Goal: Information Seeking & Learning: Find specific fact

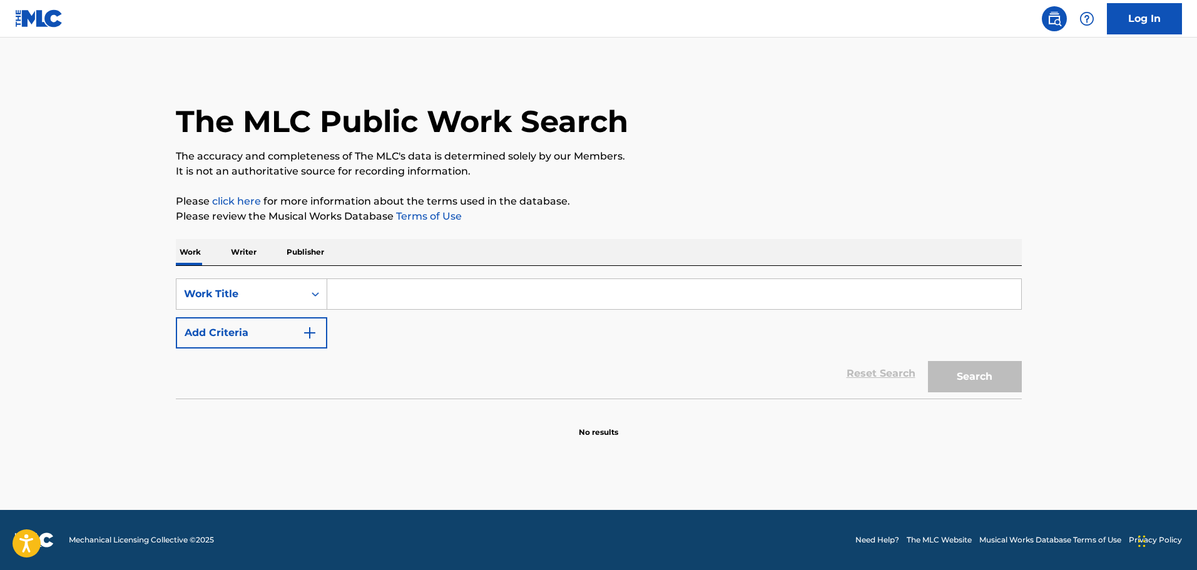
click at [350, 299] on input "Search Form" at bounding box center [674, 294] width 694 height 30
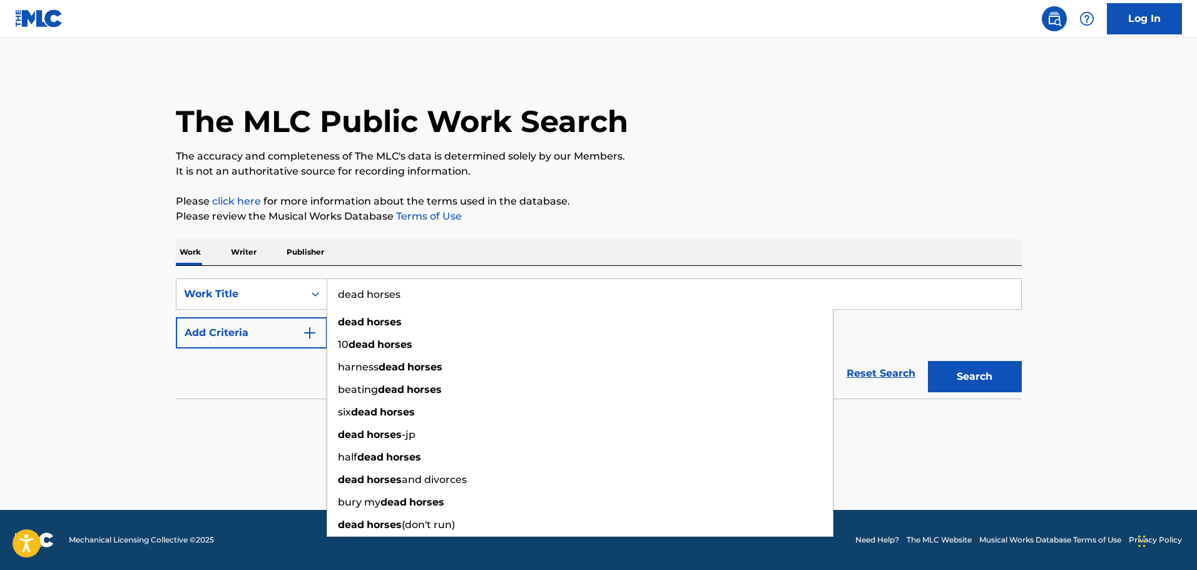
type input "dead horses"
click at [207, 345] on button "Add Criteria" at bounding box center [251, 332] width 151 height 31
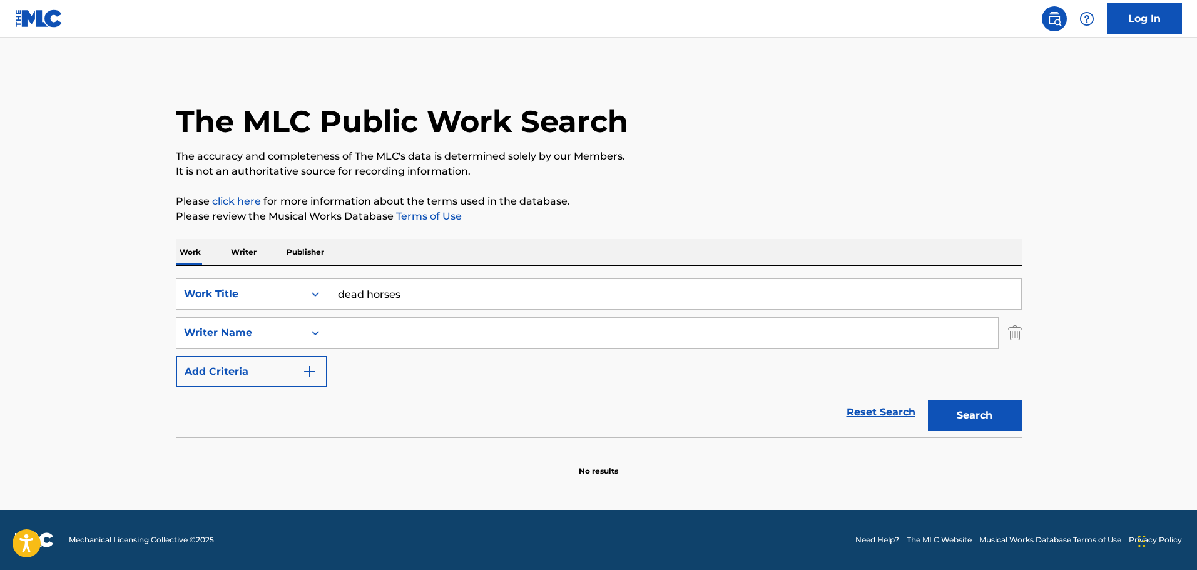
click at [351, 326] on input "Search Form" at bounding box center [662, 333] width 671 height 30
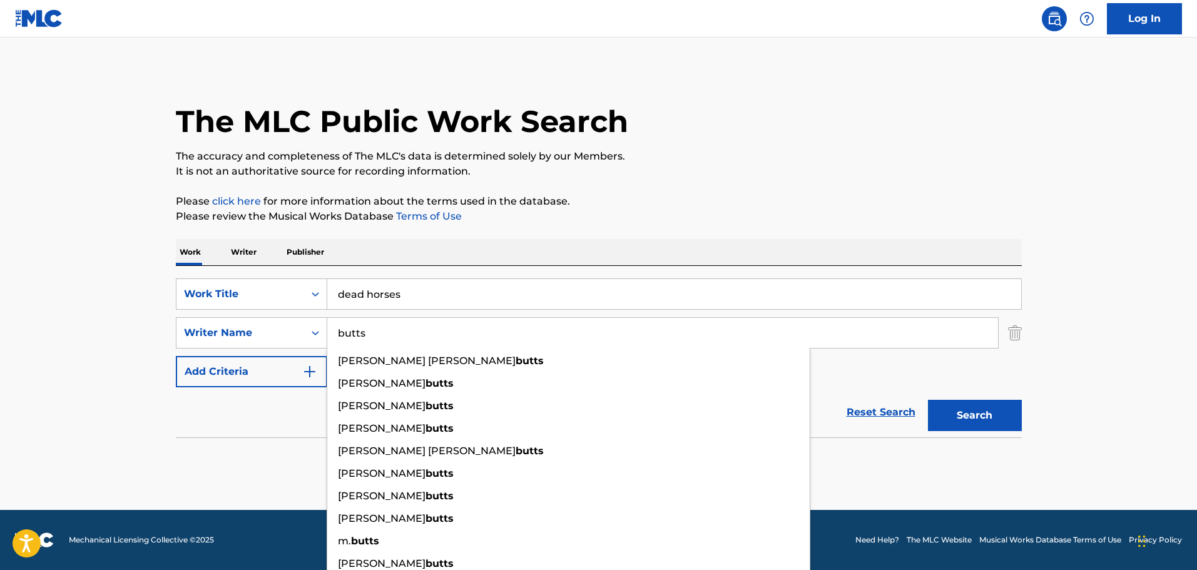
type input "butts"
click at [591, 177] on p "It is not an authoritative source for recording information." at bounding box center [599, 171] width 846 height 15
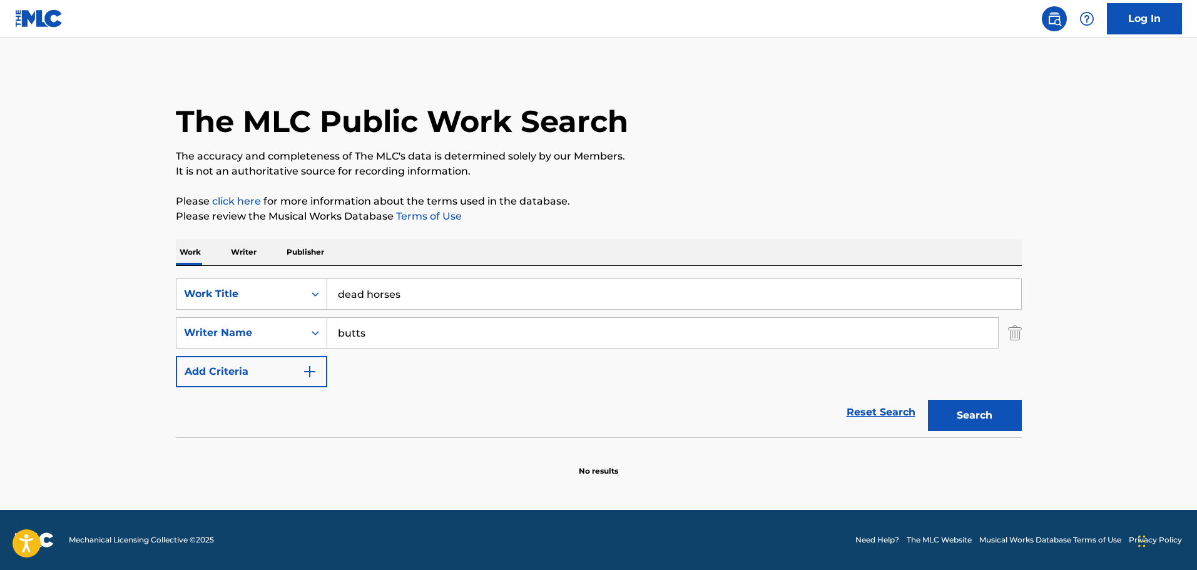
drag, startPoint x: 950, startPoint y: 414, endPoint x: 911, endPoint y: 370, distance: 58.5
click at [950, 415] on button "Search" at bounding box center [975, 415] width 94 height 31
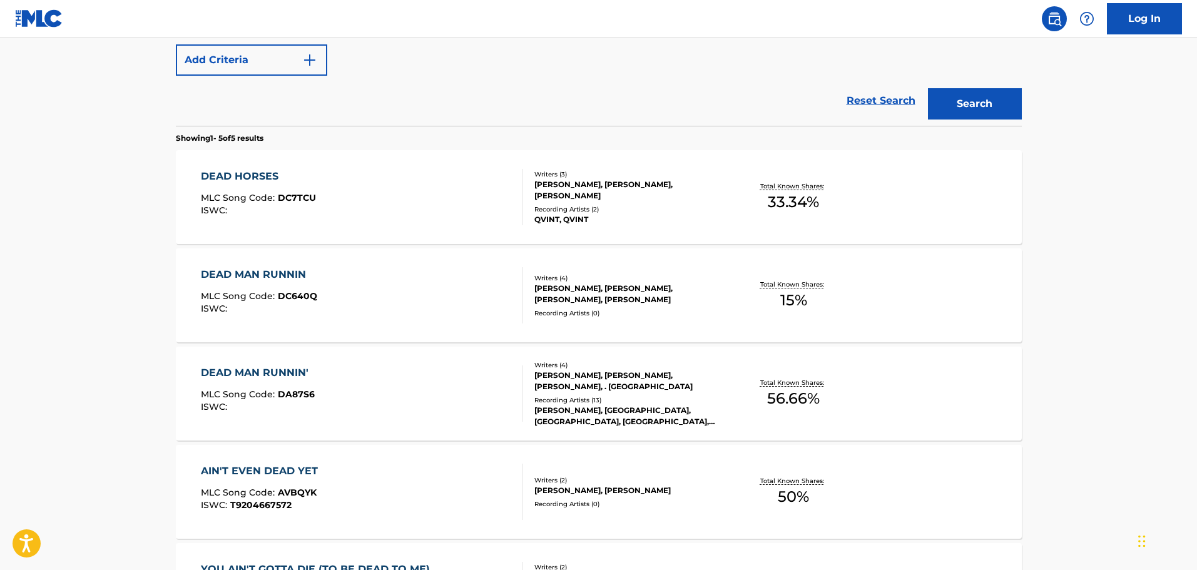
scroll to position [313, 0]
click at [427, 211] on div "DEAD HORSES MLC Song Code : DC7TCU ISWC :" at bounding box center [362, 196] width 322 height 56
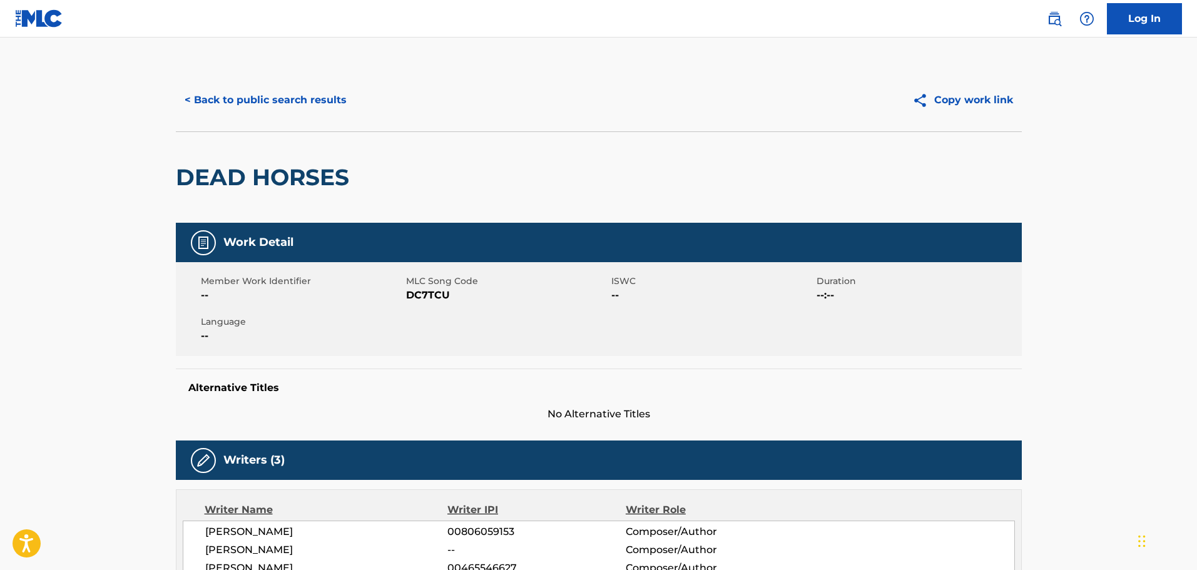
click at [278, 111] on button "< Back to public search results" at bounding box center [266, 99] width 180 height 31
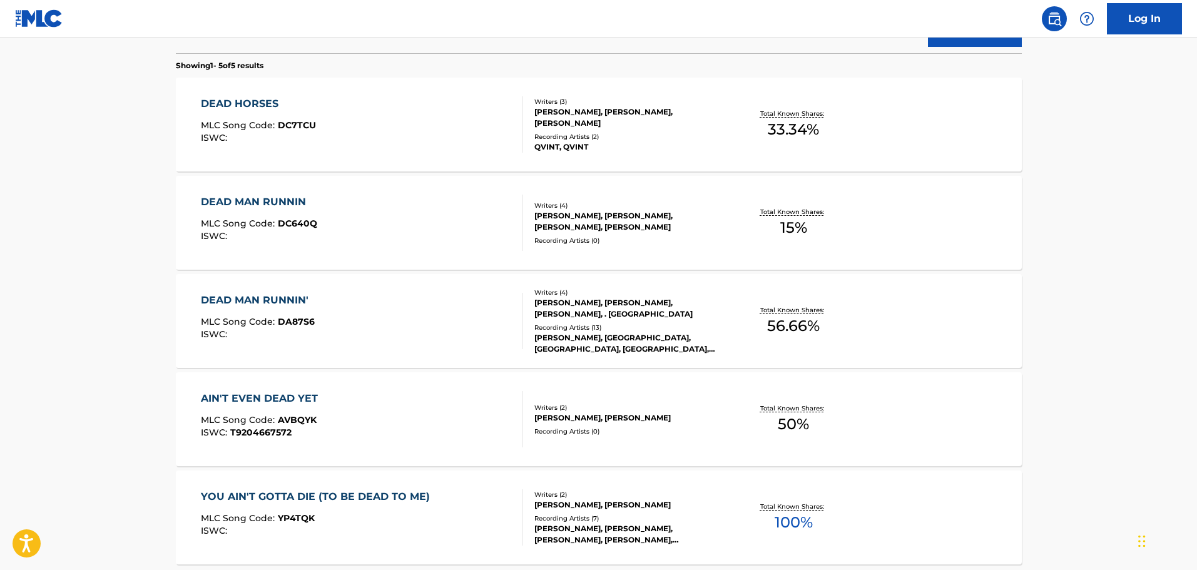
click at [370, 53] on div "Reset Search Search" at bounding box center [599, 28] width 846 height 50
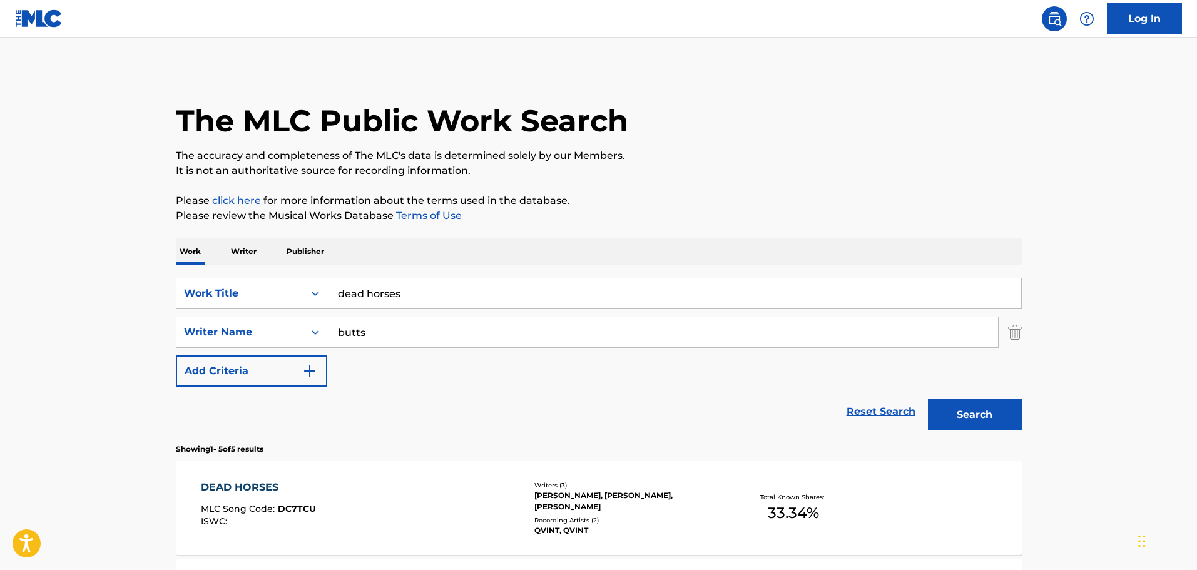
scroll to position [0, 0]
drag, startPoint x: 526, startPoint y: 278, endPoint x: 400, endPoint y: 285, distance: 126.5
click at [402, 283] on div "SearchWithCriteria9b83579b-c330-4a74-b037-24931ab56910 Work Title dead horses S…" at bounding box center [599, 351] width 846 height 171
drag, startPoint x: 407, startPoint y: 287, endPoint x: 283, endPoint y: 273, distance: 124.7
click at [283, 273] on div "SearchWithCriteria9b83579b-c330-4a74-b037-24931ab56910 Work Title dead horses S…" at bounding box center [599, 351] width 846 height 171
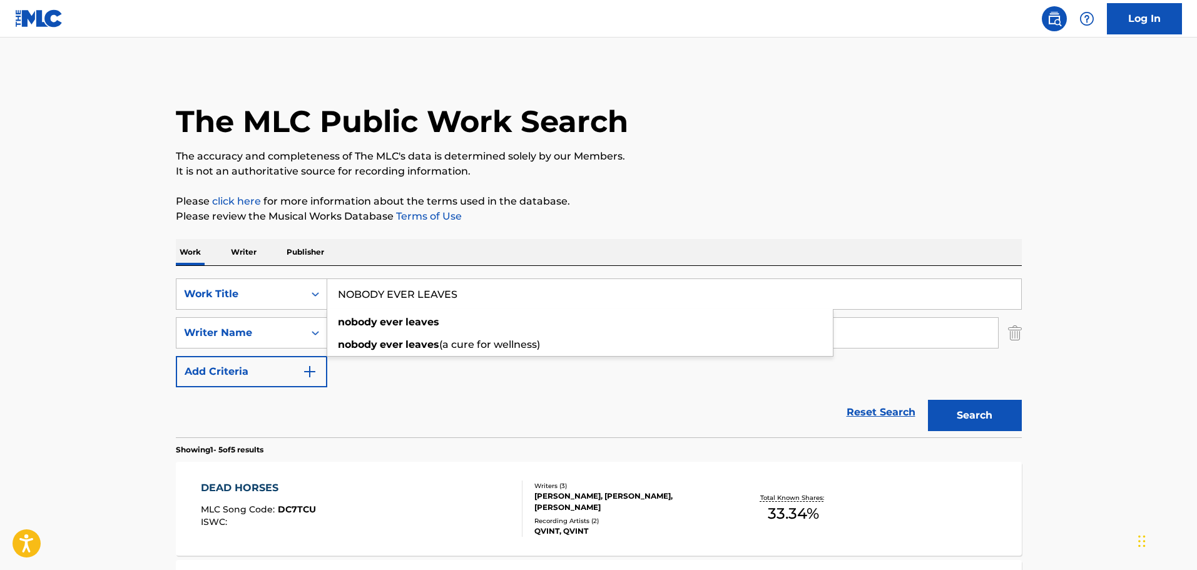
type input "NOBODY EVER LEAVES"
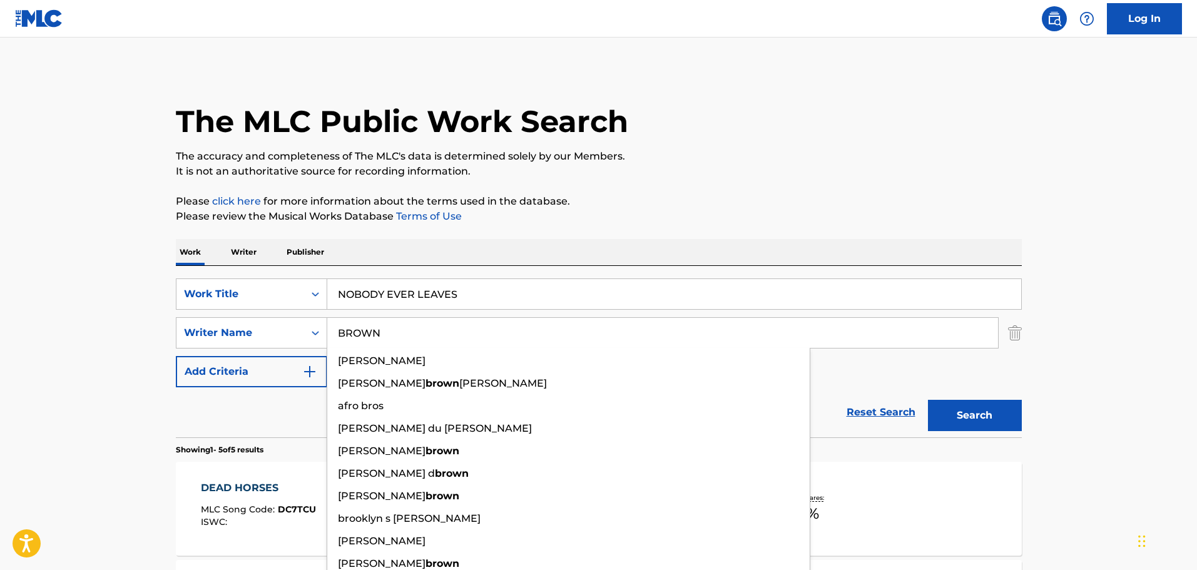
type input "BROWN"
click at [928, 400] on button "Search" at bounding box center [975, 415] width 94 height 31
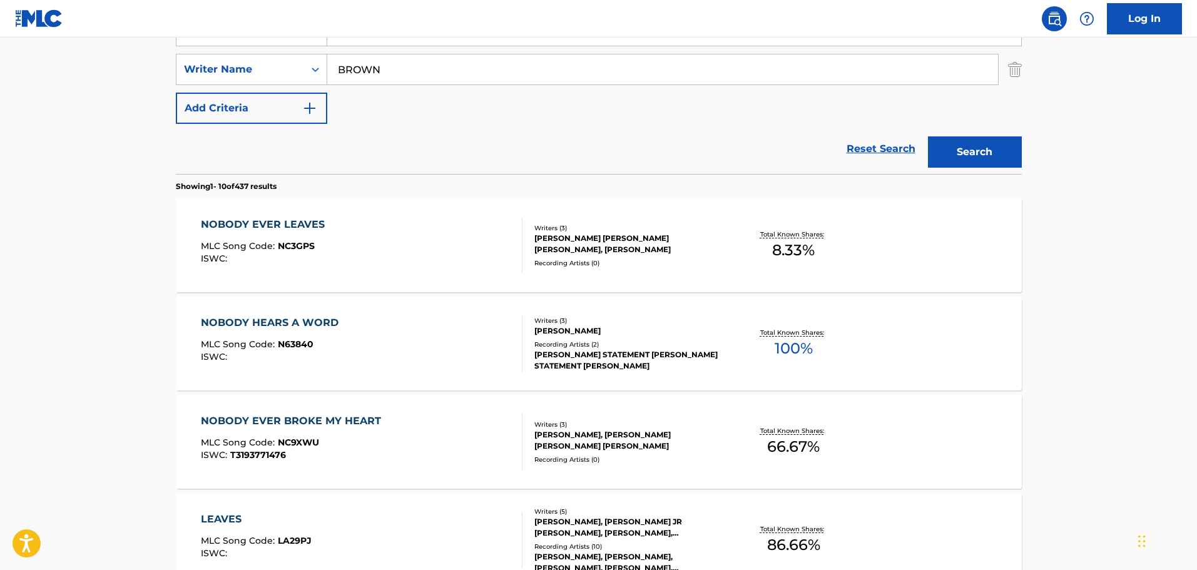
scroll to position [327, 0]
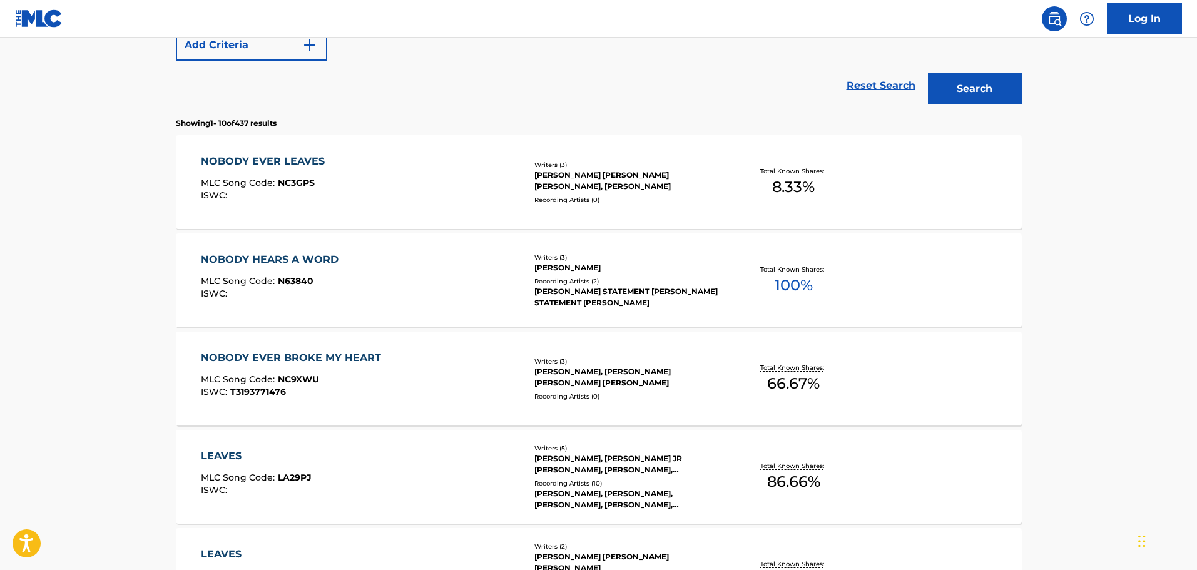
click at [415, 160] on div "NOBODY EVER LEAVES MLC Song Code : NC3GPS ISWC :" at bounding box center [362, 182] width 322 height 56
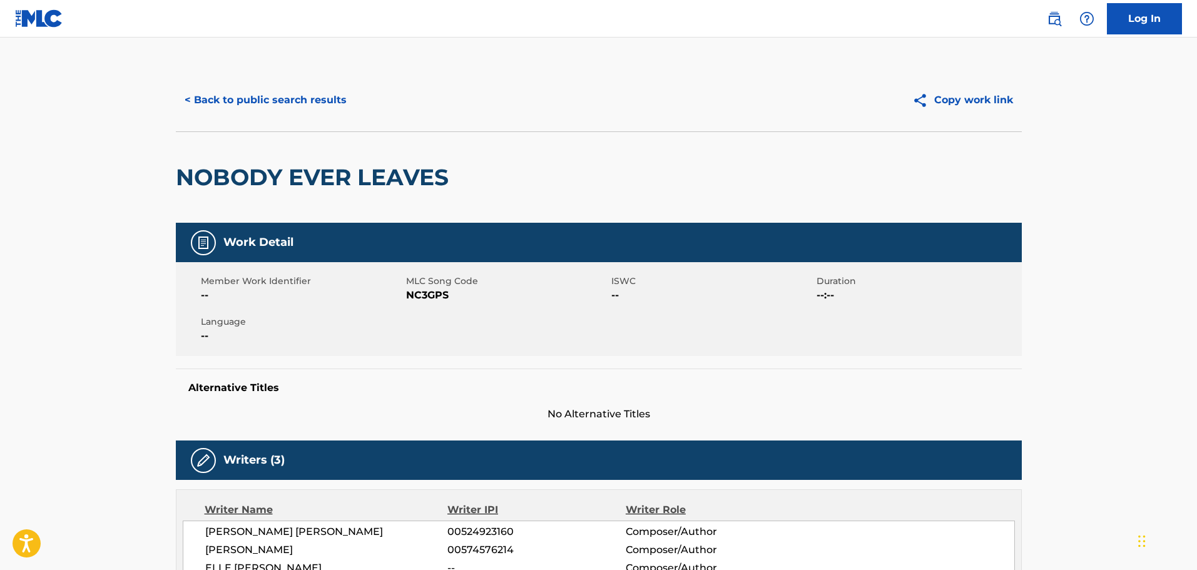
click at [294, 95] on button "< Back to public search results" at bounding box center [266, 99] width 180 height 31
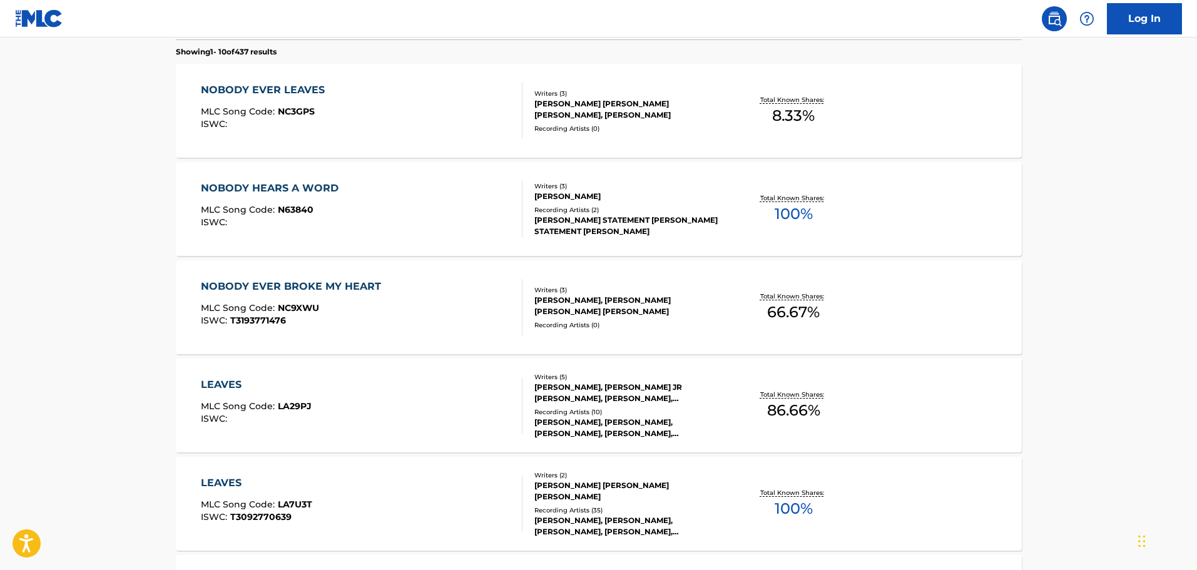
scroll to position [210, 0]
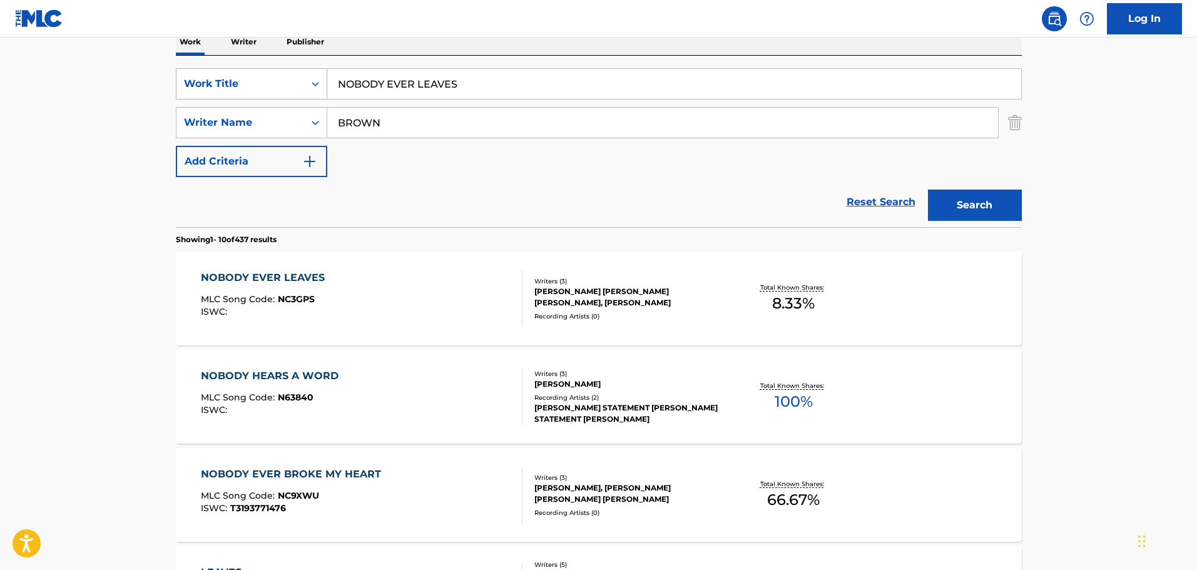
drag, startPoint x: 479, startPoint y: 84, endPoint x: 271, endPoint y: 87, distance: 207.1
click at [271, 87] on div "SearchWithCriteria9b83579b-c330-4a74-b037-24931ab56910 Work Title NOBODY EVER L…" at bounding box center [599, 83] width 846 height 31
type input "E"
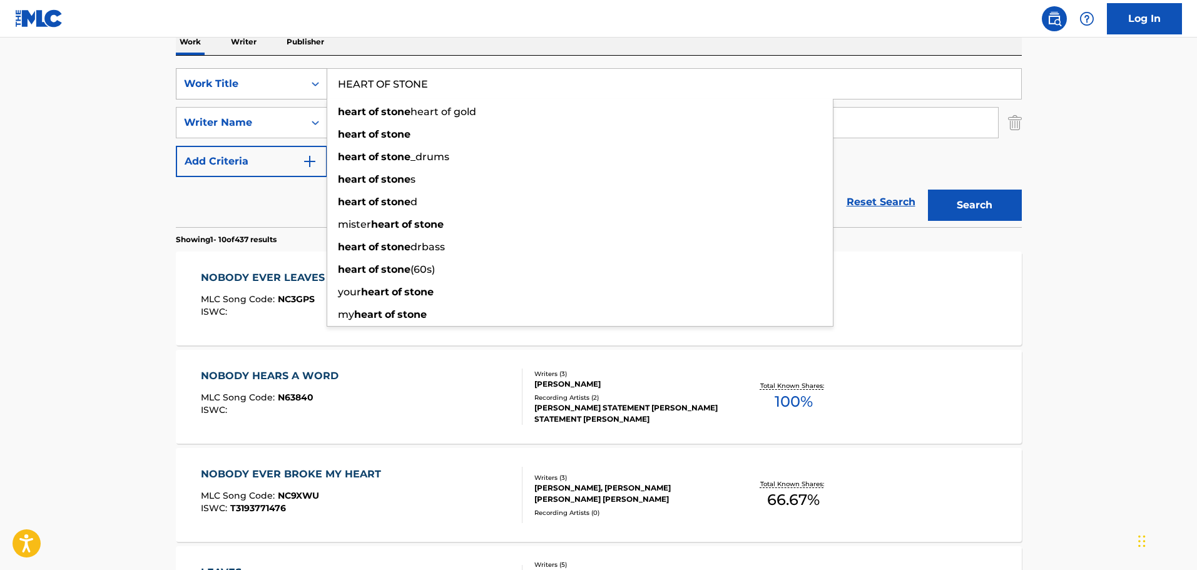
type input "HEART OF STONE"
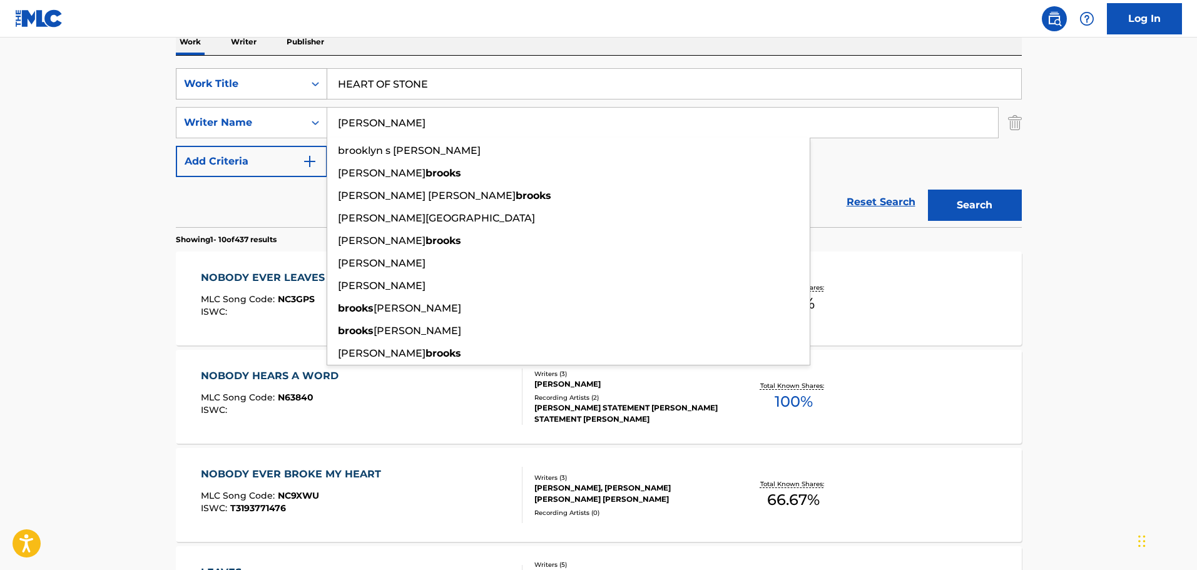
type input "[PERSON_NAME]"
click at [928, 190] on button "Search" at bounding box center [975, 205] width 94 height 31
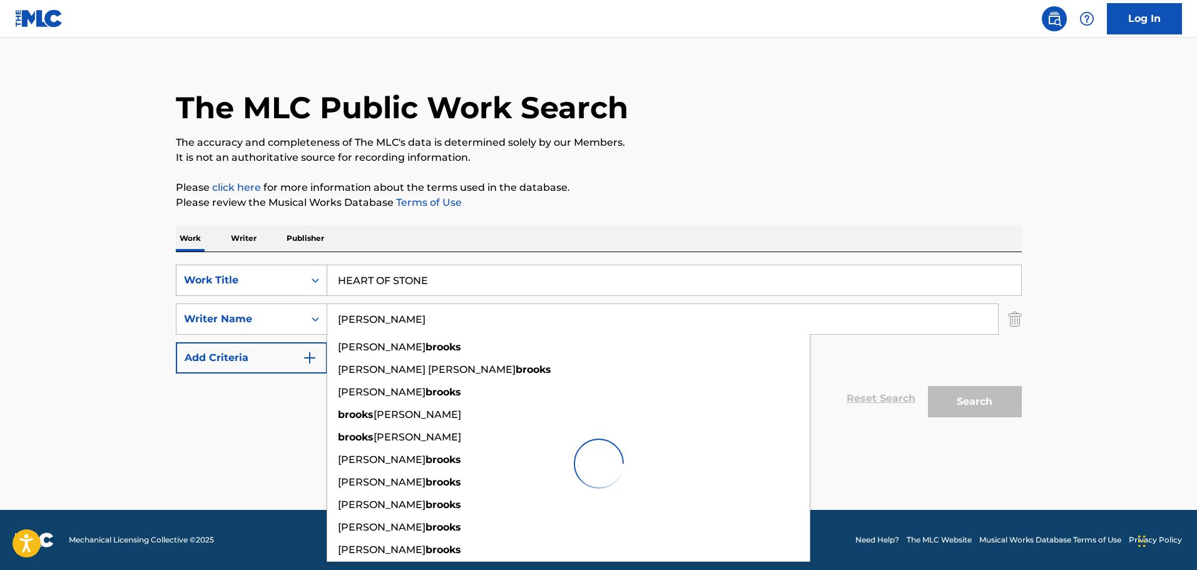
scroll to position [14, 0]
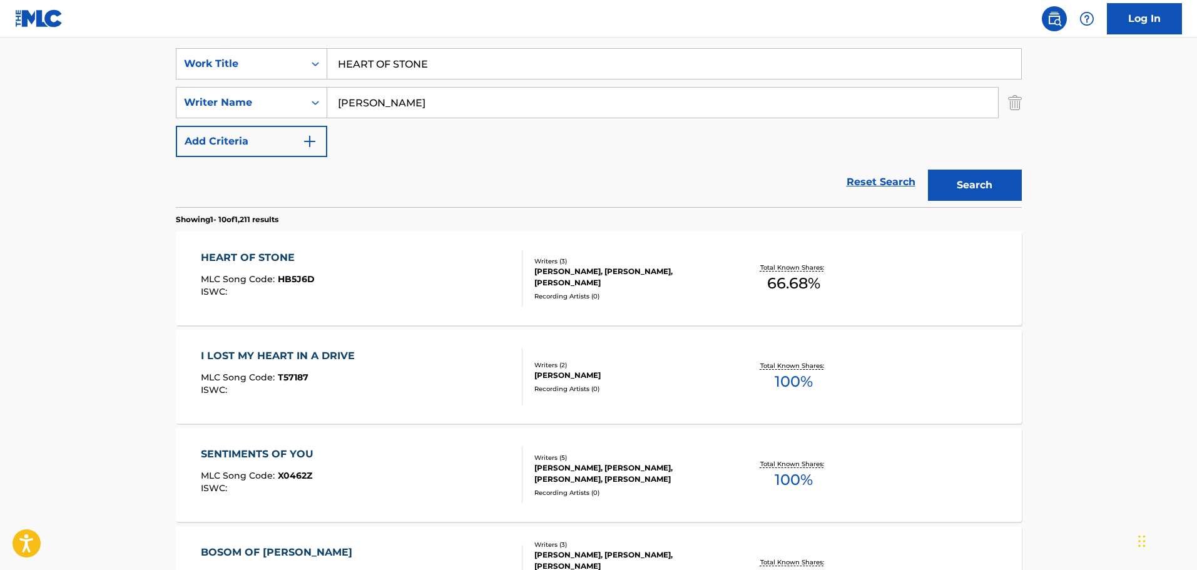
scroll to position [327, 0]
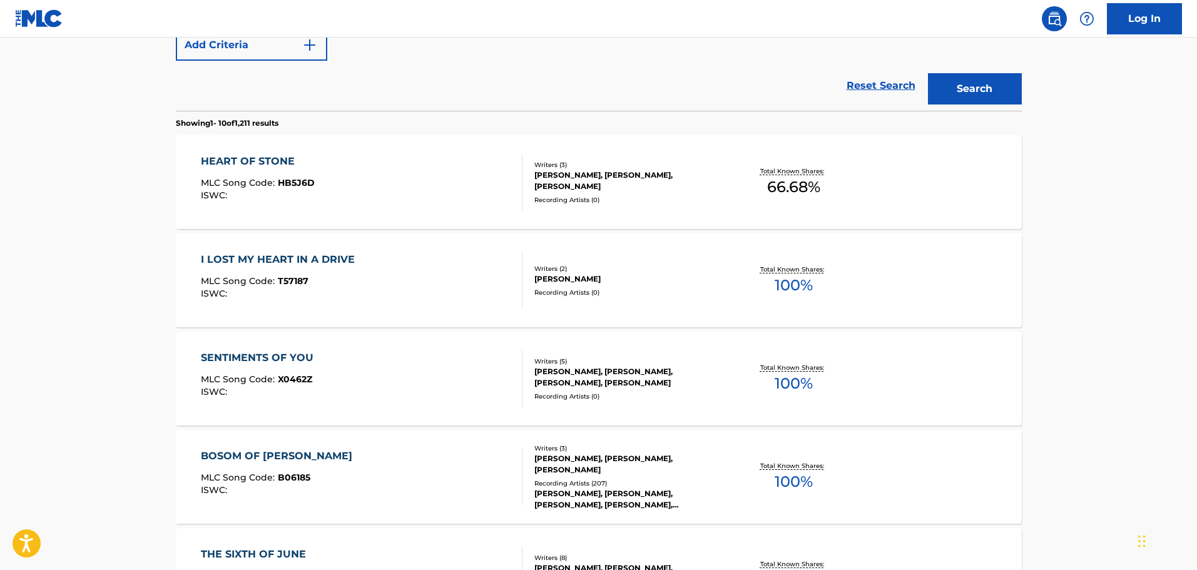
click at [388, 167] on div "HEART OF STONE MLC Song Code : HB5J6D ISWC :" at bounding box center [362, 182] width 322 height 56
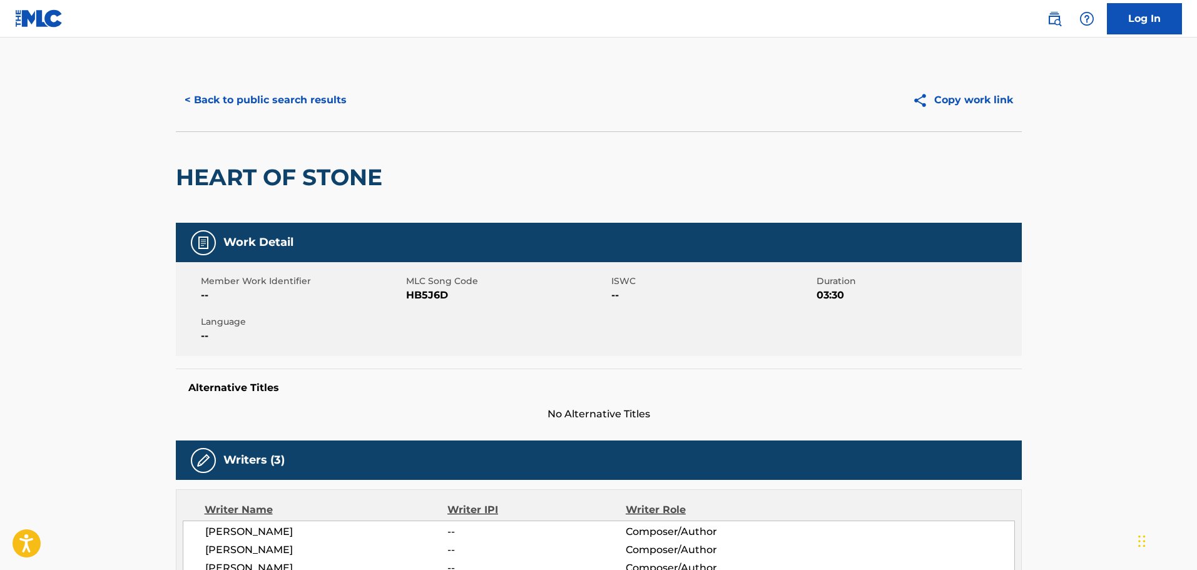
click at [275, 106] on button "< Back to public search results" at bounding box center [266, 99] width 180 height 31
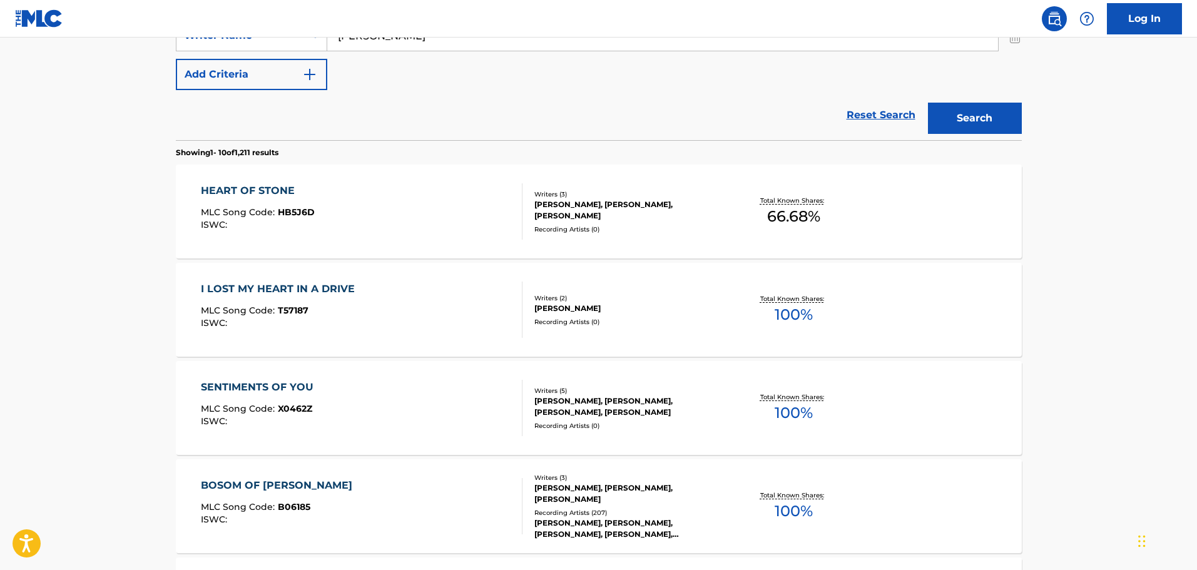
scroll to position [210, 0]
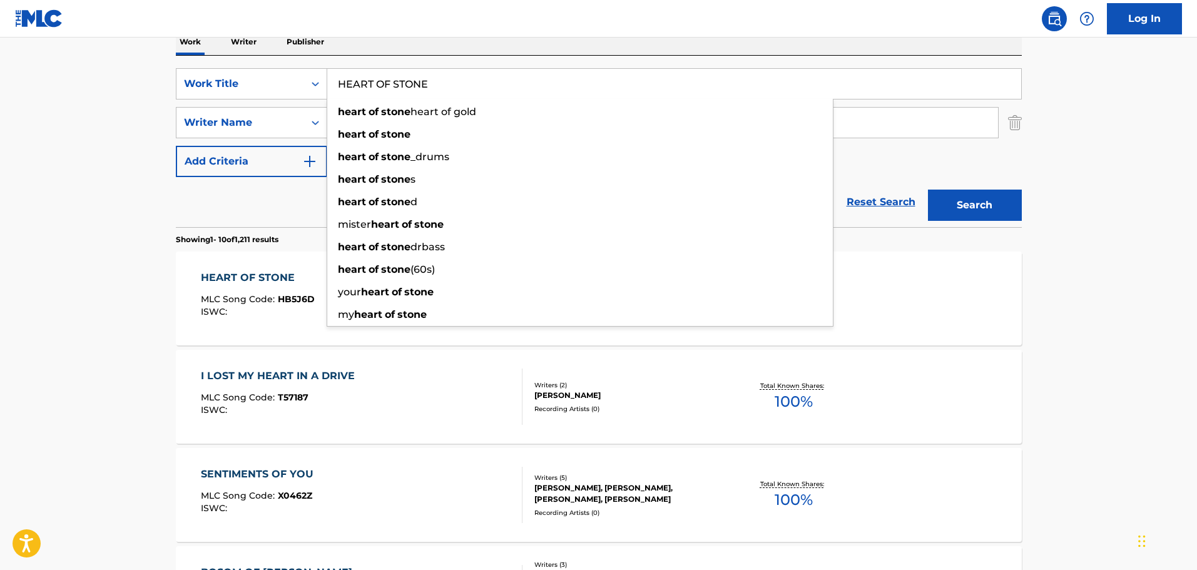
drag, startPoint x: 527, startPoint y: 91, endPoint x: 349, endPoint y: 89, distance: 178.3
click at [311, 94] on div "SearchWithCriteria9b83579b-c330-4a74-b037-24931ab56910 Work Title HEART OF STON…" at bounding box center [599, 83] width 846 height 31
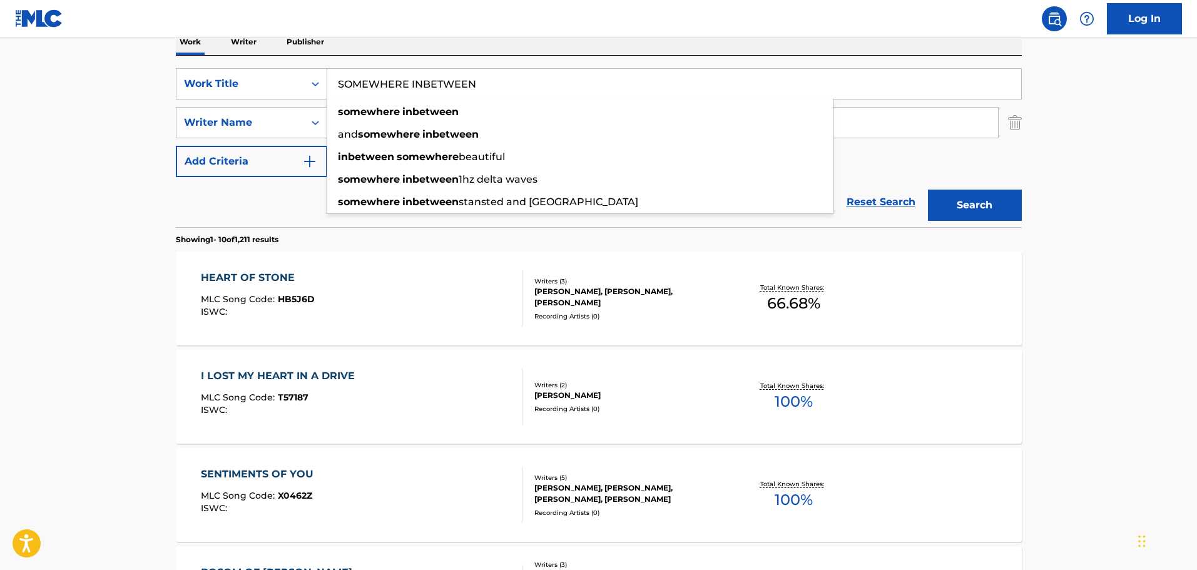
type input "SOMEWHERE INBETWEEN"
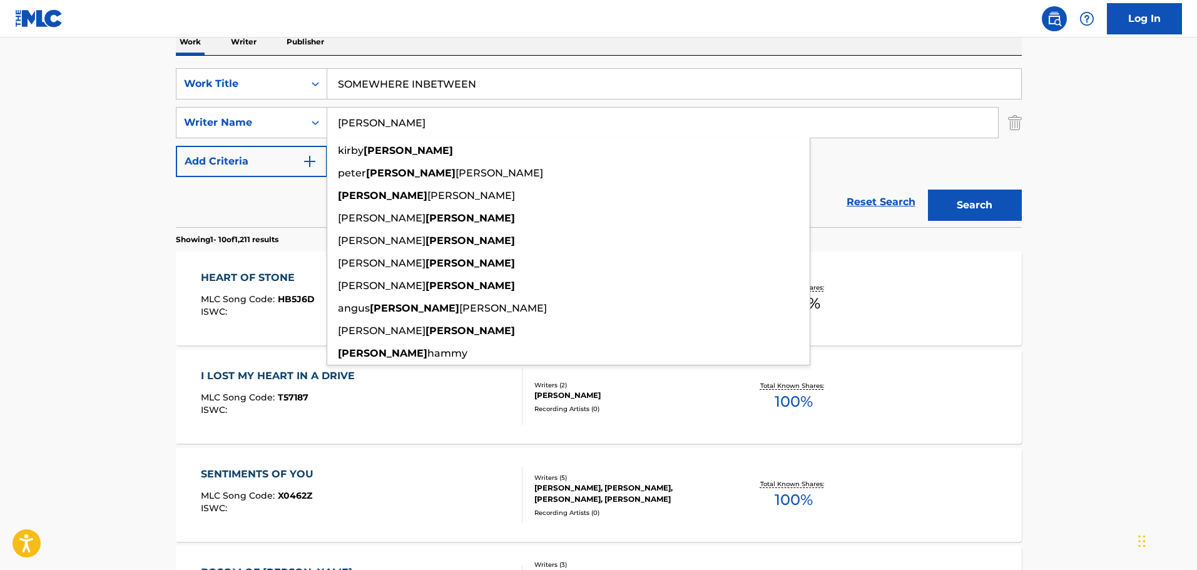
type input "[PERSON_NAME]"
click at [928, 190] on button "Search" at bounding box center [975, 205] width 94 height 31
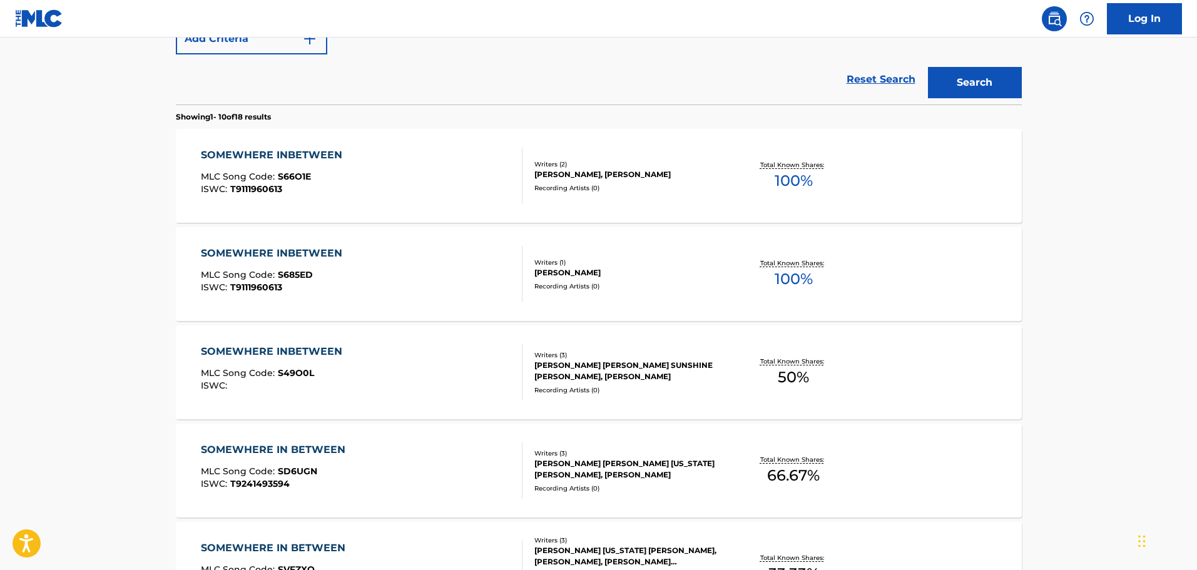
scroll to position [398, 0]
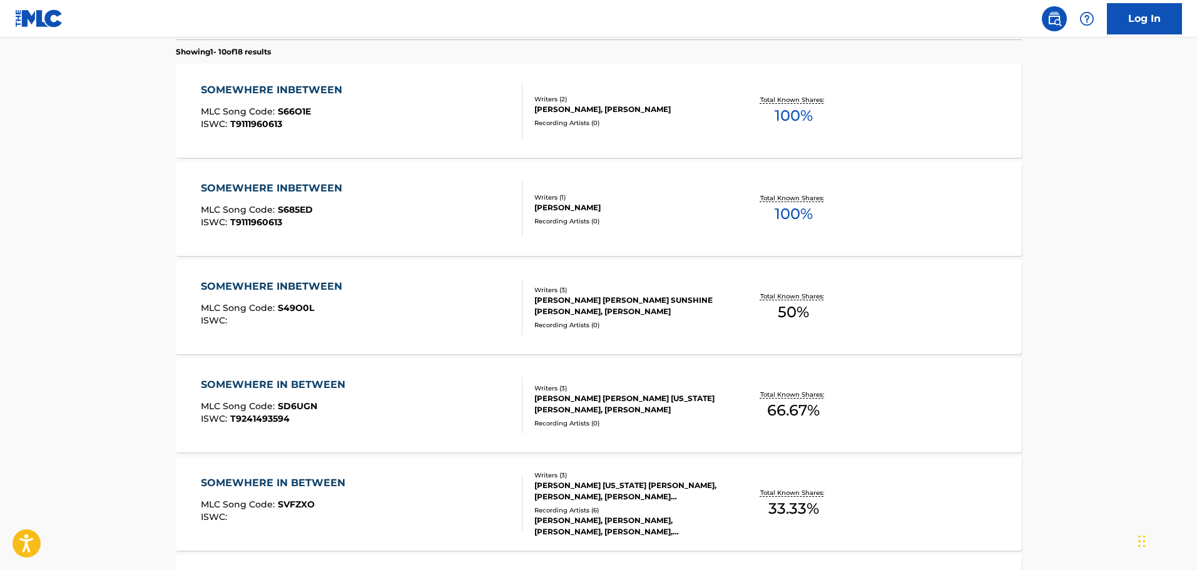
click at [337, 283] on div "SOMEWHERE INBETWEEN" at bounding box center [275, 286] width 148 height 15
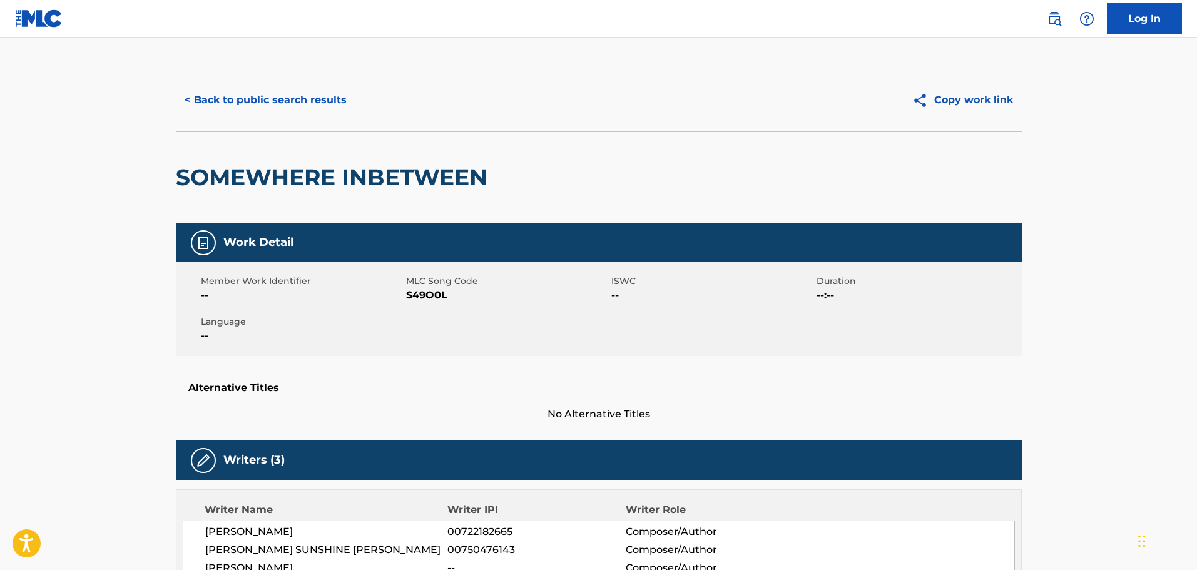
click at [253, 96] on button "< Back to public search results" at bounding box center [266, 99] width 180 height 31
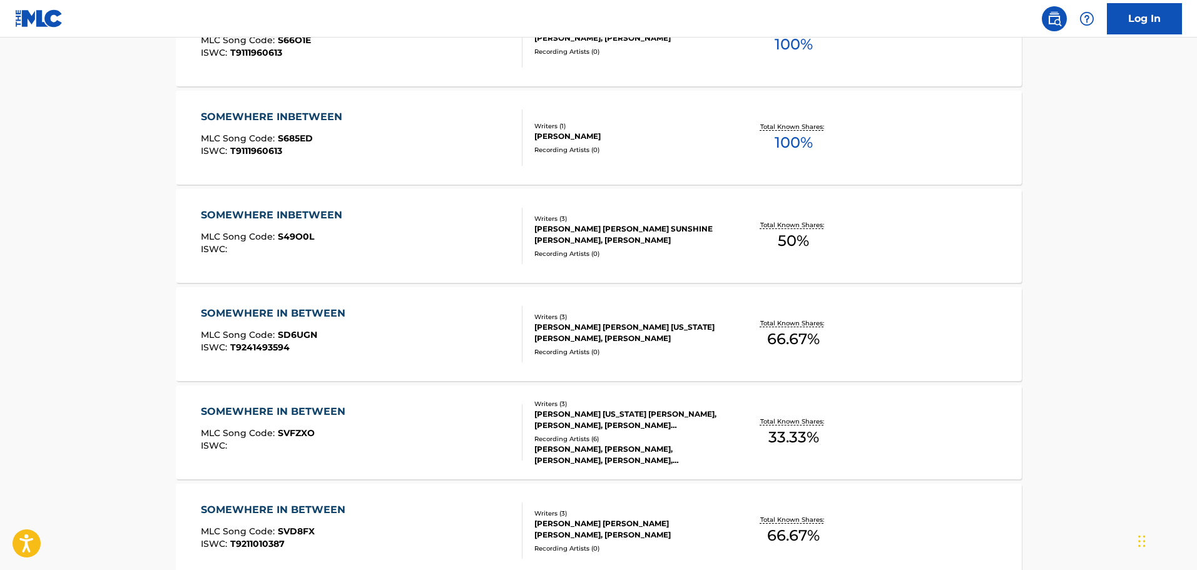
scroll to position [219, 0]
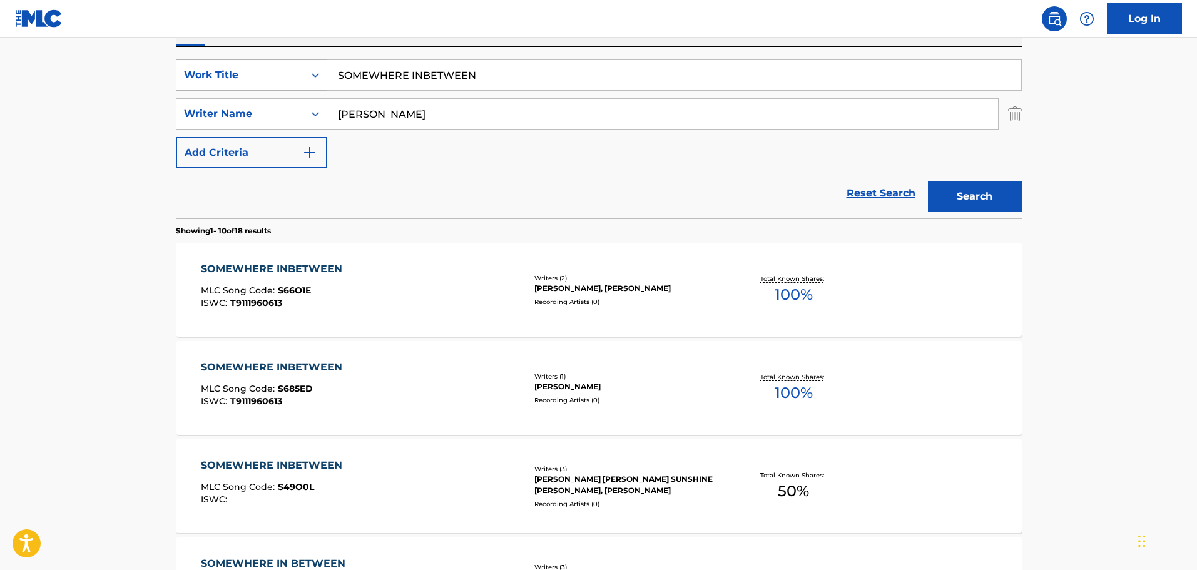
drag, startPoint x: 518, startPoint y: 76, endPoint x: 277, endPoint y: 75, distance: 240.8
click at [277, 75] on div "SearchWithCriteria9b83579b-c330-4a74-b037-24931ab56910 Work Title SOMEWHERE INB…" at bounding box center [599, 74] width 846 height 31
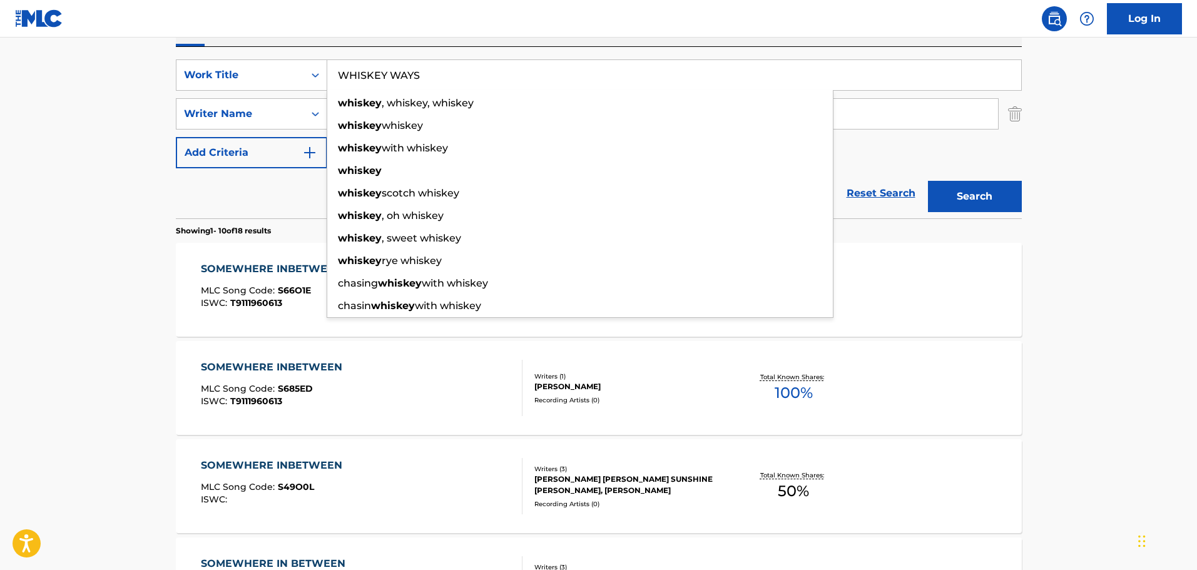
type input "WHISKEY WAYS"
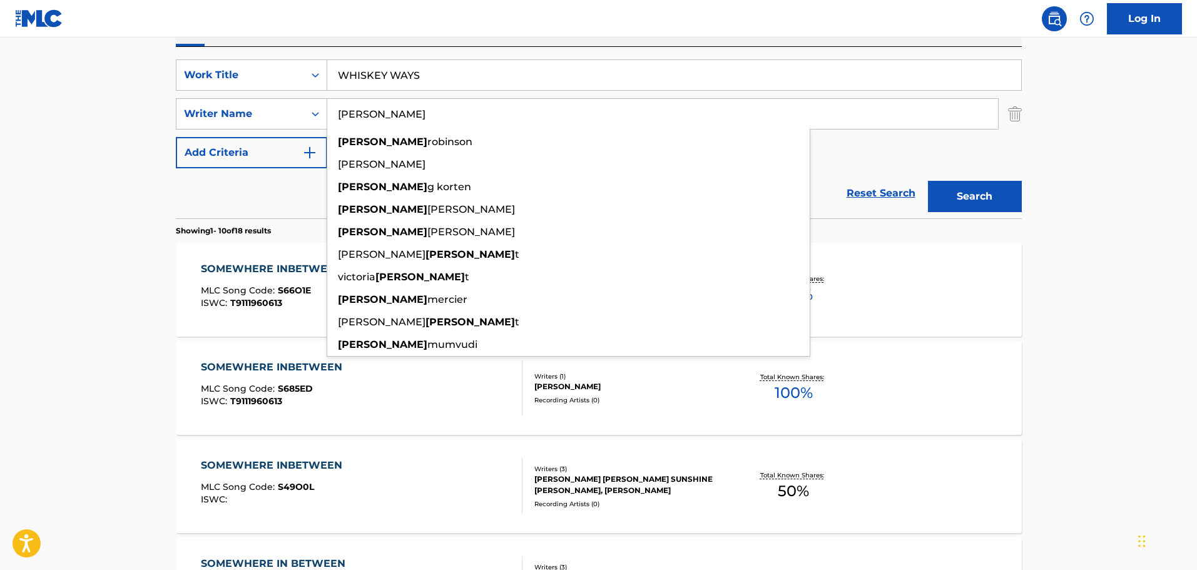
type input "[PERSON_NAME]"
click at [928, 181] on button "Search" at bounding box center [975, 196] width 94 height 31
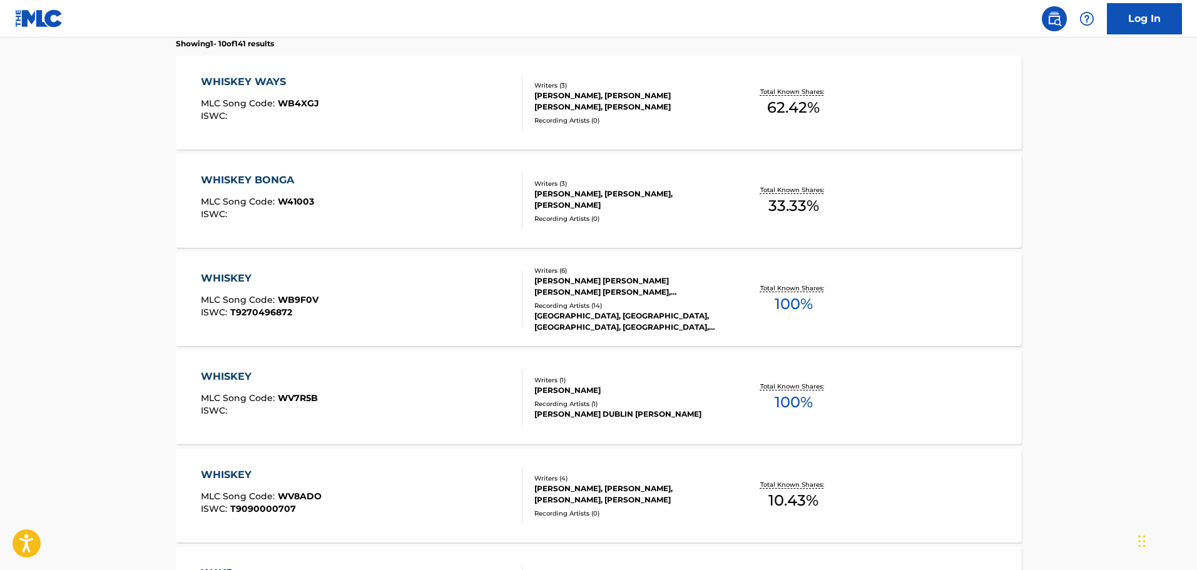
scroll to position [407, 0]
click at [400, 90] on div "WHISKEY WAYS MLC Song Code : WB4XGJ ISWC :" at bounding box center [362, 102] width 322 height 56
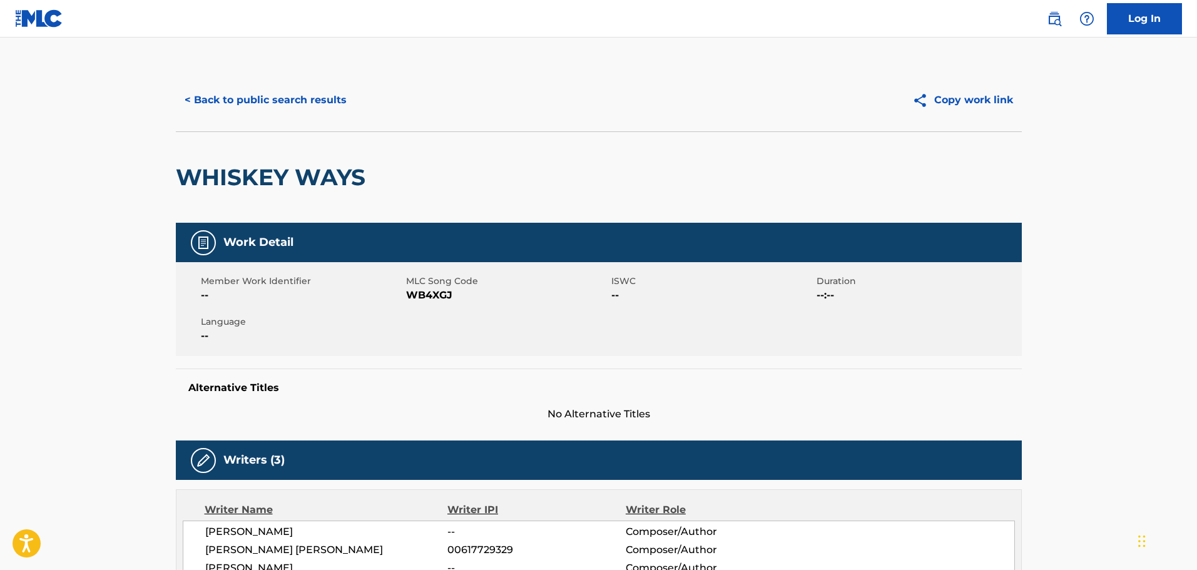
click at [257, 117] on div "< Back to public search results Copy work link" at bounding box center [599, 100] width 846 height 63
click at [264, 105] on button "< Back to public search results" at bounding box center [266, 99] width 180 height 31
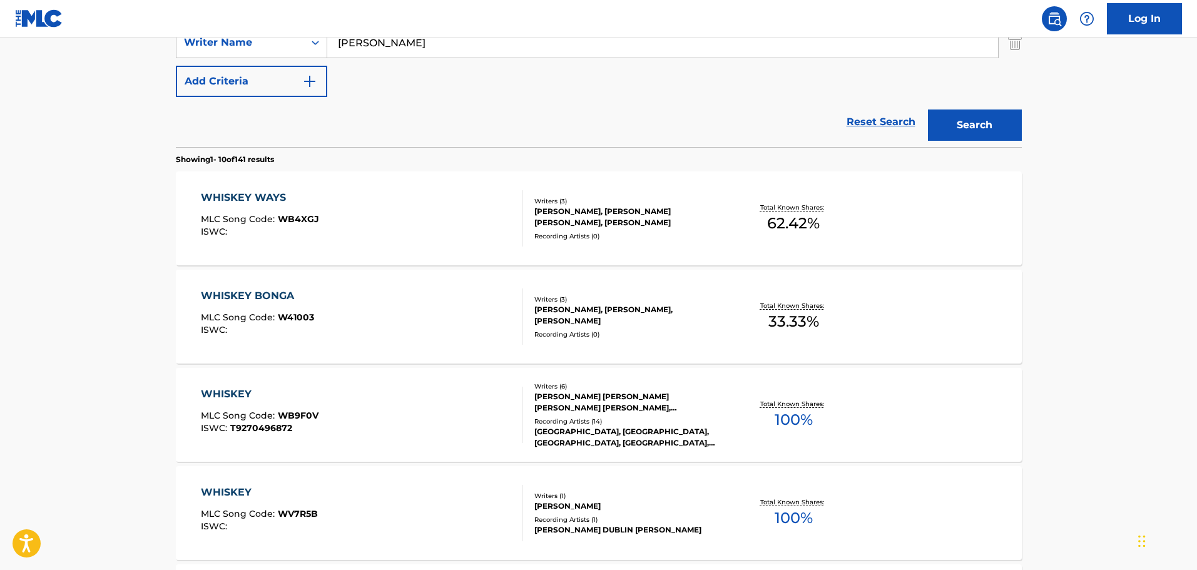
scroll to position [103, 0]
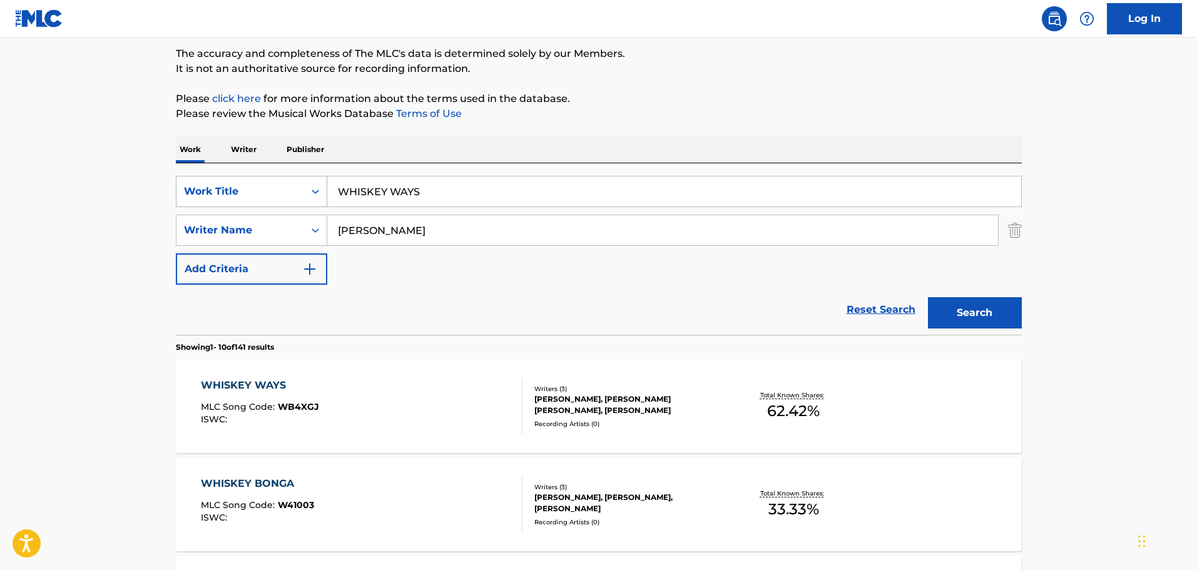
drag, startPoint x: 550, startPoint y: 200, endPoint x: 294, endPoint y: 190, distance: 256.7
click at [294, 190] on div "SearchWithCriteria9b83579b-c330-4a74-b037-24931ab56910 Work Title WHISKEY WAYS" at bounding box center [599, 191] width 846 height 31
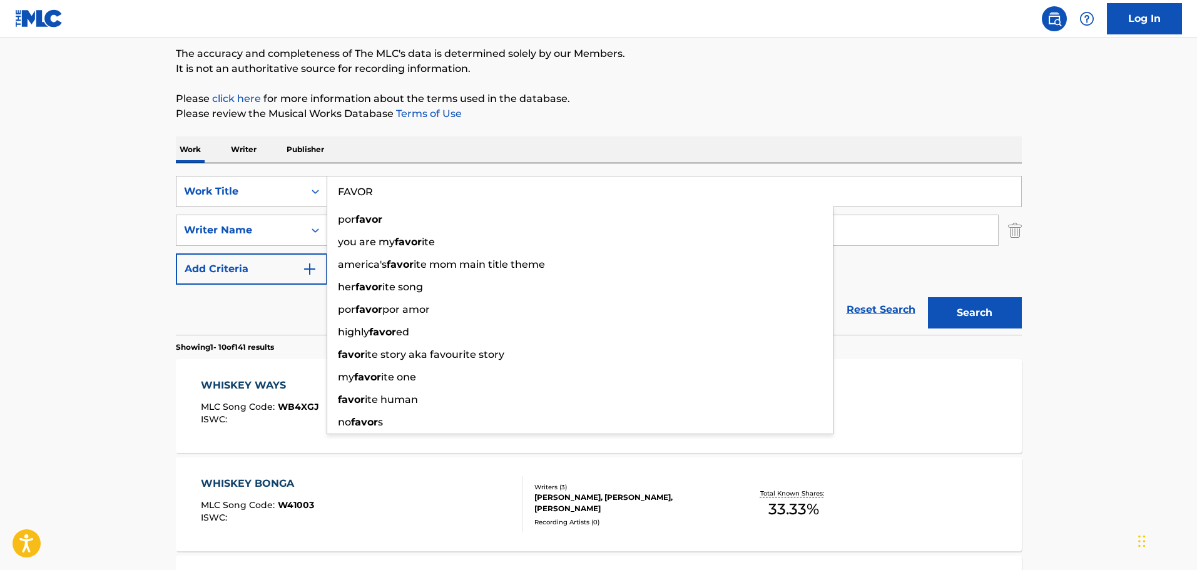
type input "FAVOR"
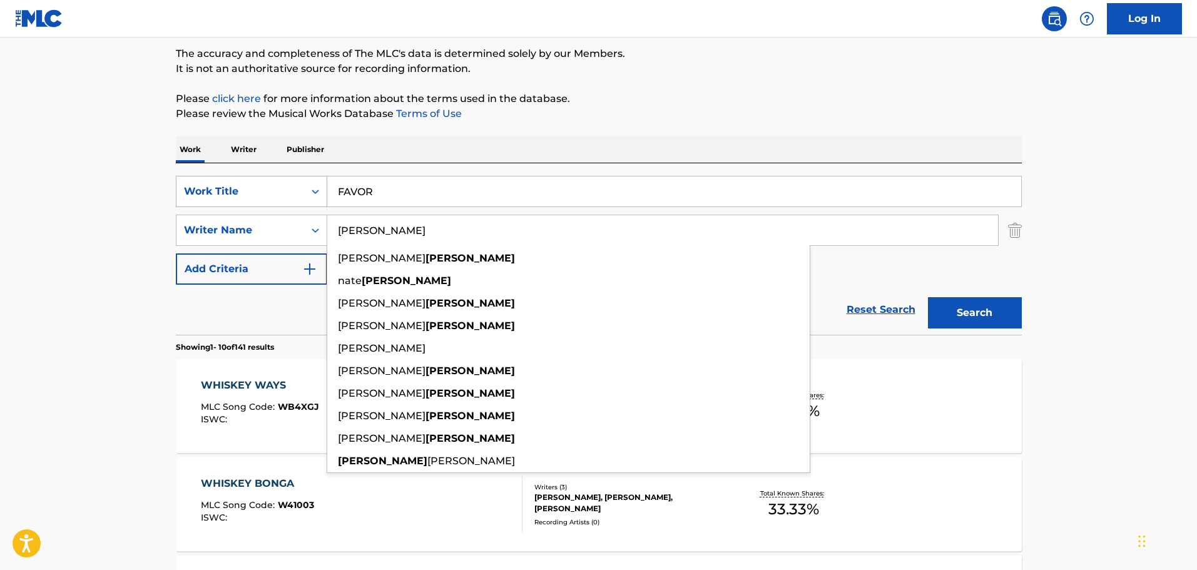
type input "[PERSON_NAME]"
click at [928, 297] on button "Search" at bounding box center [975, 312] width 94 height 31
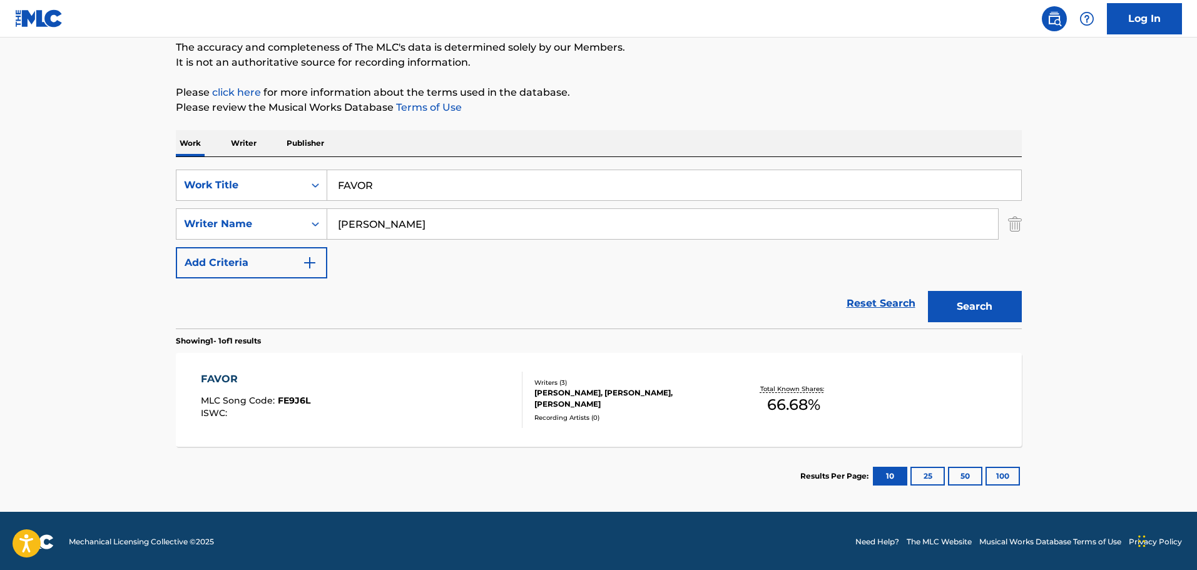
scroll to position [111, 0]
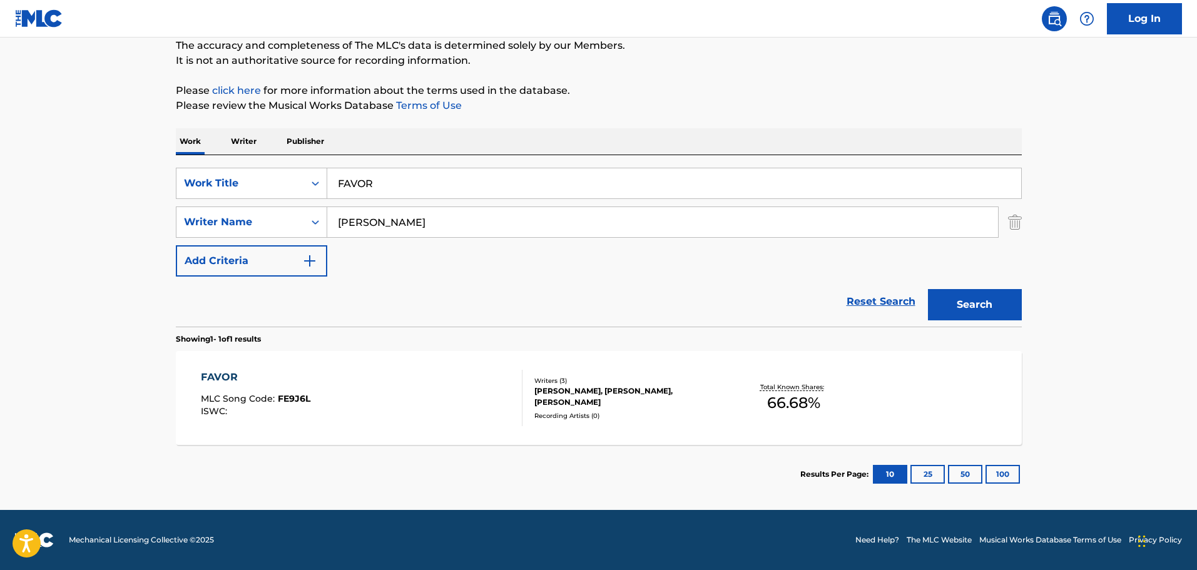
click at [423, 384] on div "FAVOR MLC Song Code : FE9J6L ISWC :" at bounding box center [362, 398] width 322 height 56
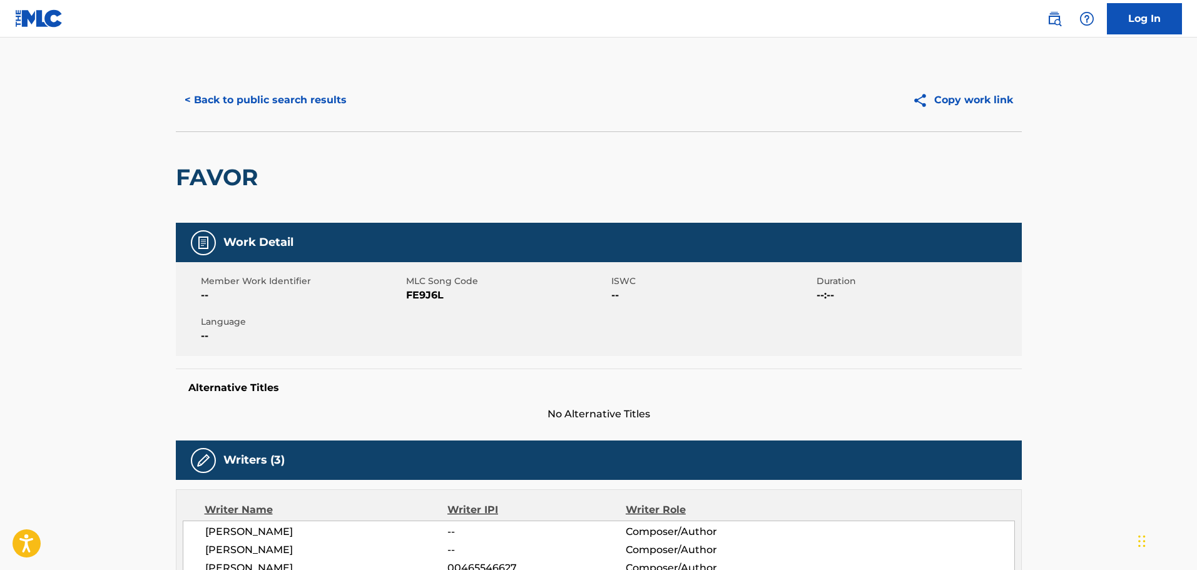
click at [332, 110] on button "< Back to public search results" at bounding box center [266, 99] width 180 height 31
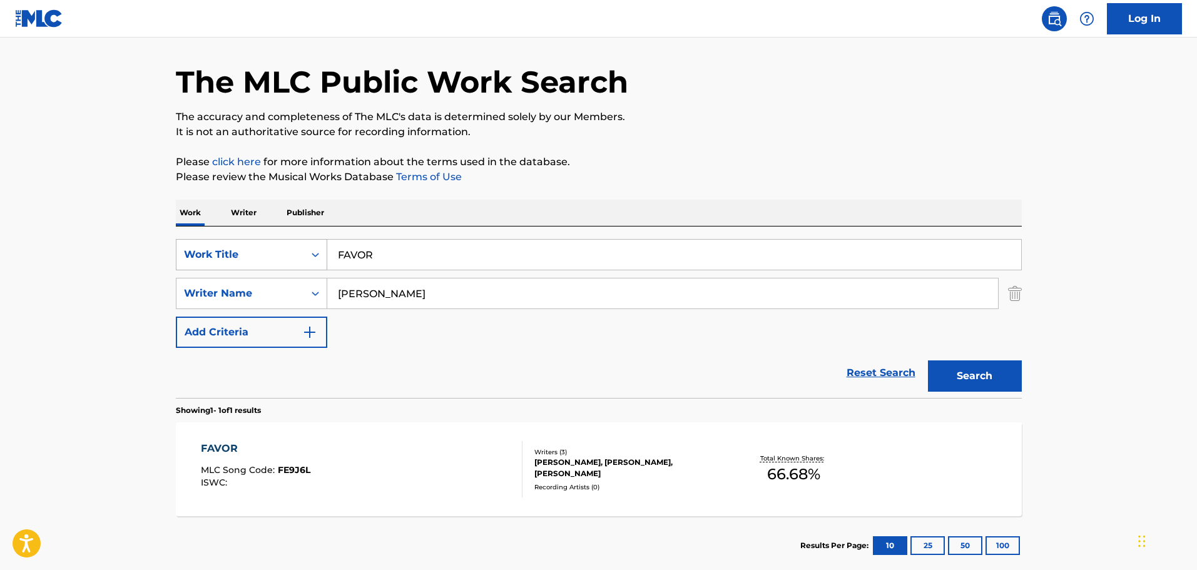
drag, startPoint x: 446, startPoint y: 245, endPoint x: 256, endPoint y: 249, distance: 190.2
click at [198, 245] on div "SearchWithCriteria9b83579b-c330-4a74-b037-24931ab56910 Work Title FAVOR" at bounding box center [599, 254] width 846 height 31
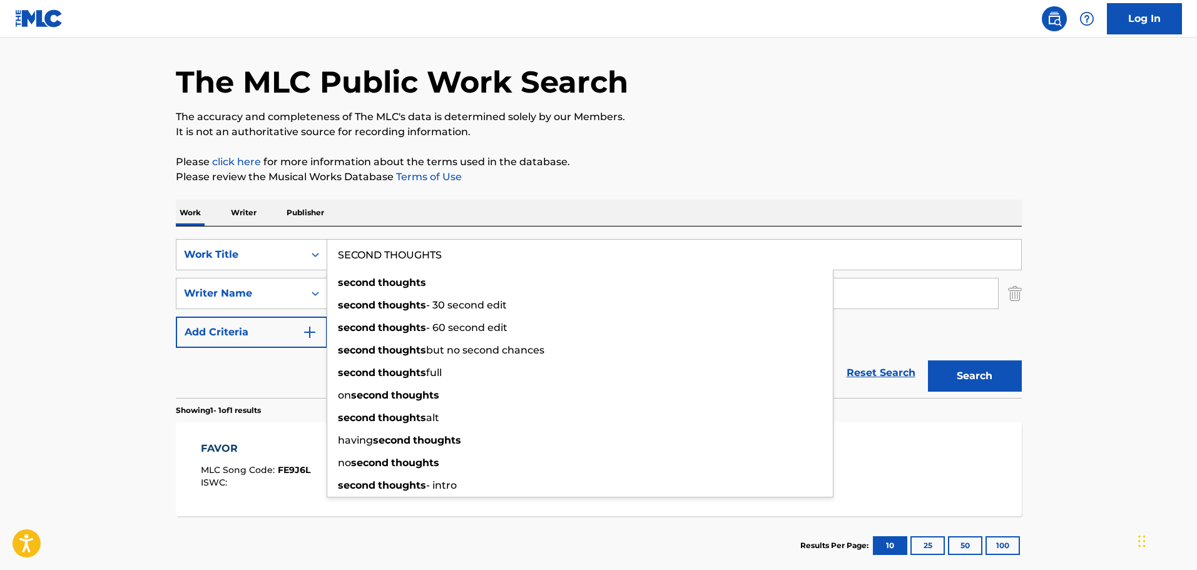
type input "SECOND THOUGHTS"
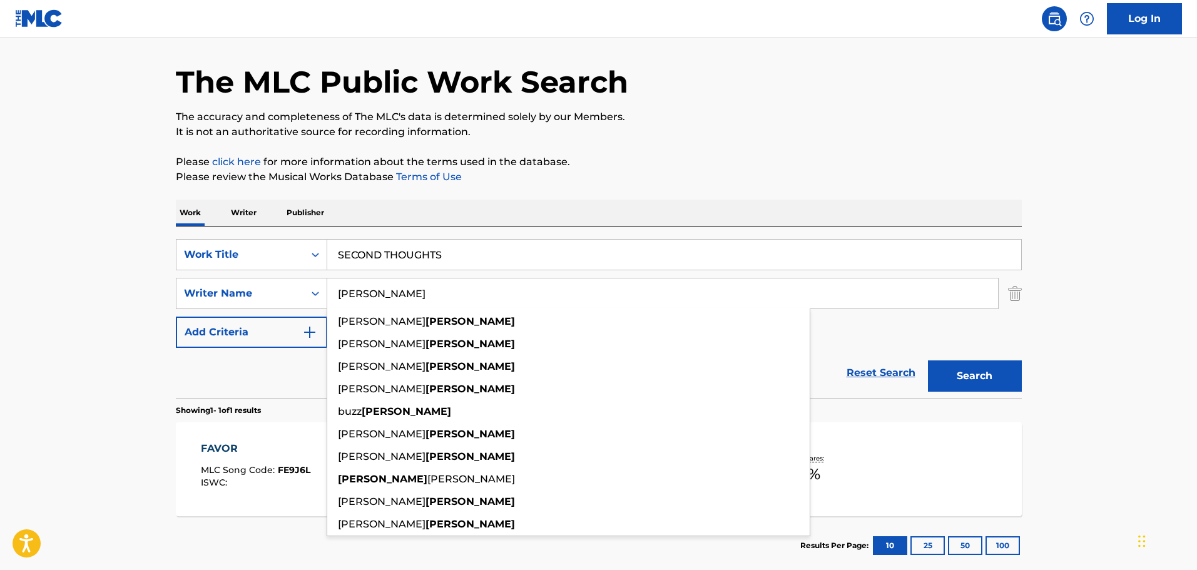
type input "[PERSON_NAME]"
click at [928, 360] on button "Search" at bounding box center [975, 375] width 94 height 31
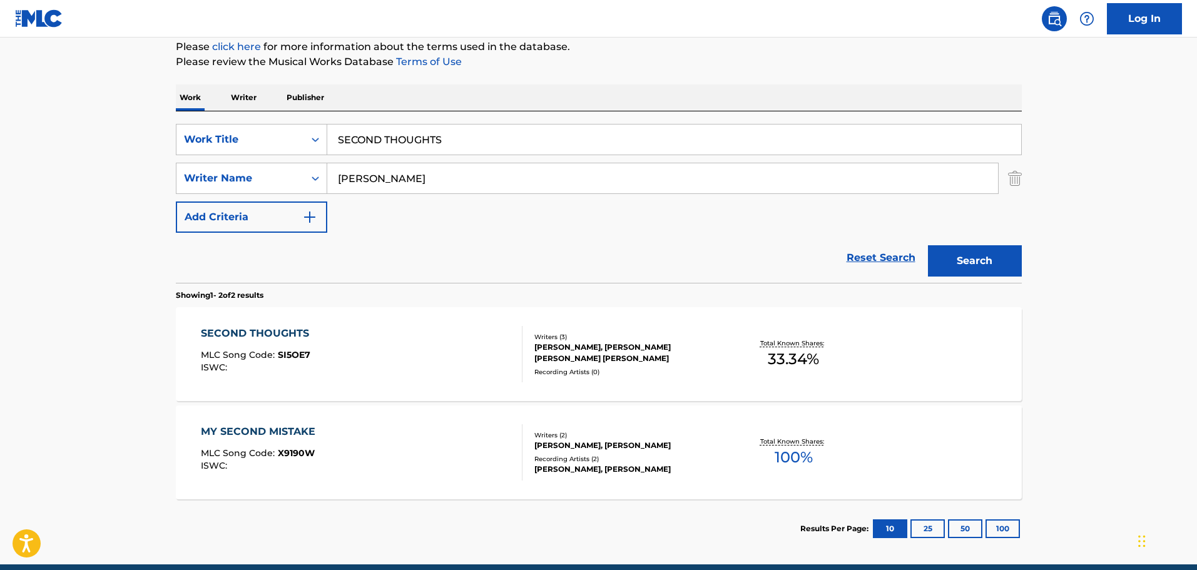
scroll to position [209, 0]
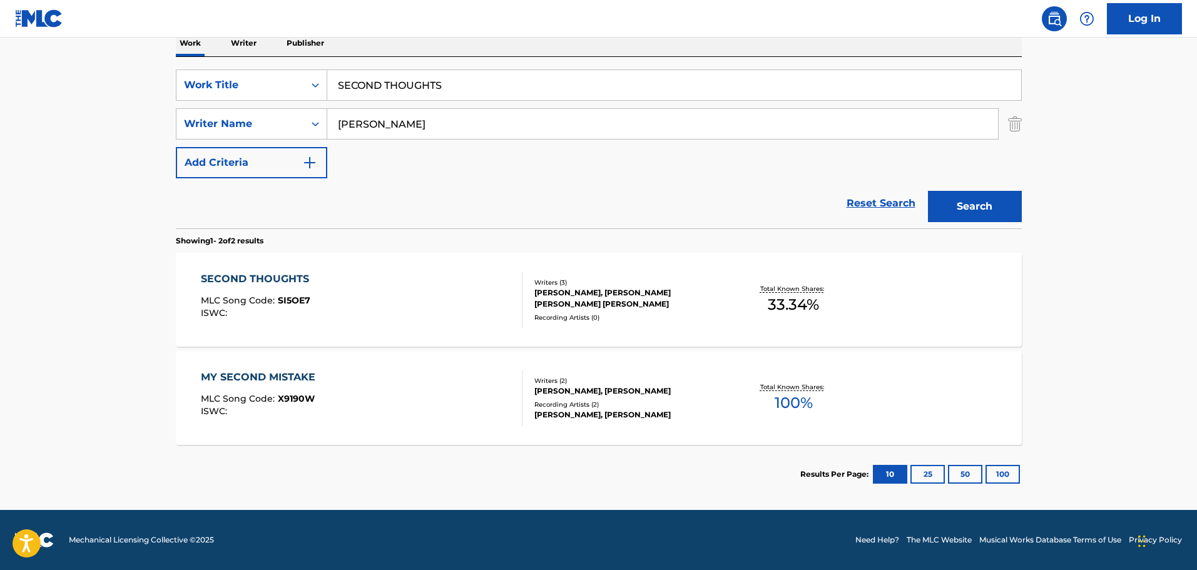
click at [444, 300] on div "SECOND THOUGHTS MLC Song Code : SI5OE7 ISWC :" at bounding box center [362, 299] width 322 height 56
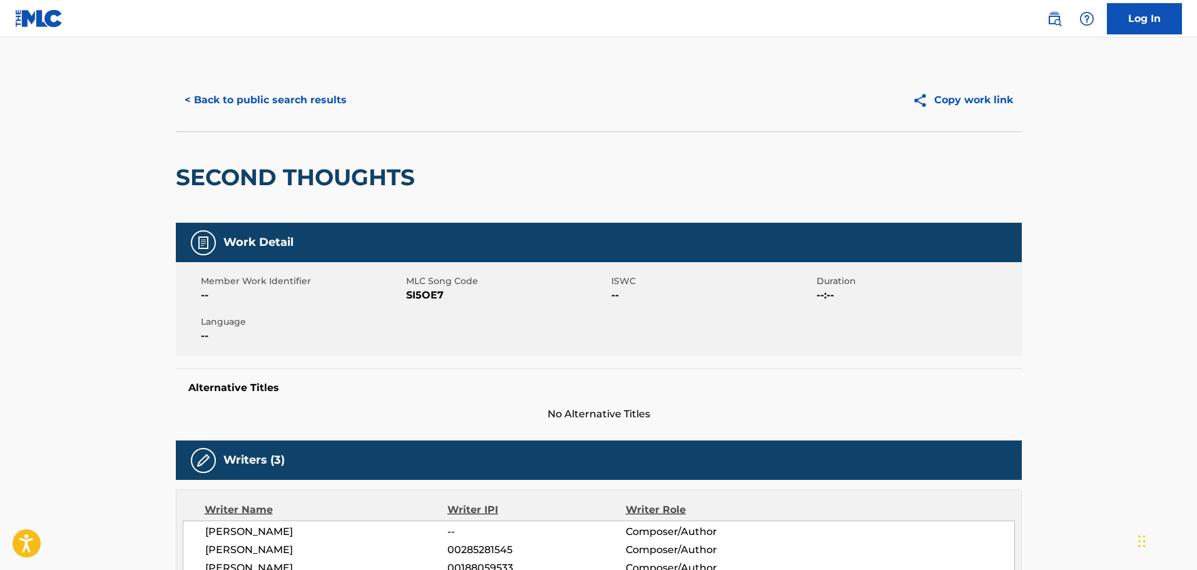
click at [272, 101] on button "< Back to public search results" at bounding box center [266, 99] width 180 height 31
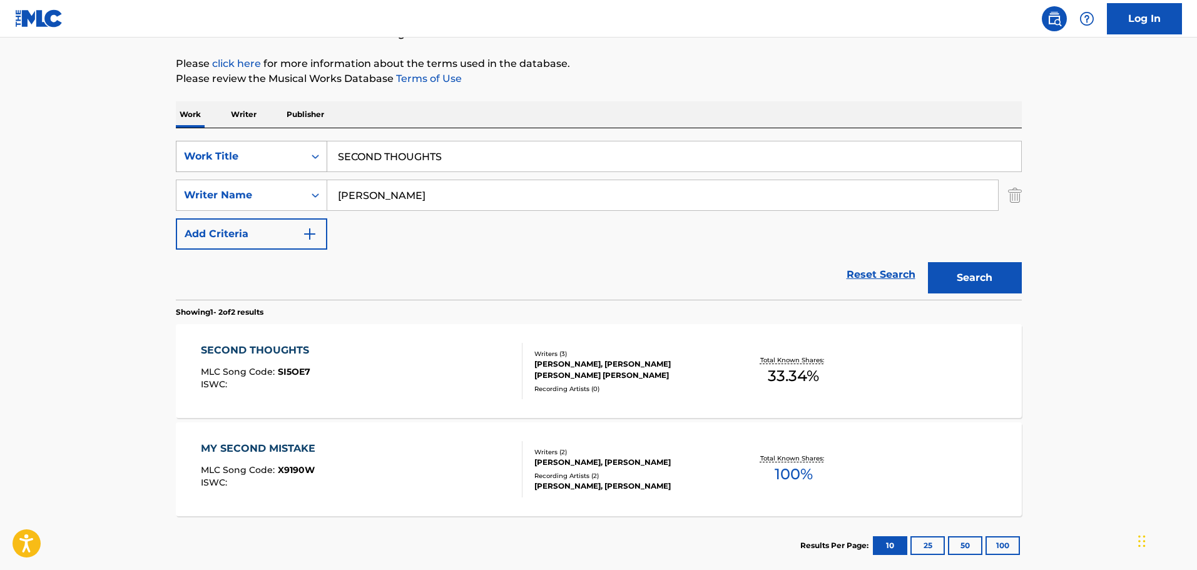
drag, startPoint x: 418, startPoint y: 150, endPoint x: 251, endPoint y: 146, distance: 167.1
click at [251, 146] on div "SearchWithCriteria9b83579b-c330-4a74-b037-24931ab56910 Work Title SECOND THOUGH…" at bounding box center [599, 156] width 846 height 31
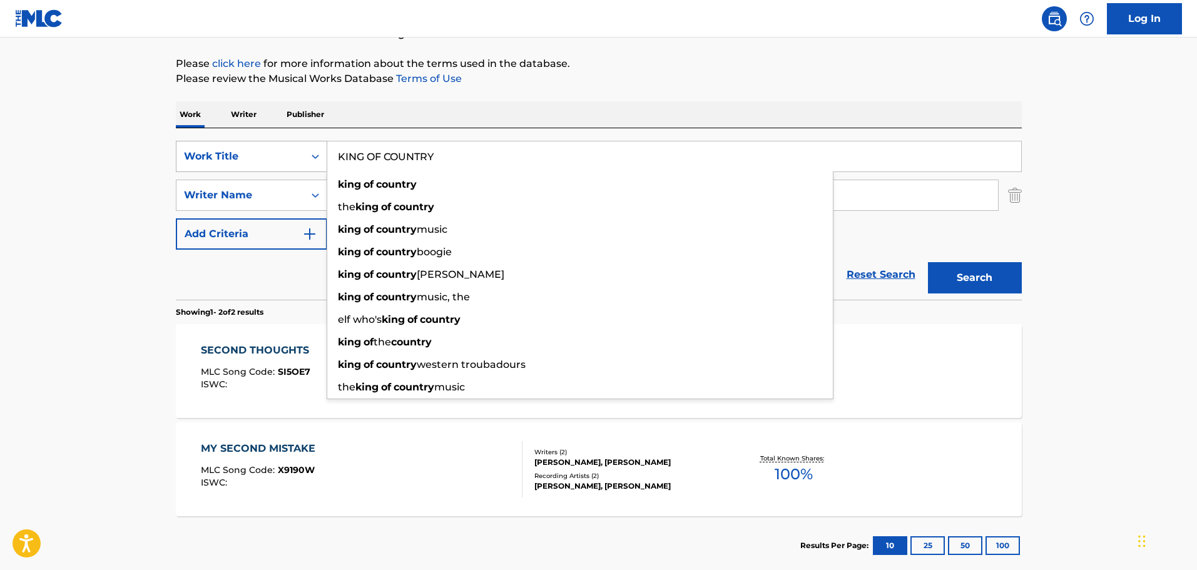
type input "KING OF COUNTRY"
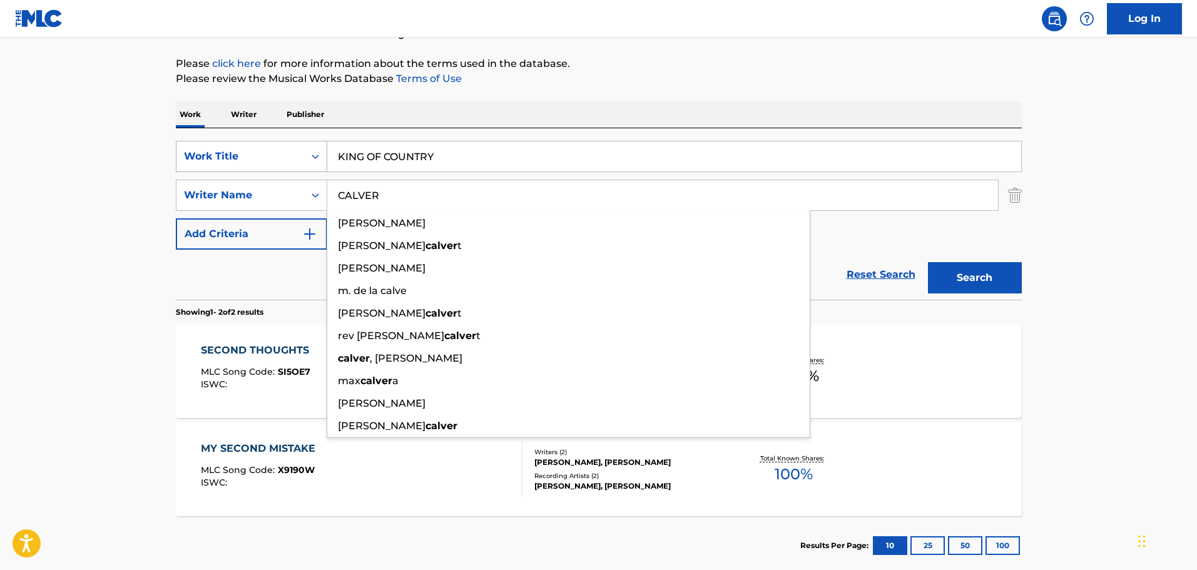
type input "CALVER"
click at [928, 262] on button "Search" at bounding box center [975, 277] width 94 height 31
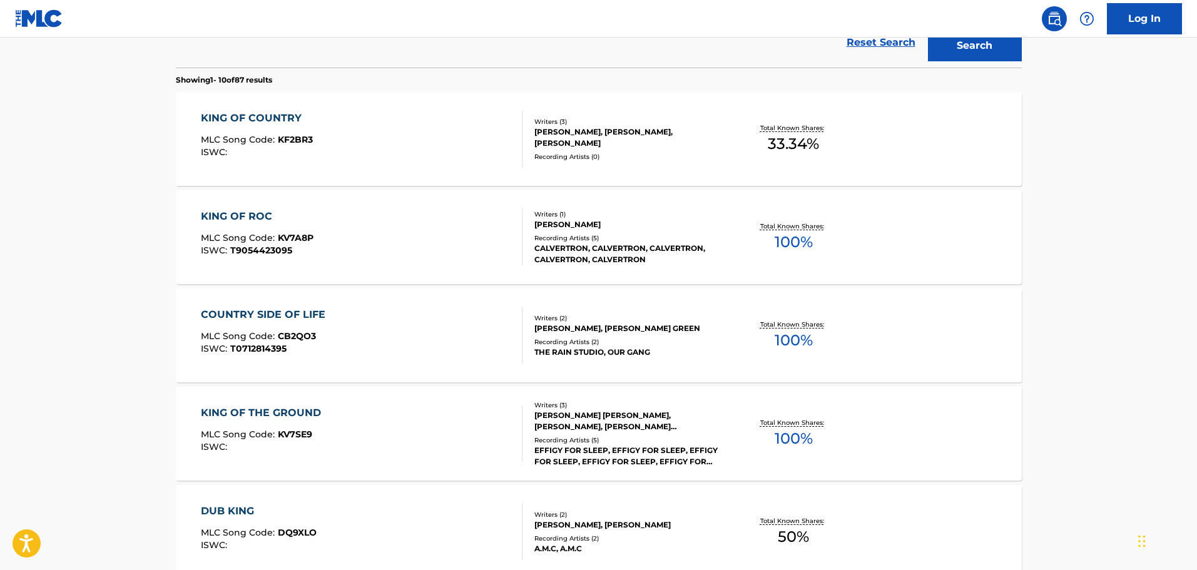
scroll to position [389, 0]
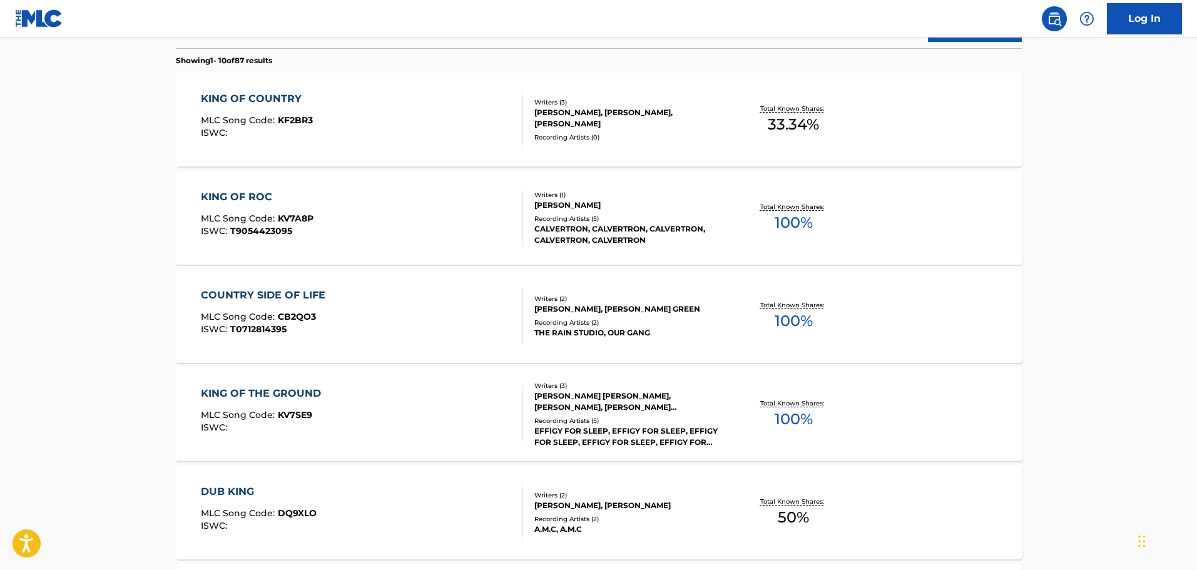
click at [464, 121] on div "KING OF COUNTRY MLC Song Code : KF2BR3 ISWC :" at bounding box center [362, 119] width 322 height 56
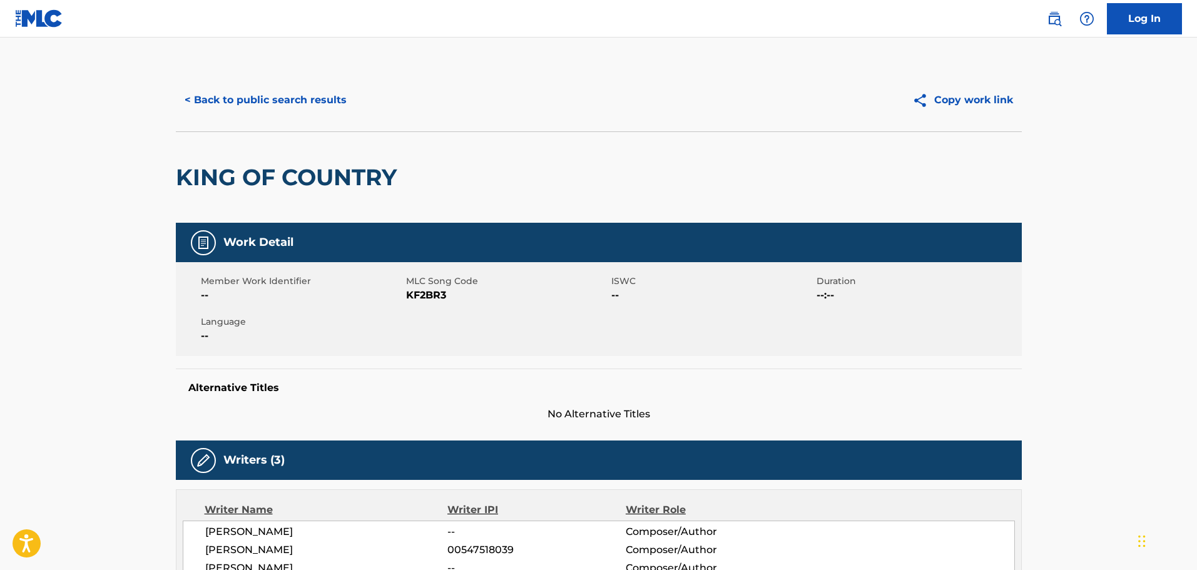
click at [309, 102] on button "< Back to public search results" at bounding box center [266, 99] width 180 height 31
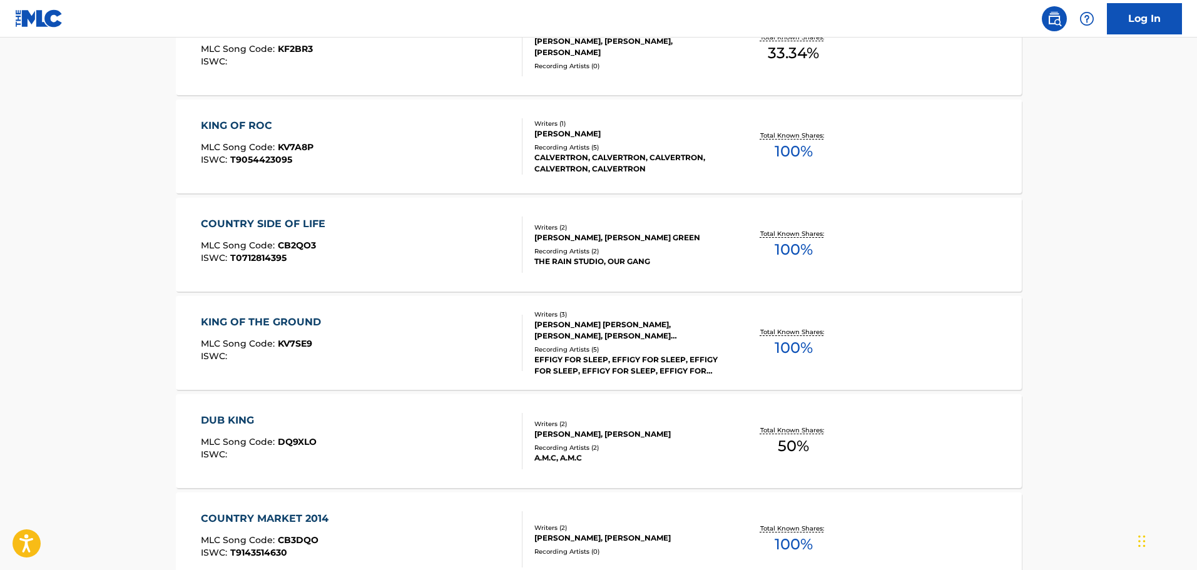
scroll to position [148, 0]
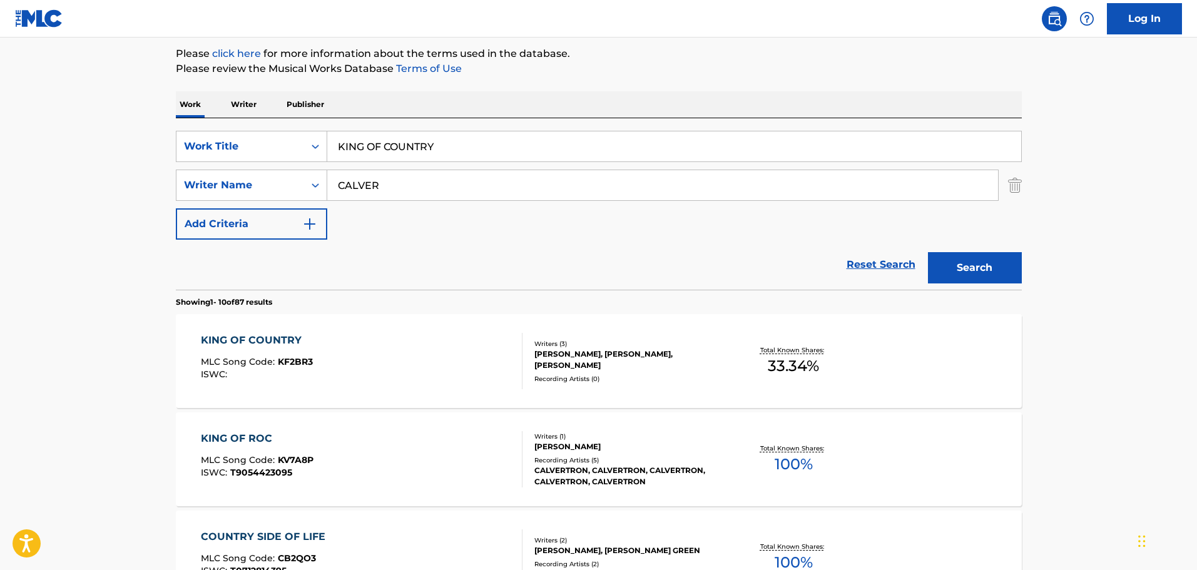
click at [470, 161] on div "KING OF COUNTRY" at bounding box center [674, 146] width 694 height 30
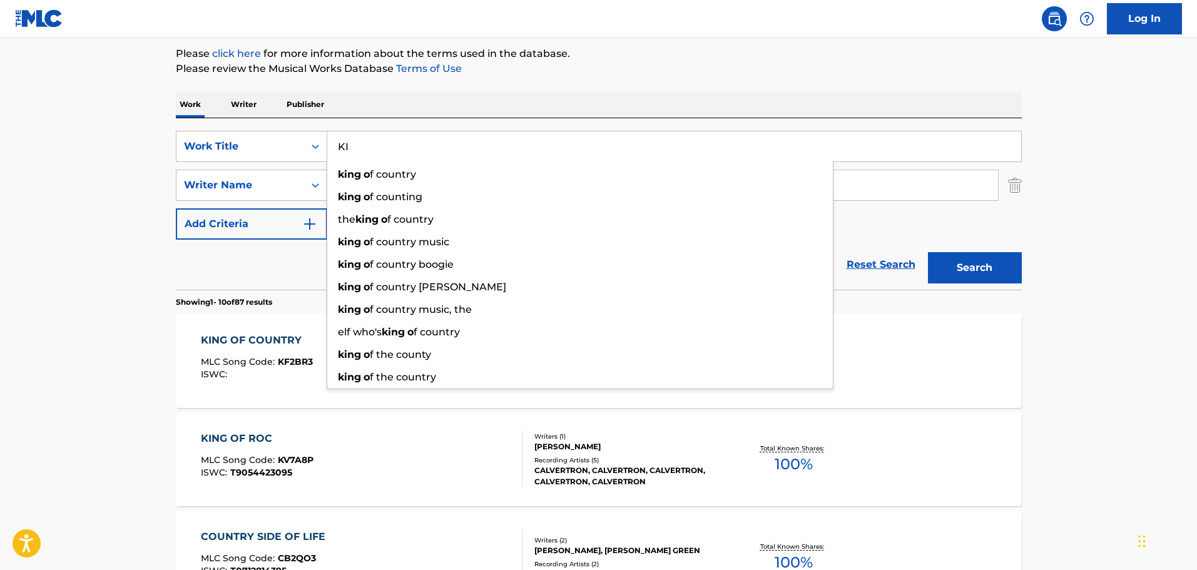
type input "K"
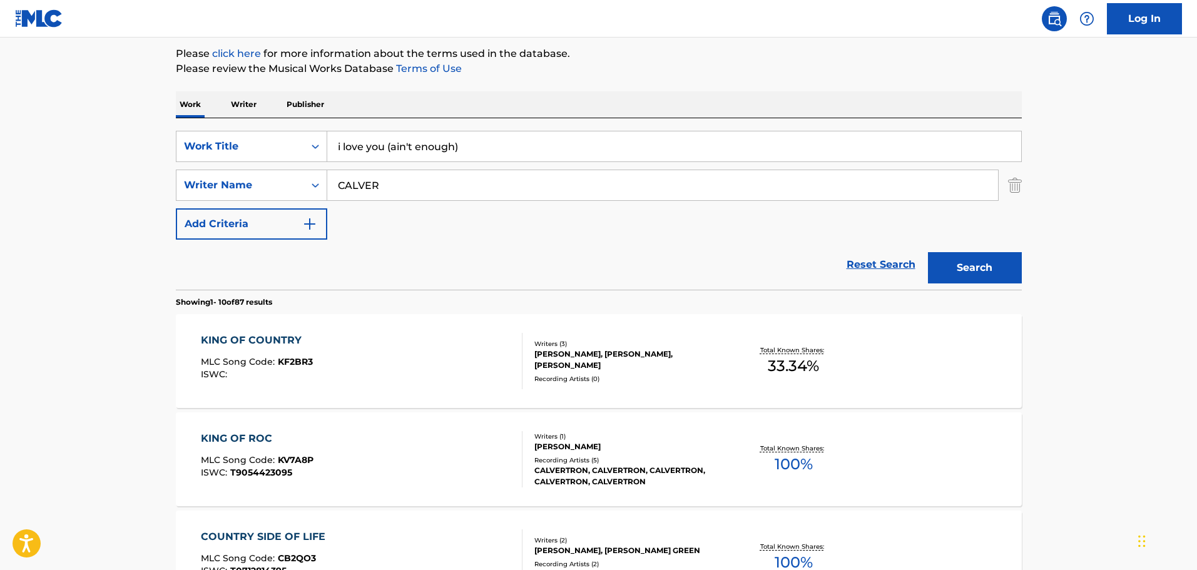
type input "i love you (ain't enough)"
type input "[PERSON_NAME]"
click at [928, 252] on button "Search" at bounding box center [975, 267] width 94 height 31
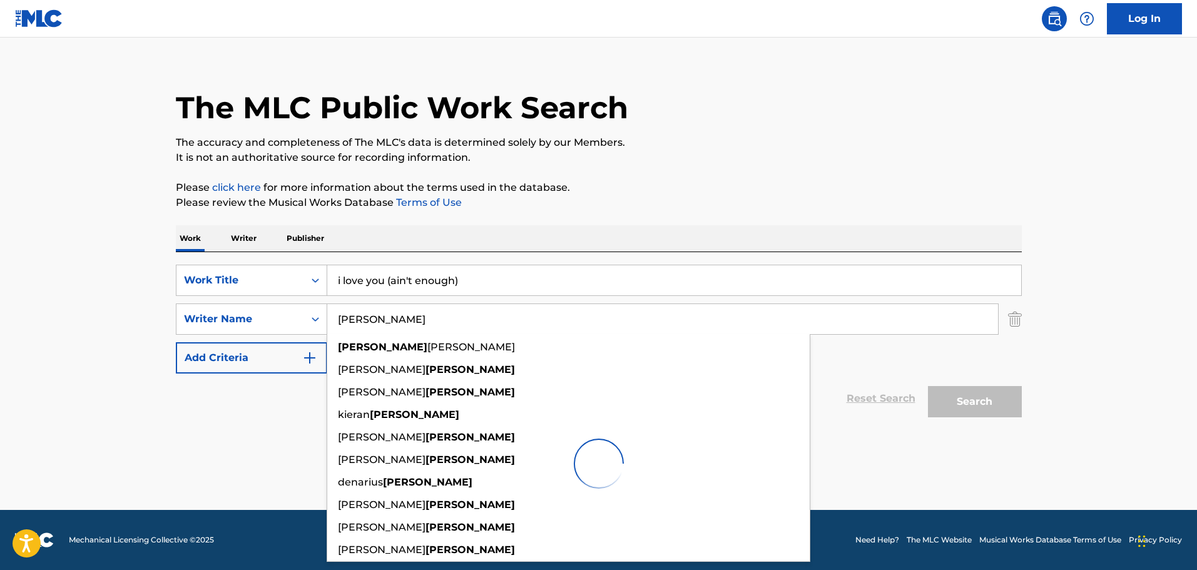
scroll to position [14, 0]
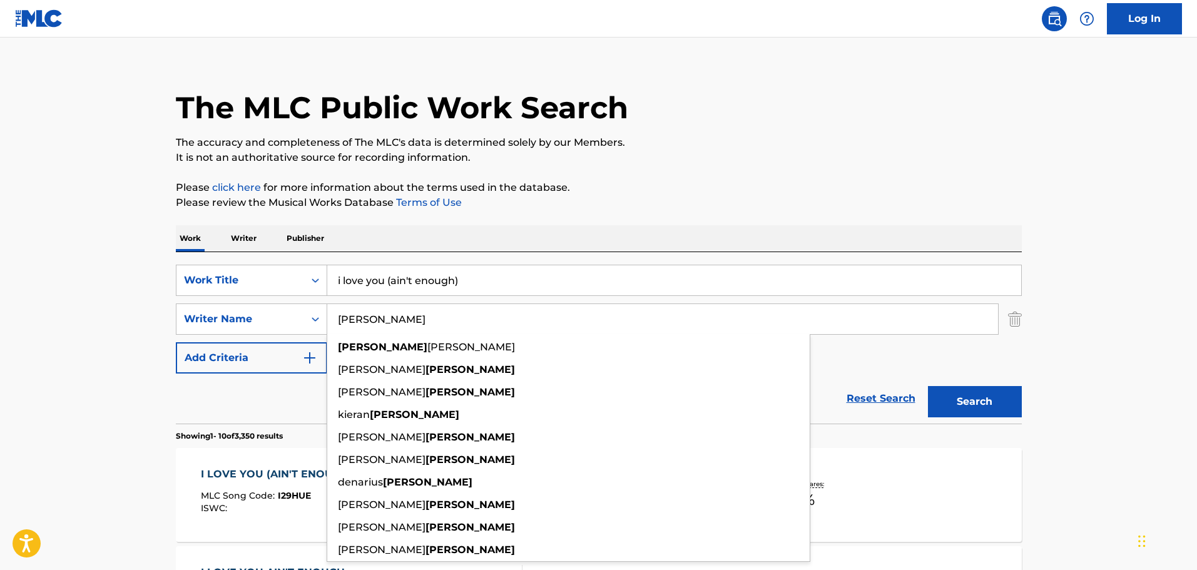
drag, startPoint x: 478, startPoint y: 150, endPoint x: 475, endPoint y: 185, distance: 35.2
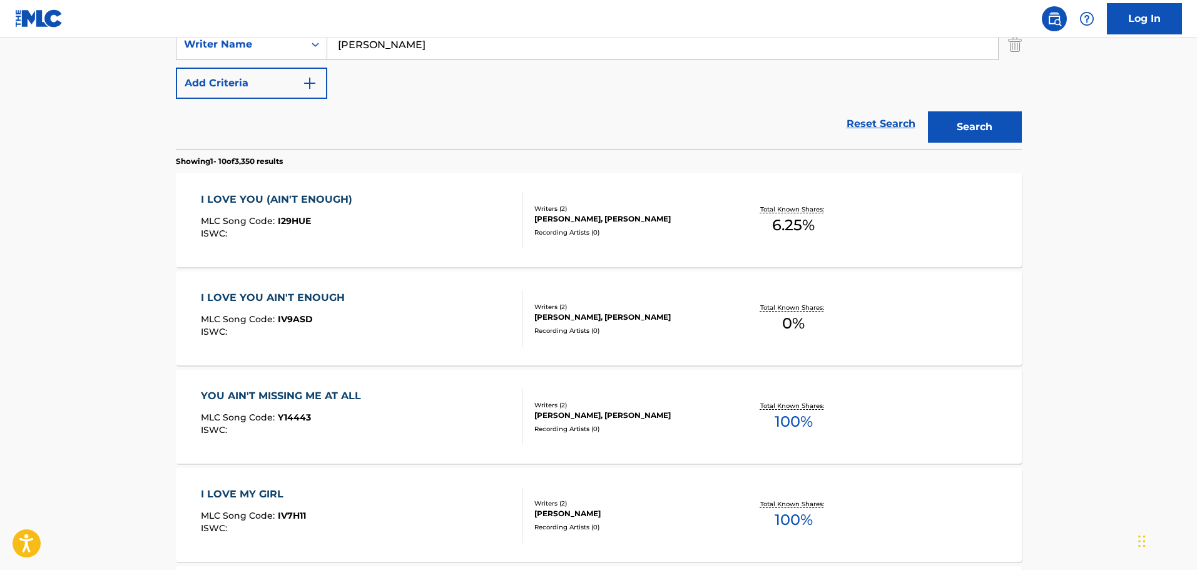
scroll to position [327, 0]
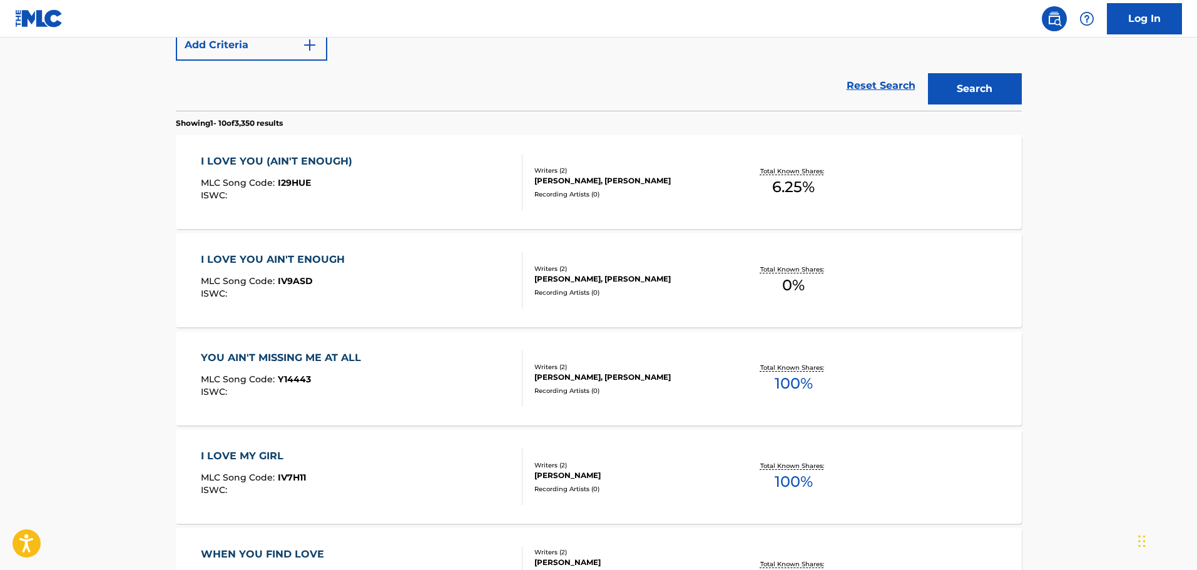
click at [484, 103] on div "Reset Search Search" at bounding box center [599, 86] width 846 height 50
click at [440, 165] on div "I LOVE YOU (AIN'T ENOUGH) MLC Song Code : I29HUE ISWC :" at bounding box center [362, 182] width 322 height 56
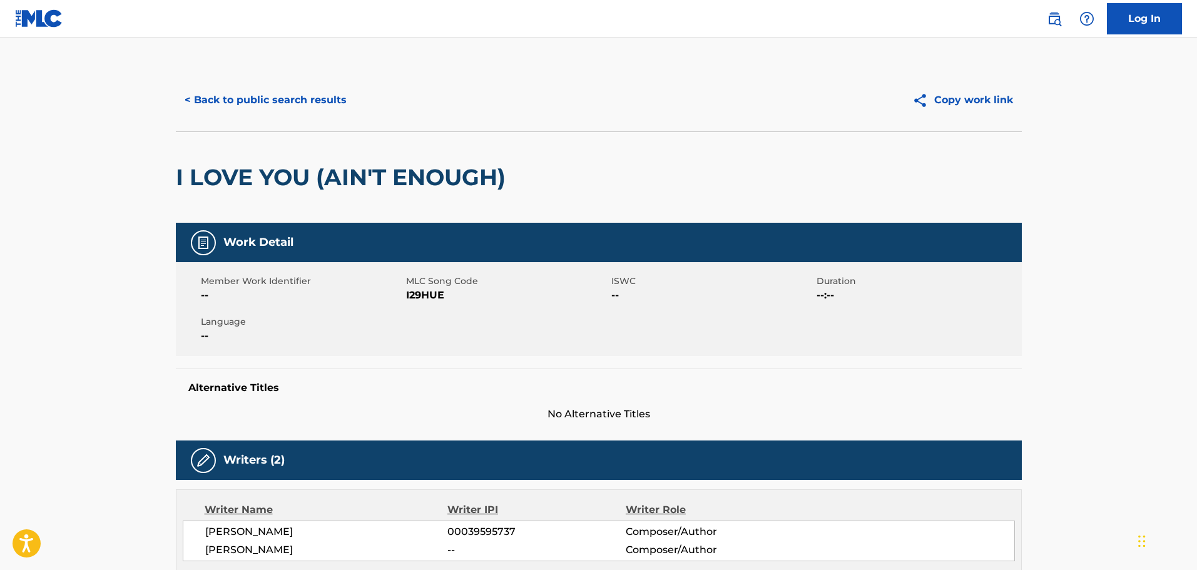
click at [337, 106] on button "< Back to public search results" at bounding box center [266, 99] width 180 height 31
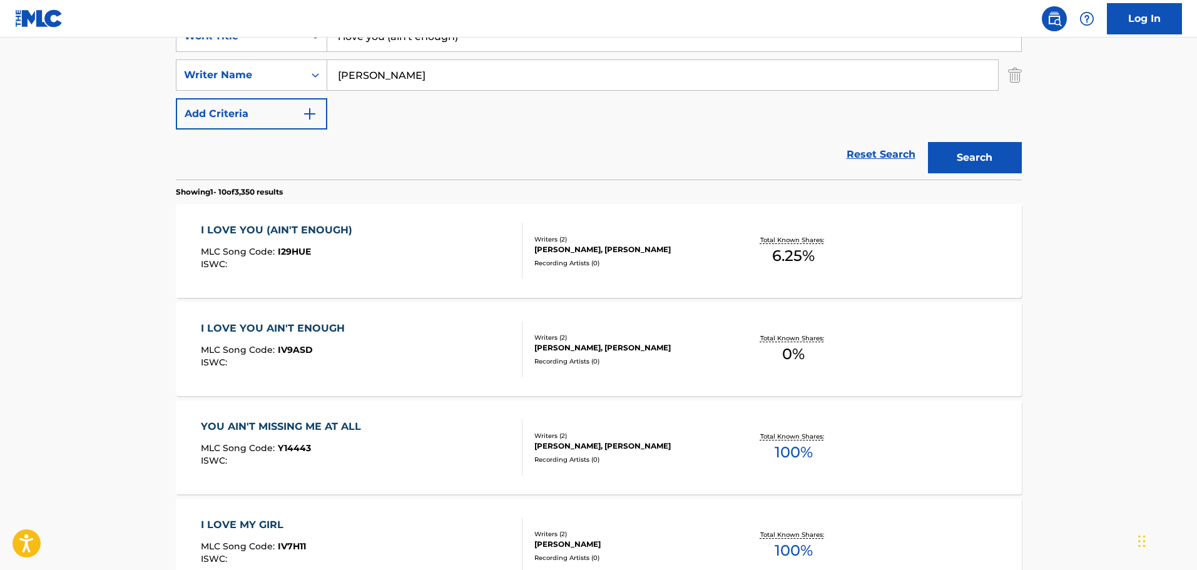
scroll to position [148, 0]
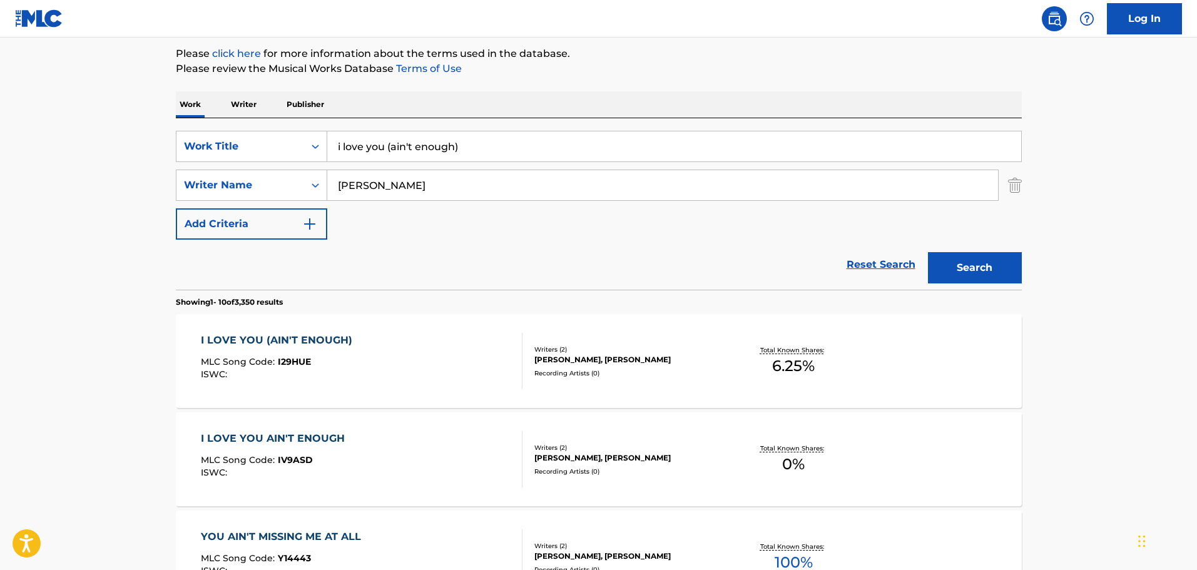
drag, startPoint x: 525, startPoint y: 152, endPoint x: 303, endPoint y: 124, distance: 224.5
click at [303, 124] on div "SearchWithCriteria9b83579b-c330-4a74-b037-24931ab56910 Work Title i love you (a…" at bounding box center [599, 203] width 846 height 171
type input "lord help the boys"
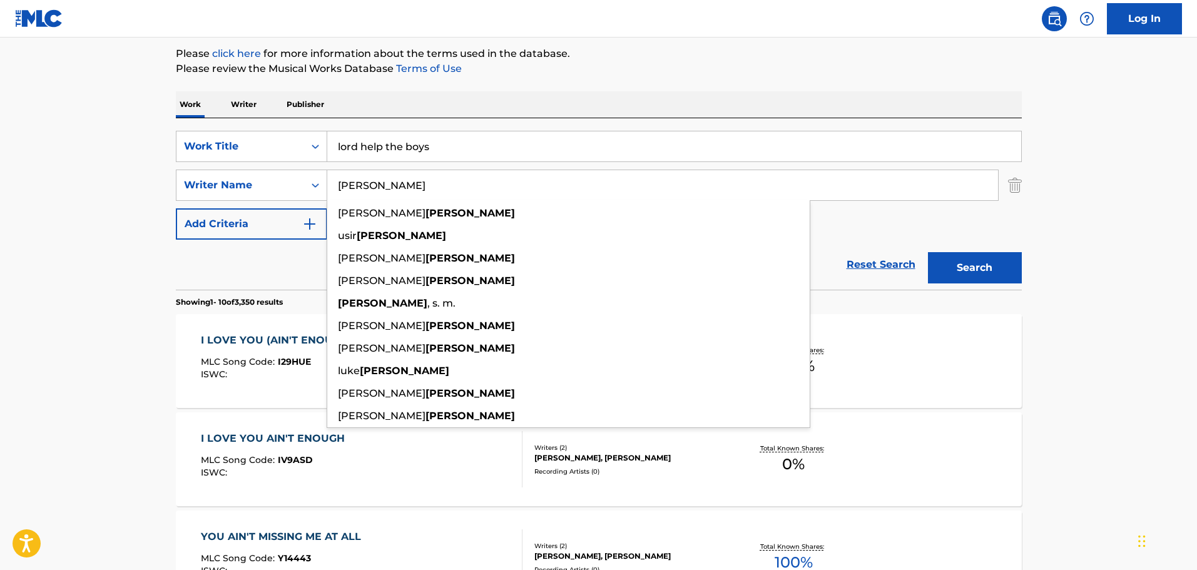
type input "[PERSON_NAME]"
click at [928, 252] on button "Search" at bounding box center [975, 267] width 94 height 31
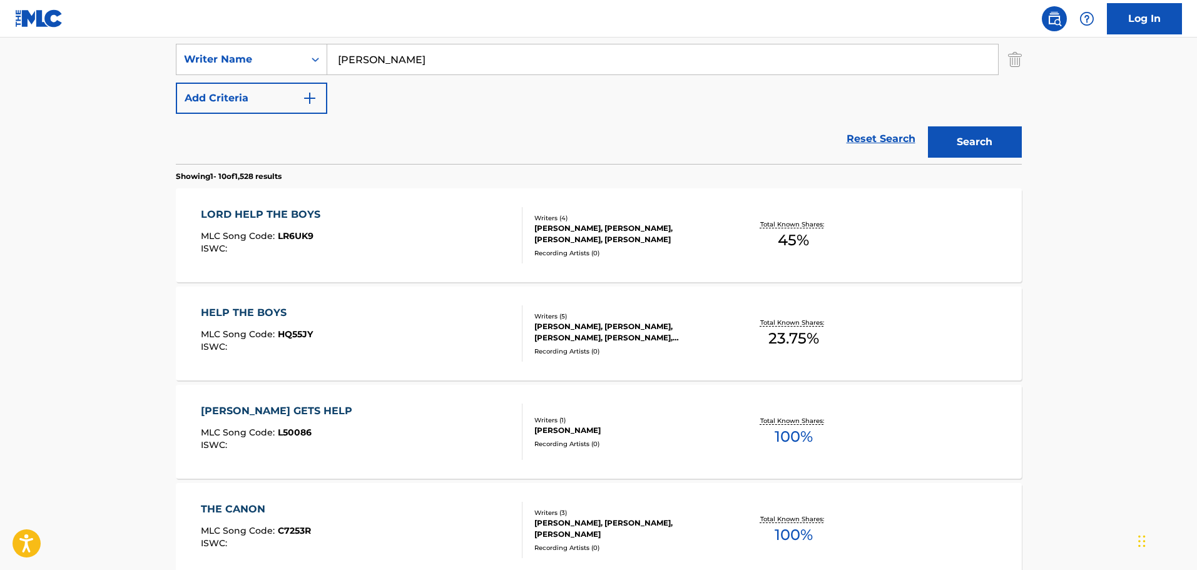
scroll to position [335, 0]
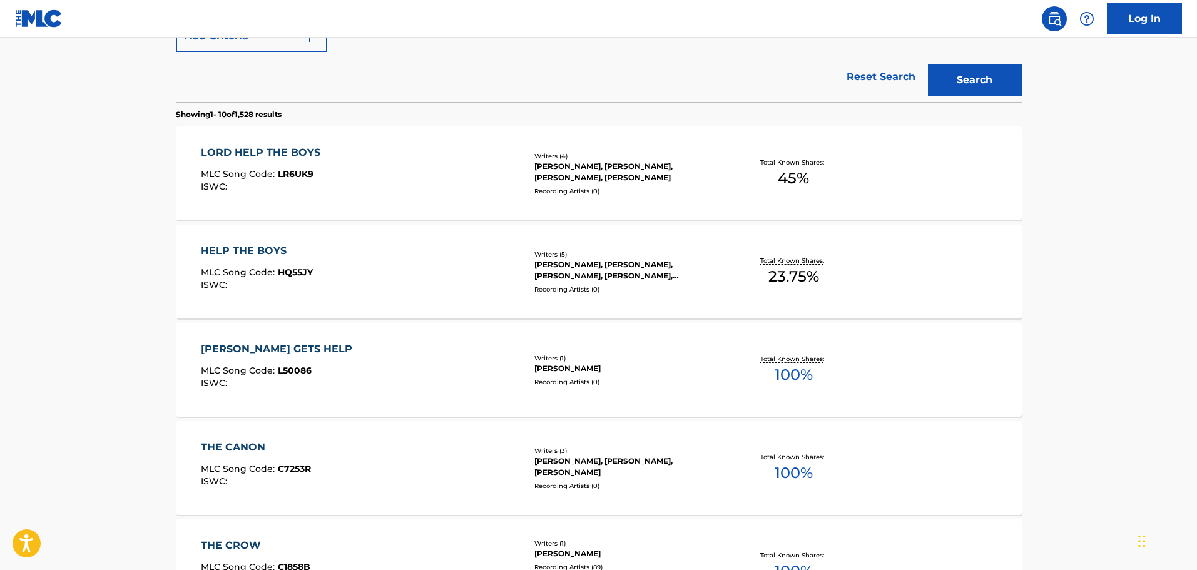
click at [389, 161] on div "LORD HELP THE BOYS MLC Song Code : LR6UK9 ISWC :" at bounding box center [362, 173] width 322 height 56
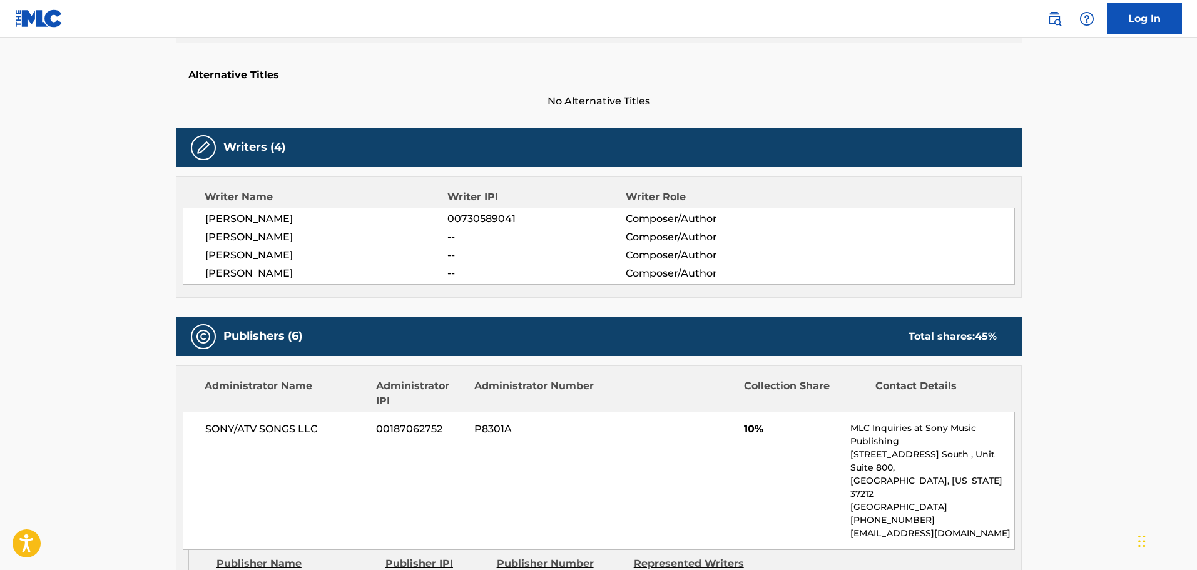
scroll to position [375, 0]
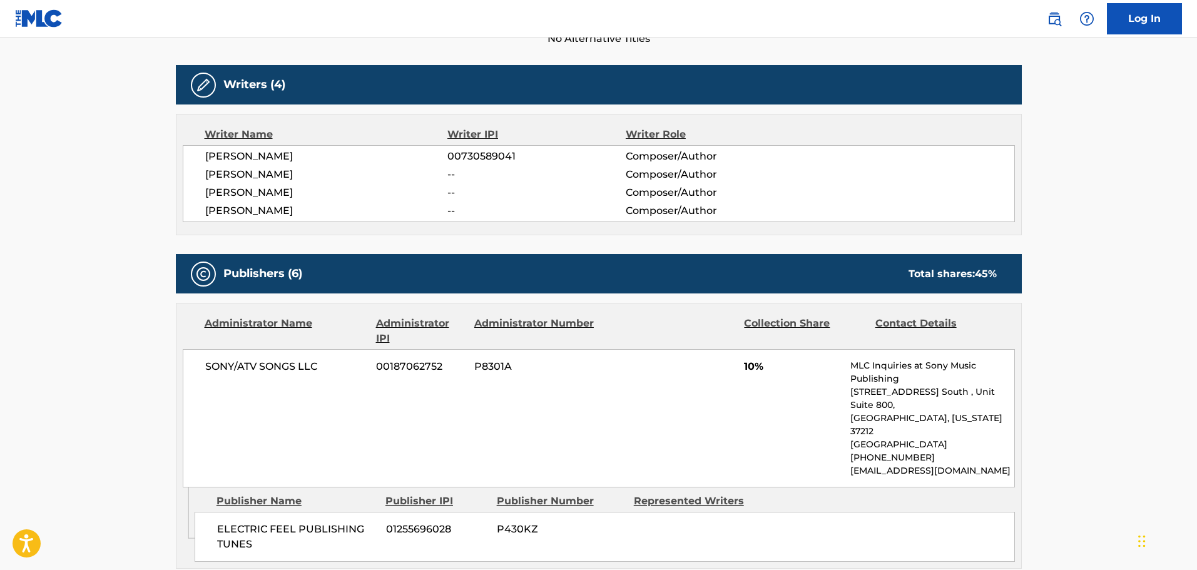
click at [402, 194] on span "[PERSON_NAME]" at bounding box center [326, 192] width 243 height 15
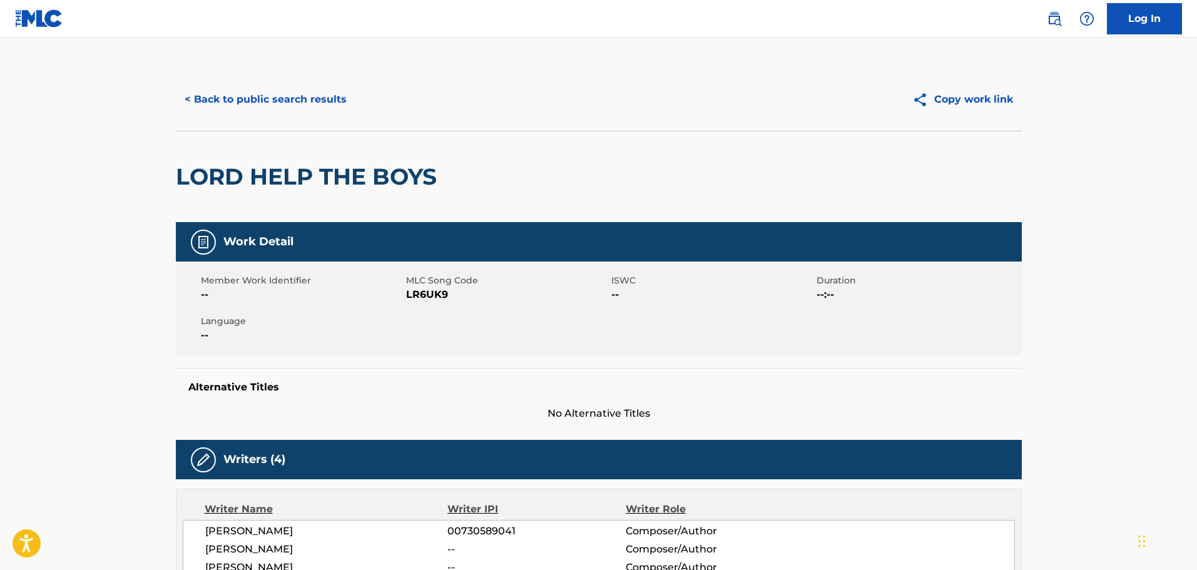
scroll to position [0, 0]
click at [440, 226] on div "Work Detail" at bounding box center [599, 242] width 846 height 39
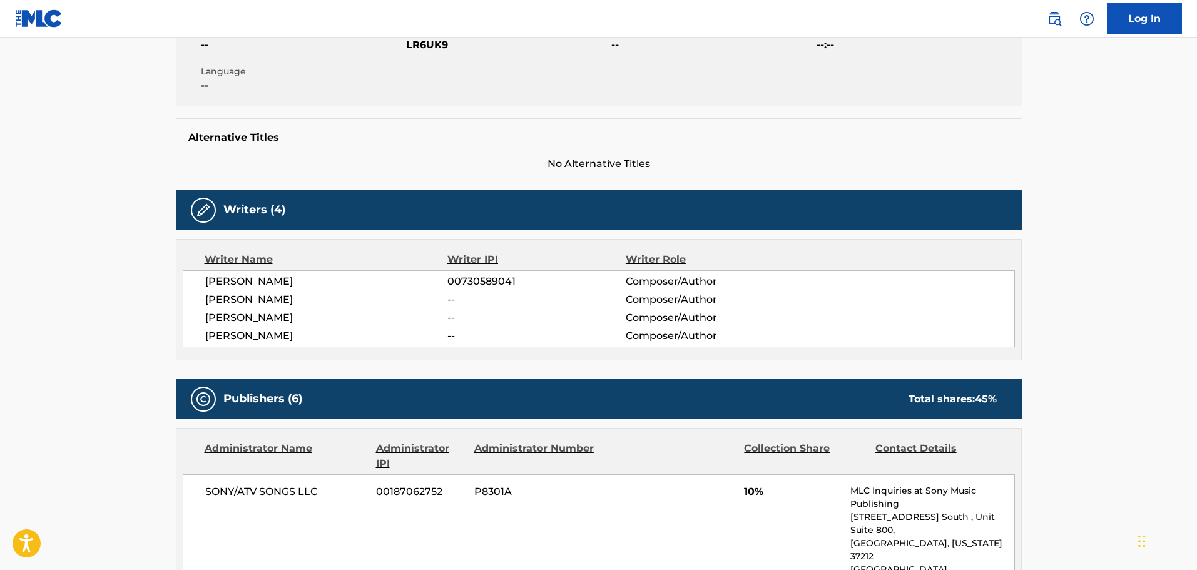
scroll to position [313, 0]
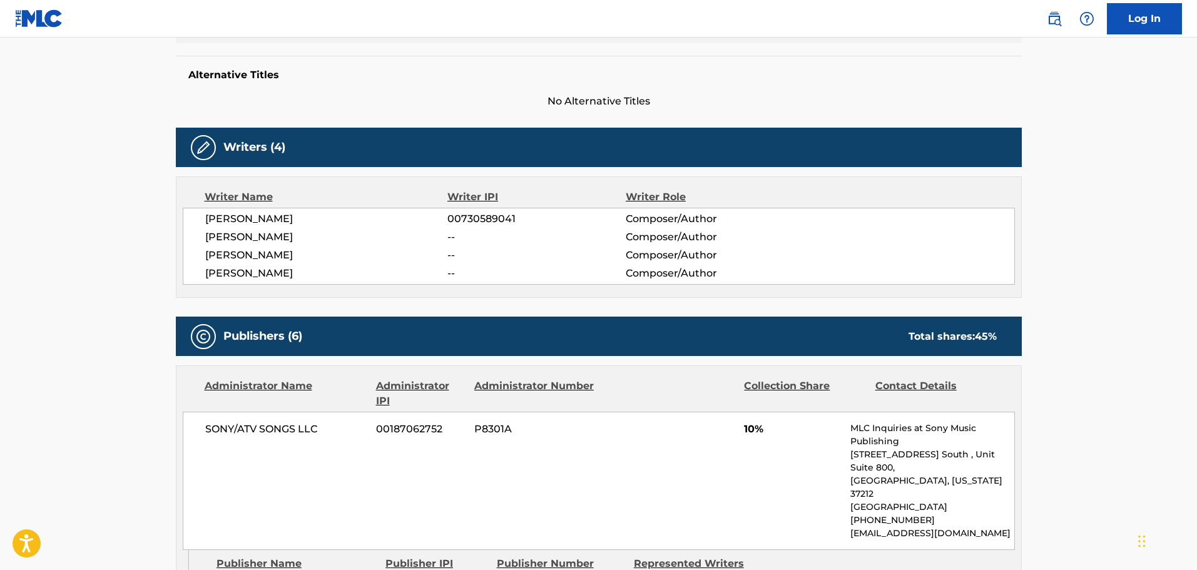
click at [367, 321] on div "Publishers (6) Total shares: 45 %" at bounding box center [599, 336] width 846 height 39
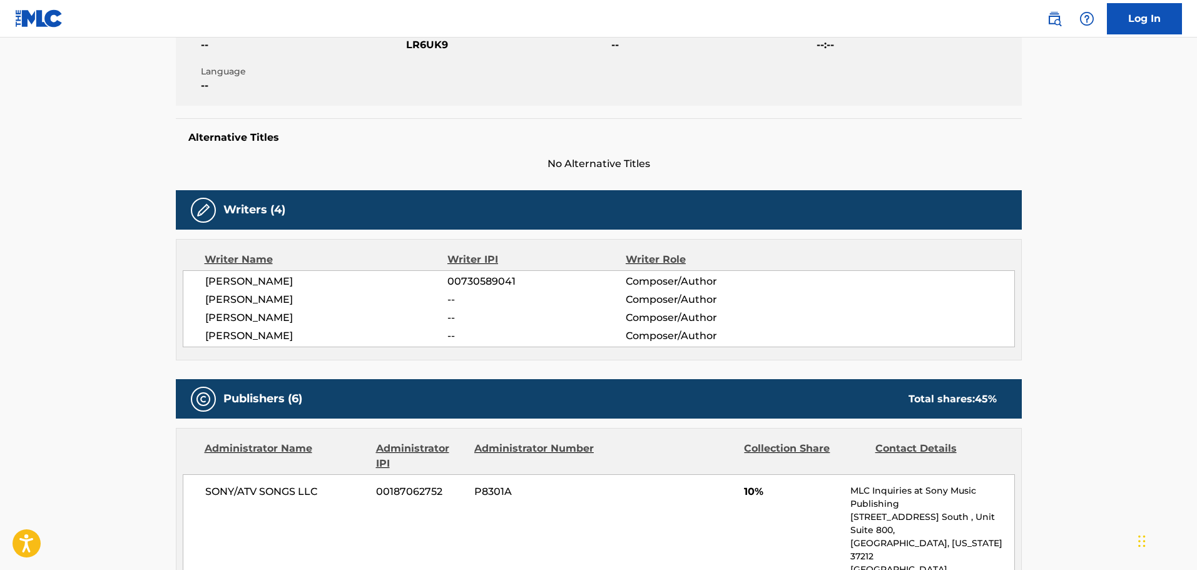
scroll to position [0, 0]
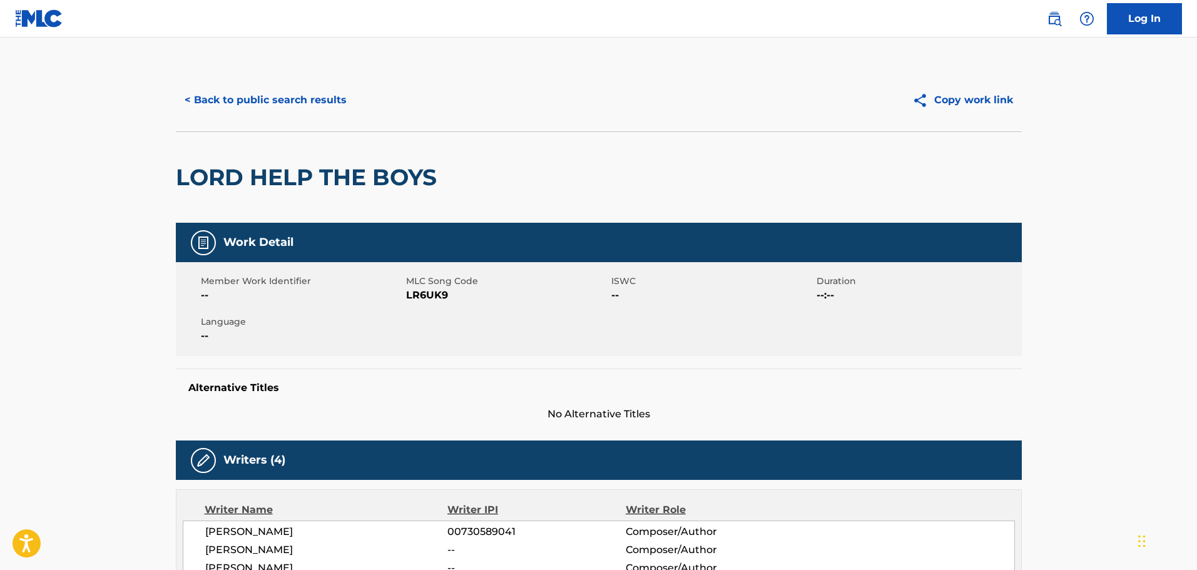
click at [243, 96] on button "< Back to public search results" at bounding box center [266, 99] width 180 height 31
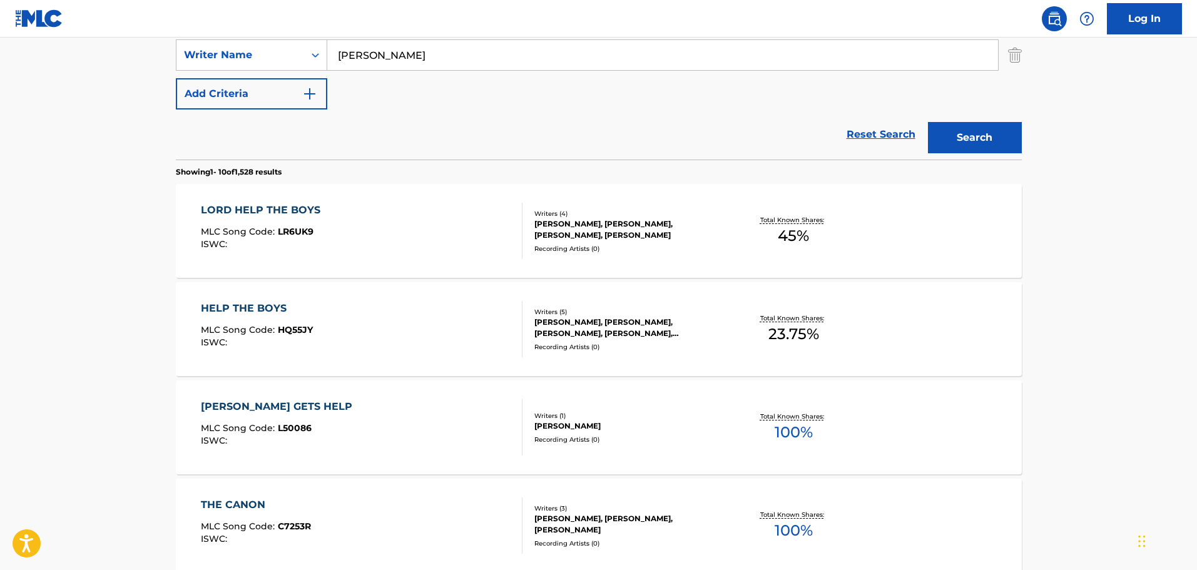
scroll to position [219, 0]
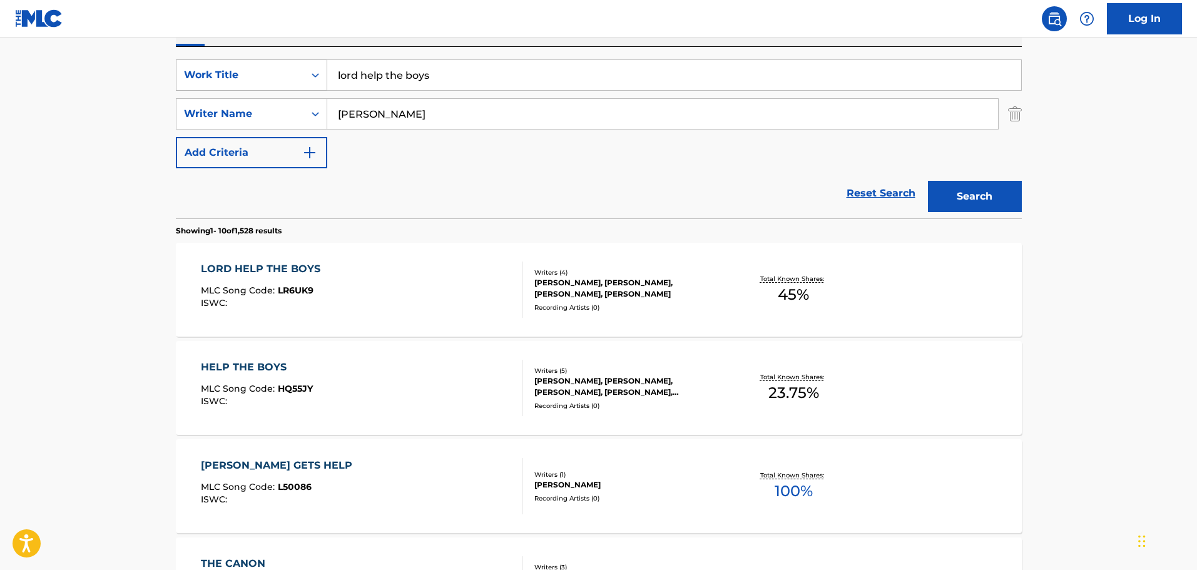
drag, startPoint x: 478, startPoint y: 78, endPoint x: 258, endPoint y: 64, distance: 220.6
click at [223, 71] on div "SearchWithCriteria9b83579b-c330-4a74-b037-24931ab56910 Work Title lord help the…" at bounding box center [599, 74] width 846 height 31
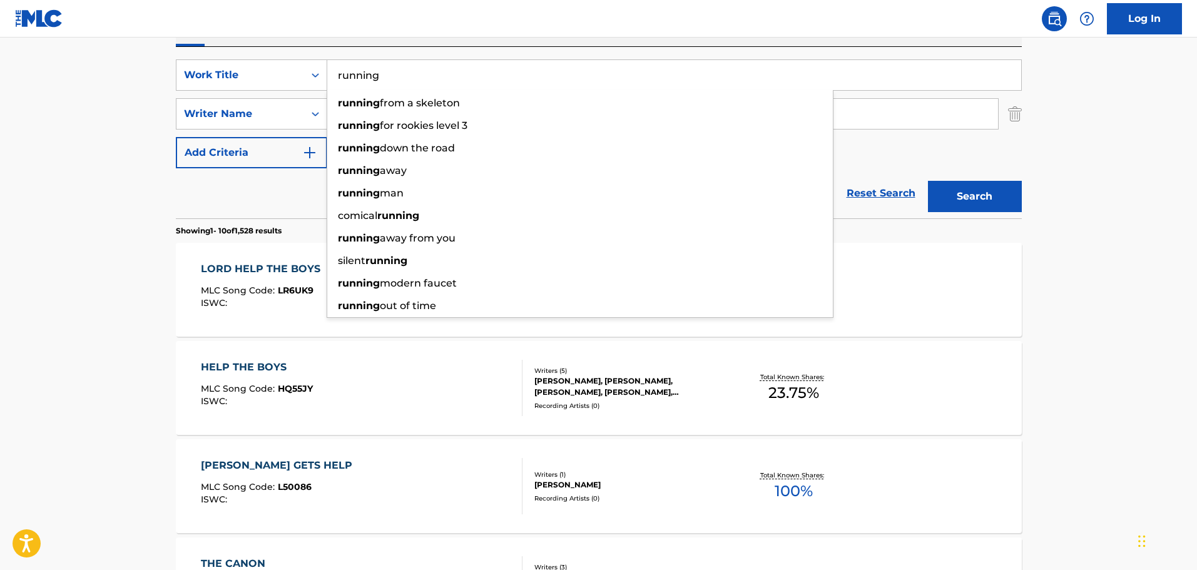
type input "running"
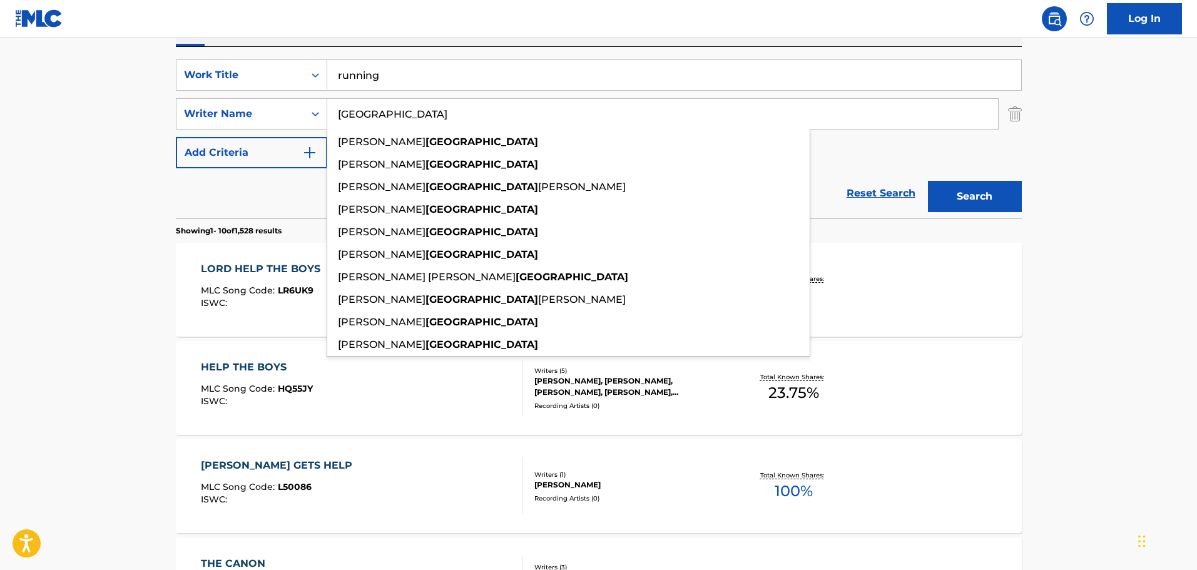
type input "[GEOGRAPHIC_DATA]"
click at [928, 181] on button "Search" at bounding box center [975, 196] width 94 height 31
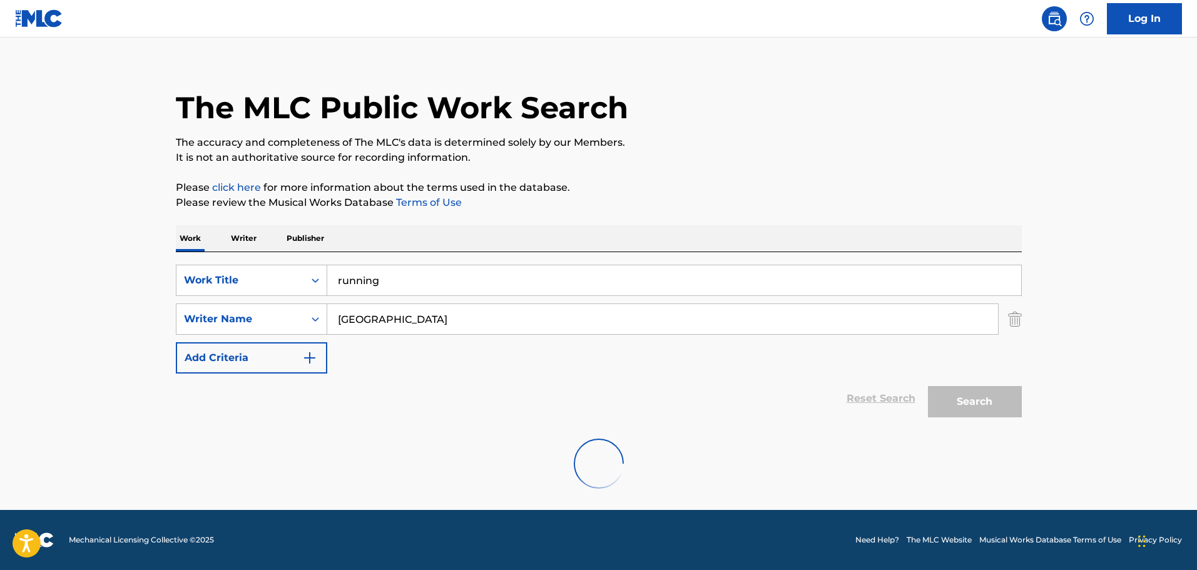
scroll to position [111, 0]
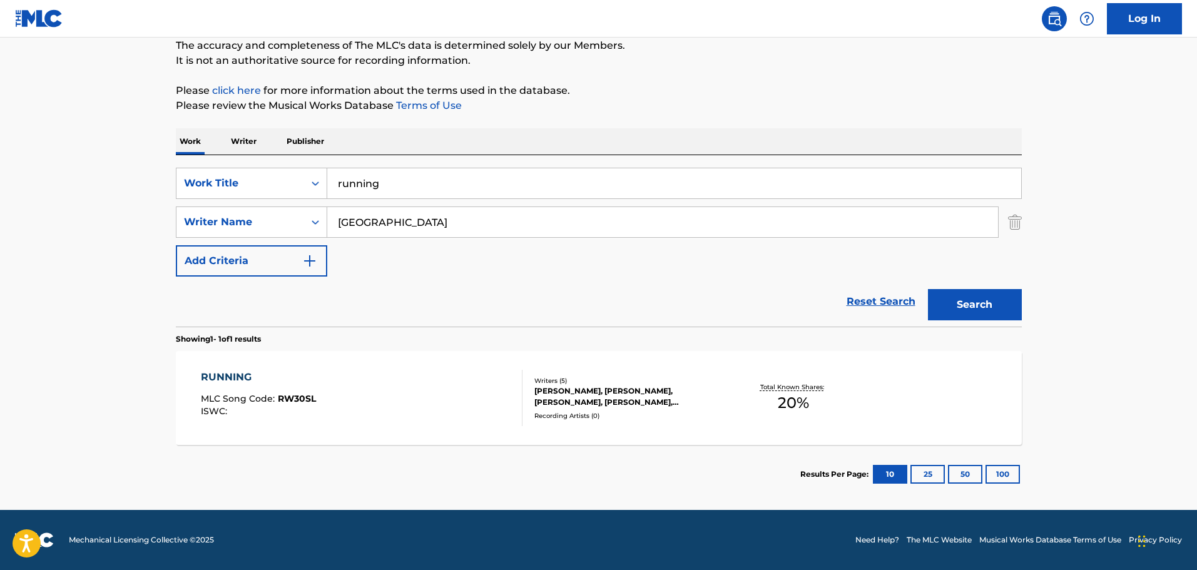
click at [393, 417] on div "RUNNING MLC Song Code : RW30SL ISWC :" at bounding box center [362, 398] width 322 height 56
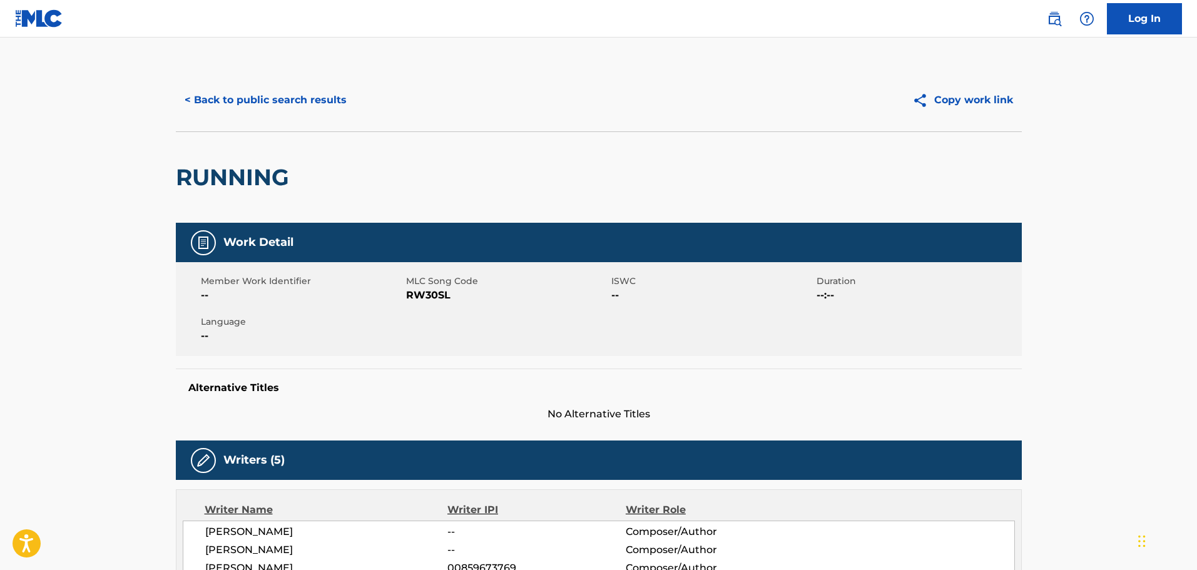
click at [290, 104] on button "< Back to public search results" at bounding box center [266, 99] width 180 height 31
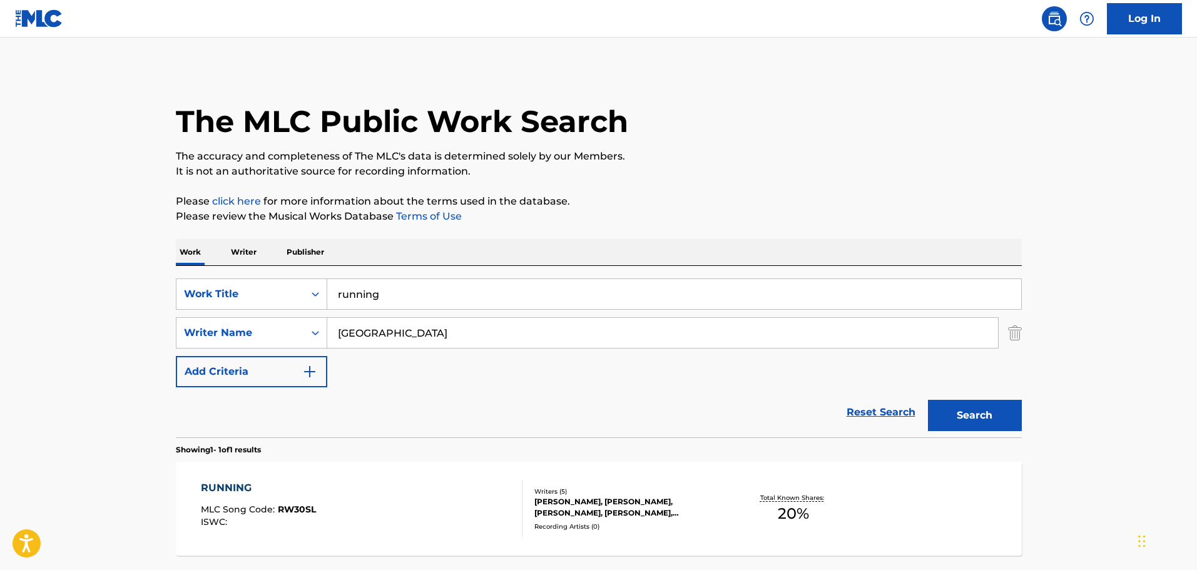
scroll to position [39, 0]
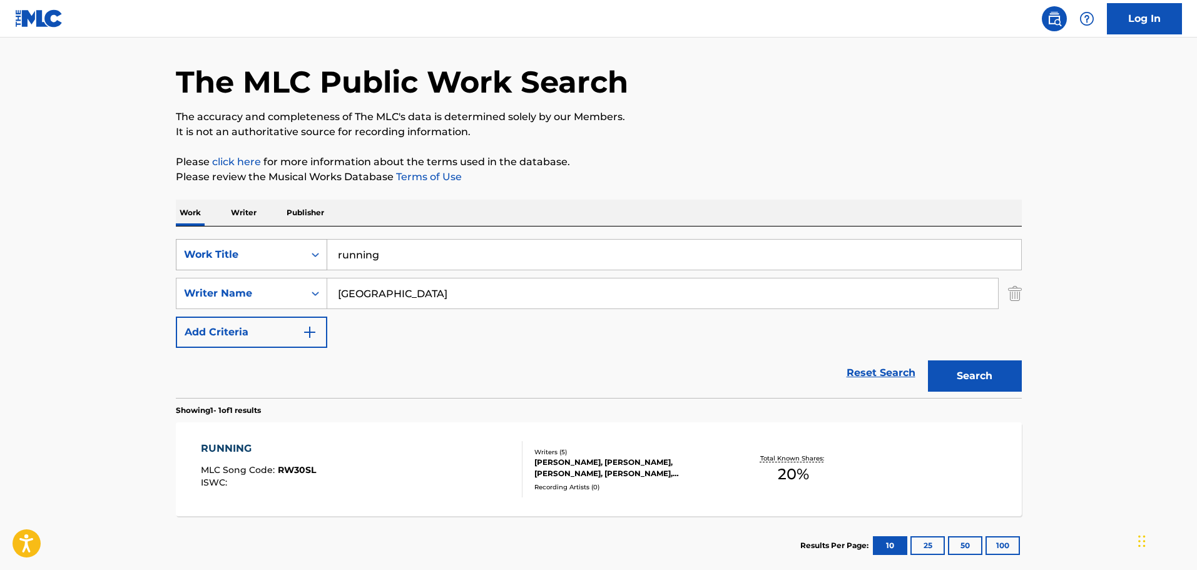
drag, startPoint x: 539, startPoint y: 260, endPoint x: 295, endPoint y: 255, distance: 244.0
click at [295, 255] on div "SearchWithCriteria9b83579b-c330-4a74-b037-24931ab56910 Work Title running" at bounding box center [599, 254] width 846 height 31
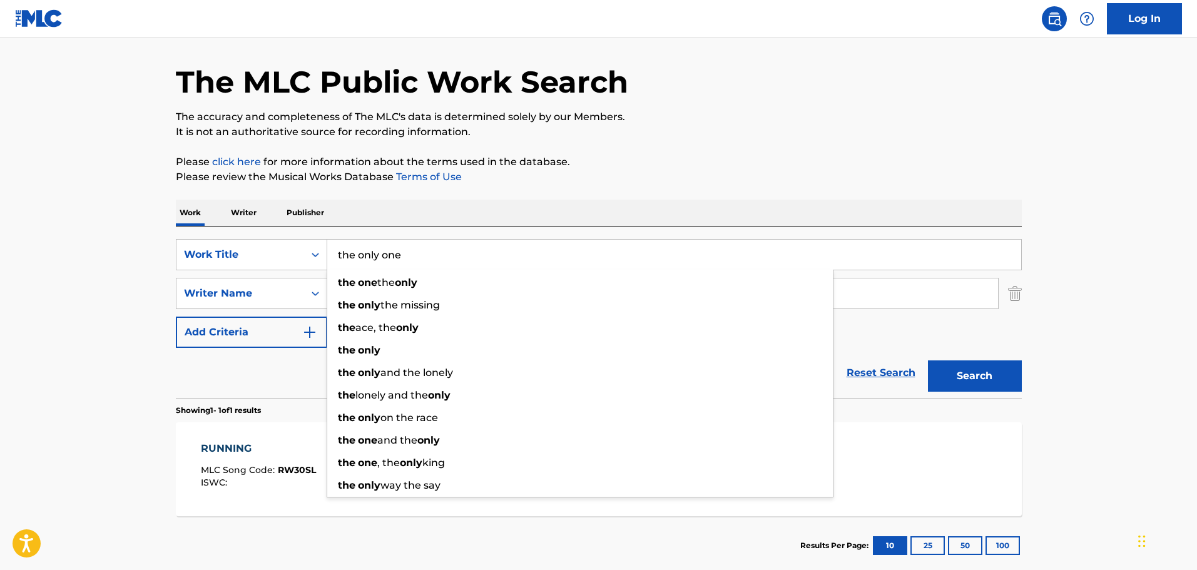
type input "the only one"
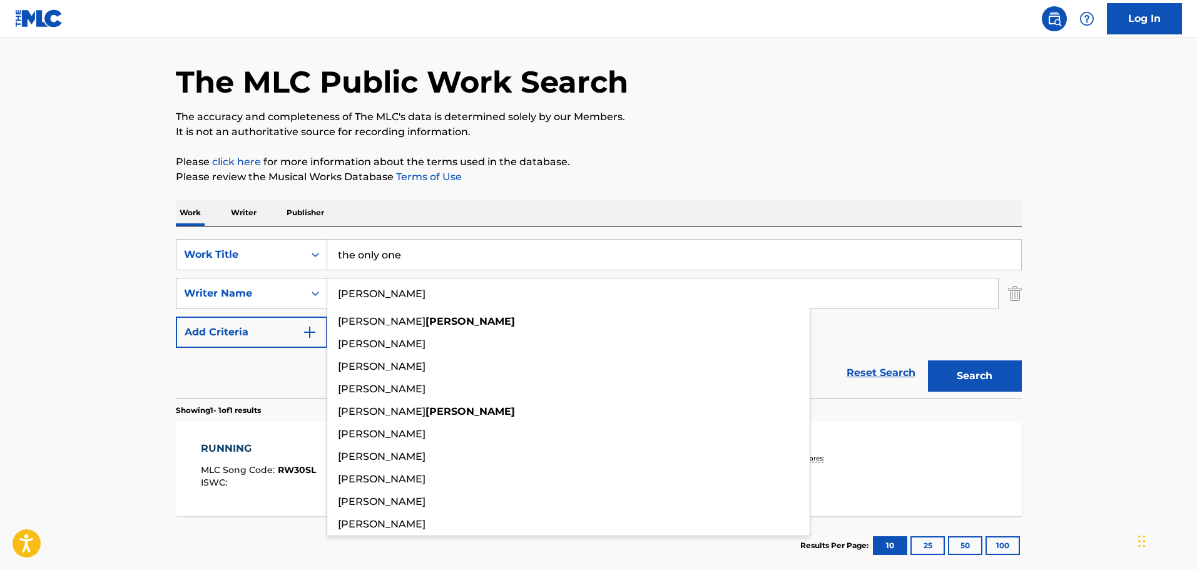
type input "[PERSON_NAME]"
click at [928, 360] on button "Search" at bounding box center [975, 375] width 94 height 31
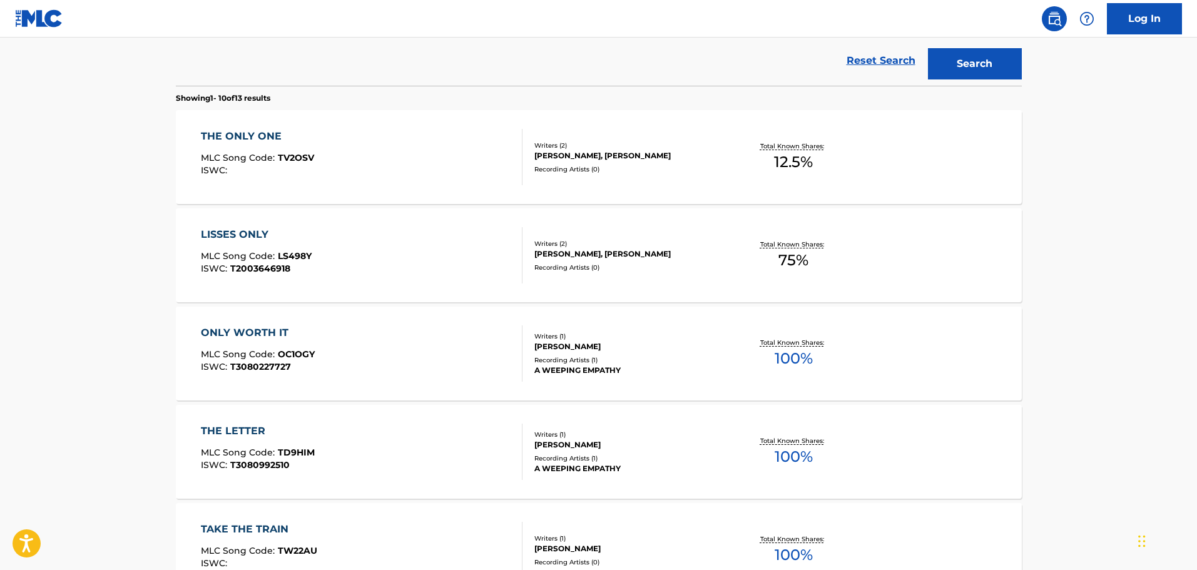
scroll to position [352, 0]
click at [417, 139] on div "THE ONLY ONE MLC Song Code : TV2OSV ISWC :" at bounding box center [362, 156] width 322 height 56
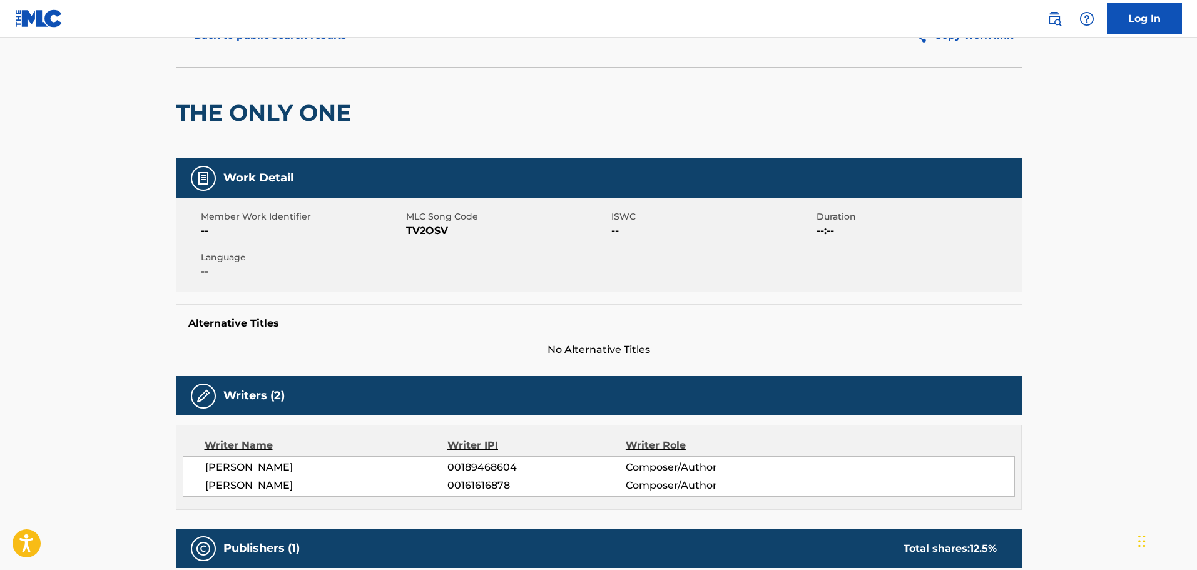
scroll to position [313, 0]
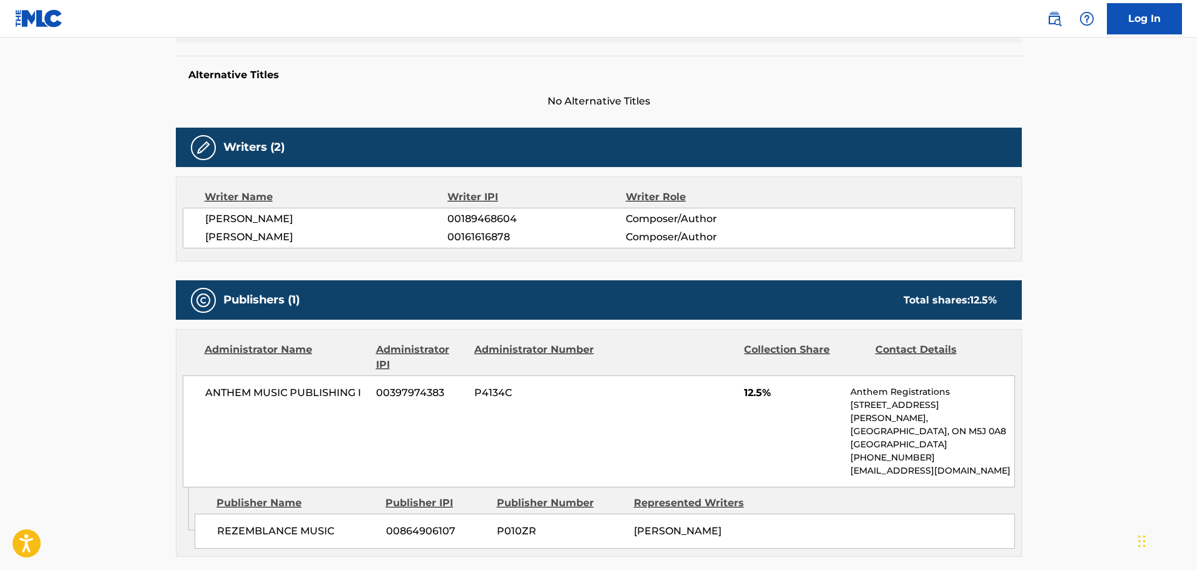
click at [335, 133] on div "Writers (2)" at bounding box center [599, 147] width 846 height 39
click at [208, 123] on div "Work Detail Member Work Identifier -- MLC Song Code TV2OSV ISWC -- Duration --:…" at bounding box center [599, 282] width 846 height 745
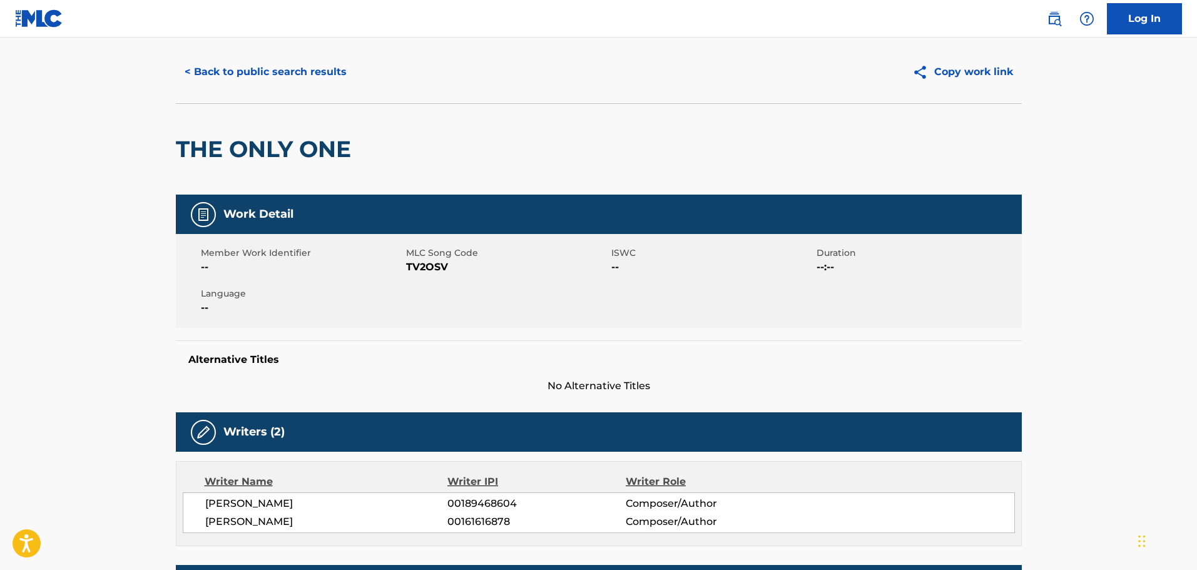
scroll to position [0, 0]
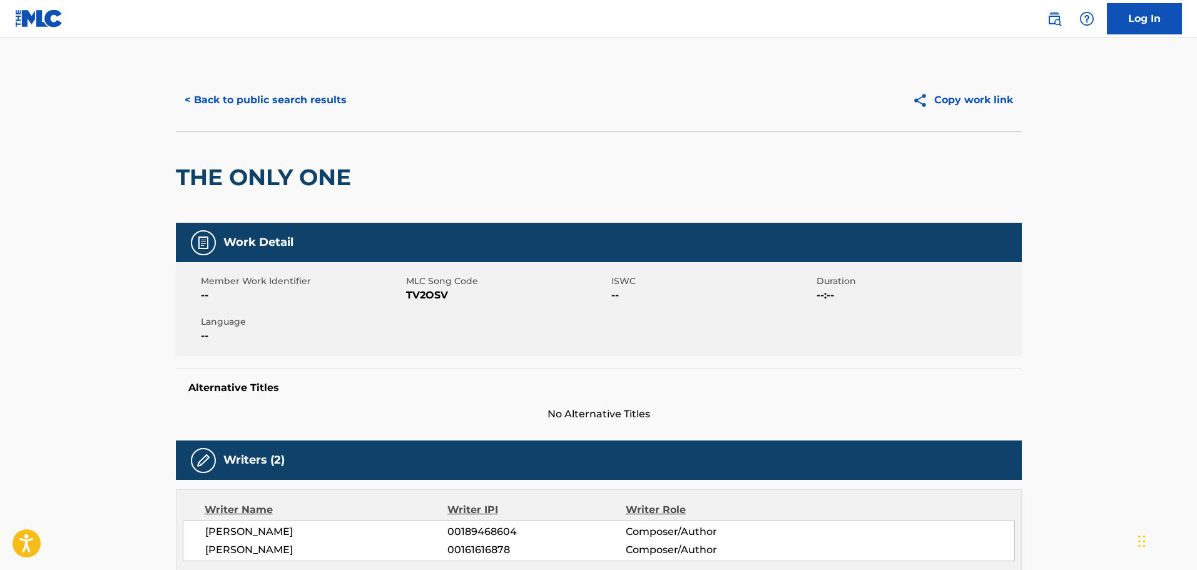
click at [276, 79] on div "< Back to public search results Copy work link" at bounding box center [599, 100] width 846 height 63
click at [283, 104] on button "< Back to public search results" at bounding box center [266, 99] width 180 height 31
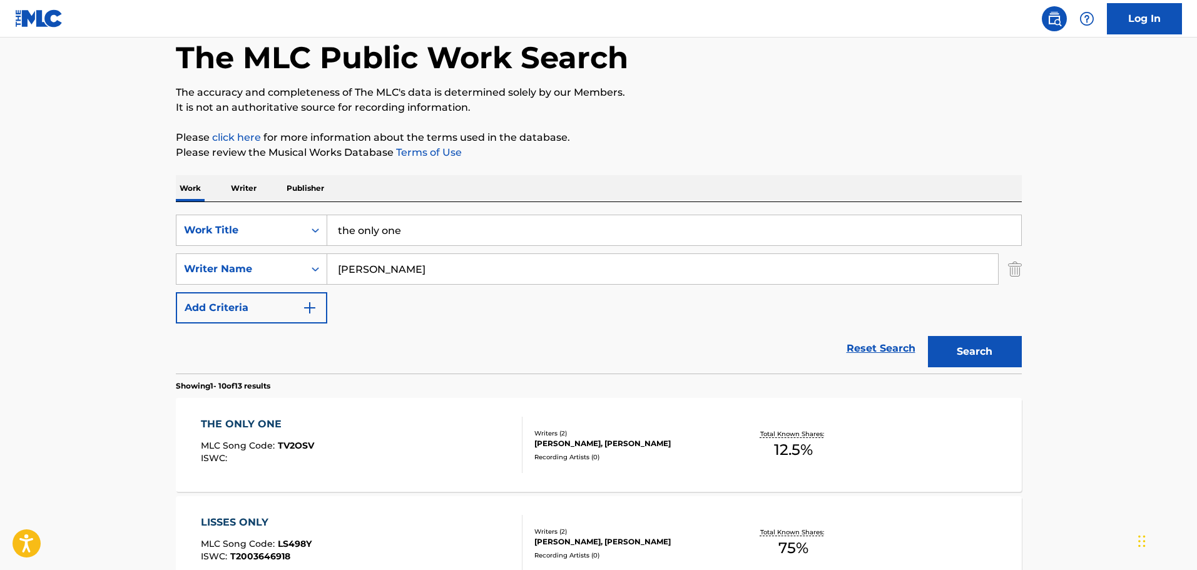
scroll to position [48, 0]
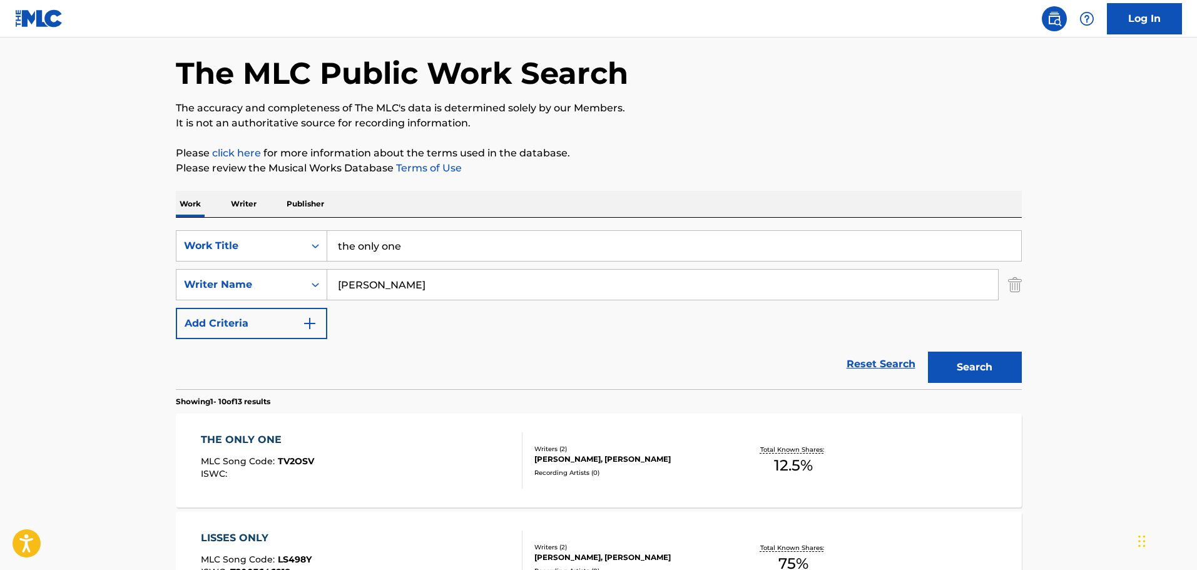
drag, startPoint x: 426, startPoint y: 233, endPoint x: 271, endPoint y: 226, distance: 155.3
click at [271, 226] on div "SearchWithCriteria9b83579b-c330-4a74-b037-24931ab56910 Work Title the only one …" at bounding box center [599, 303] width 846 height 171
type input "that's the only way i want you"
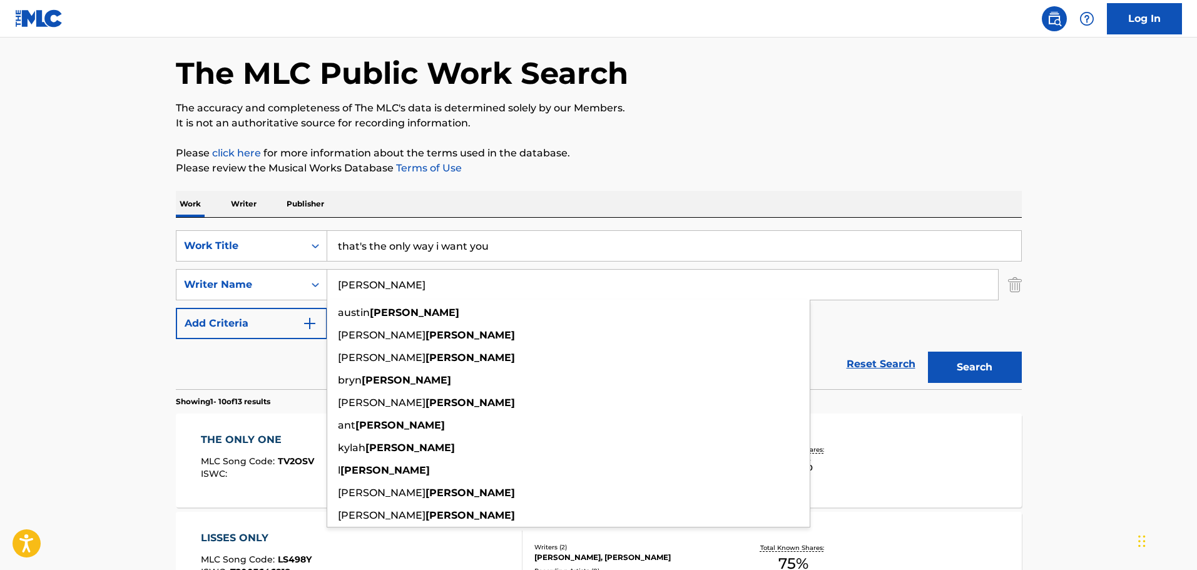
type input "[PERSON_NAME]"
click at [928, 352] on button "Search" at bounding box center [975, 367] width 94 height 31
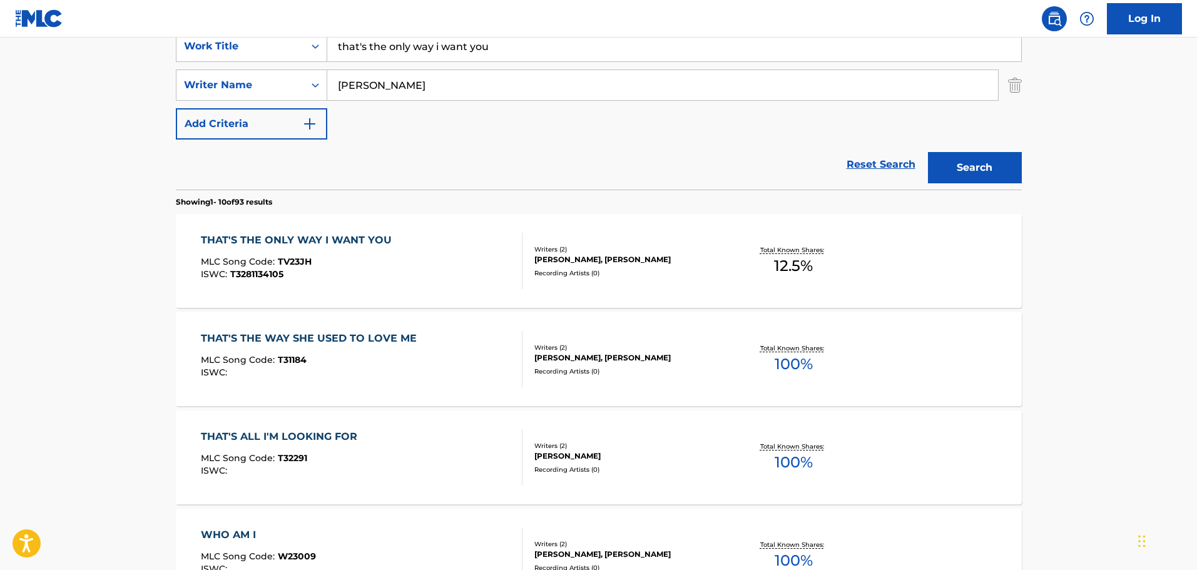
scroll to position [361, 0]
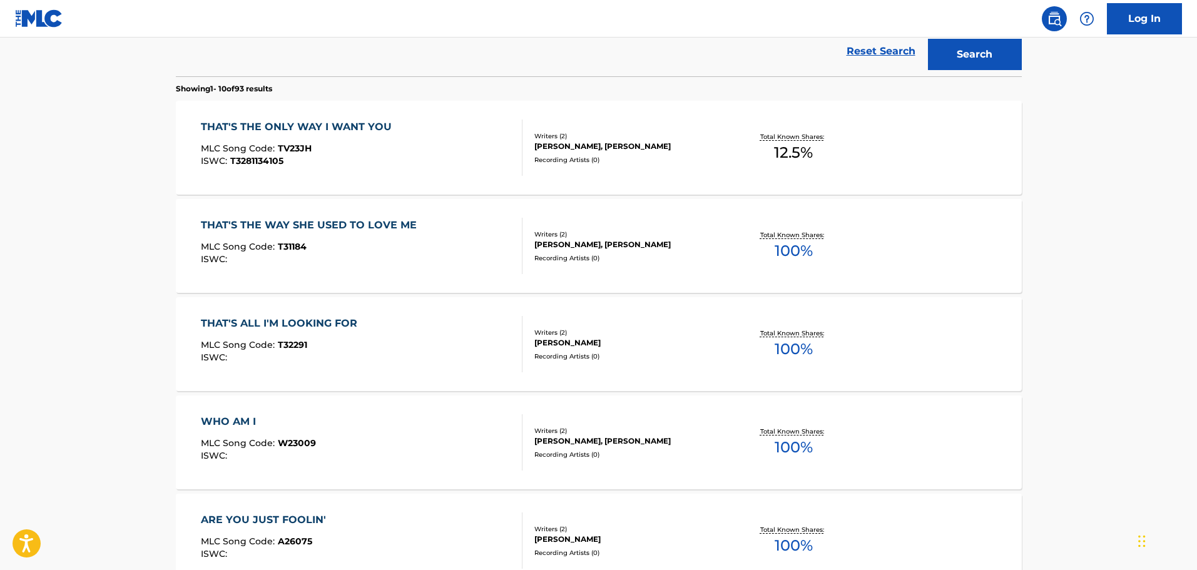
click at [394, 180] on div "THAT'S THE ONLY WAY I WANT YOU MLC Song Code : TV23JH ISWC : T3281134105 Writer…" at bounding box center [599, 148] width 846 height 94
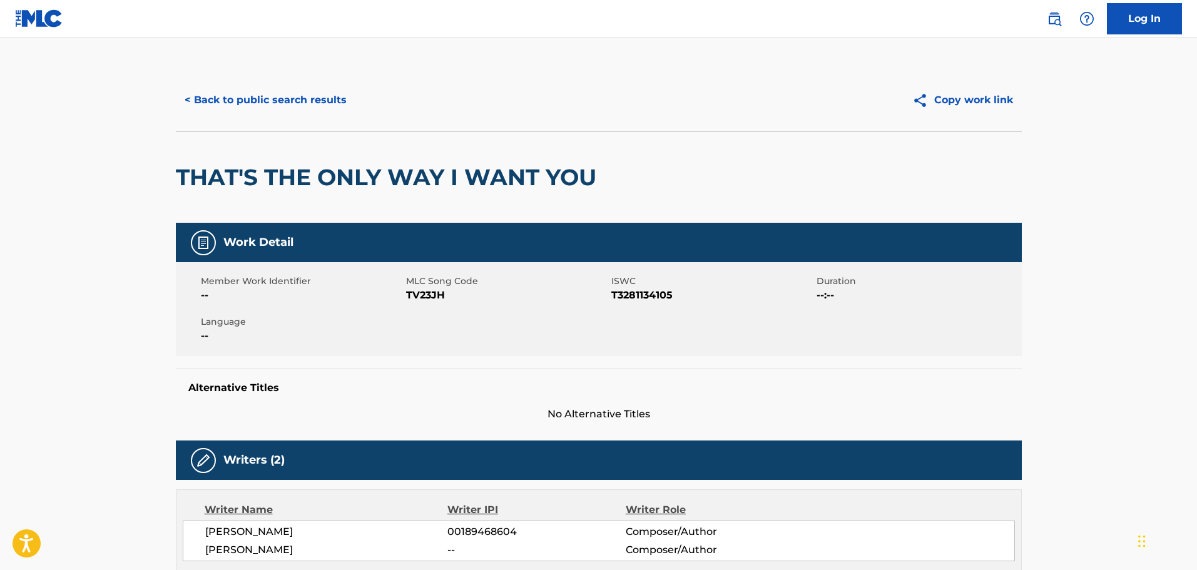
click at [259, 96] on button "< Back to public search results" at bounding box center [266, 99] width 180 height 31
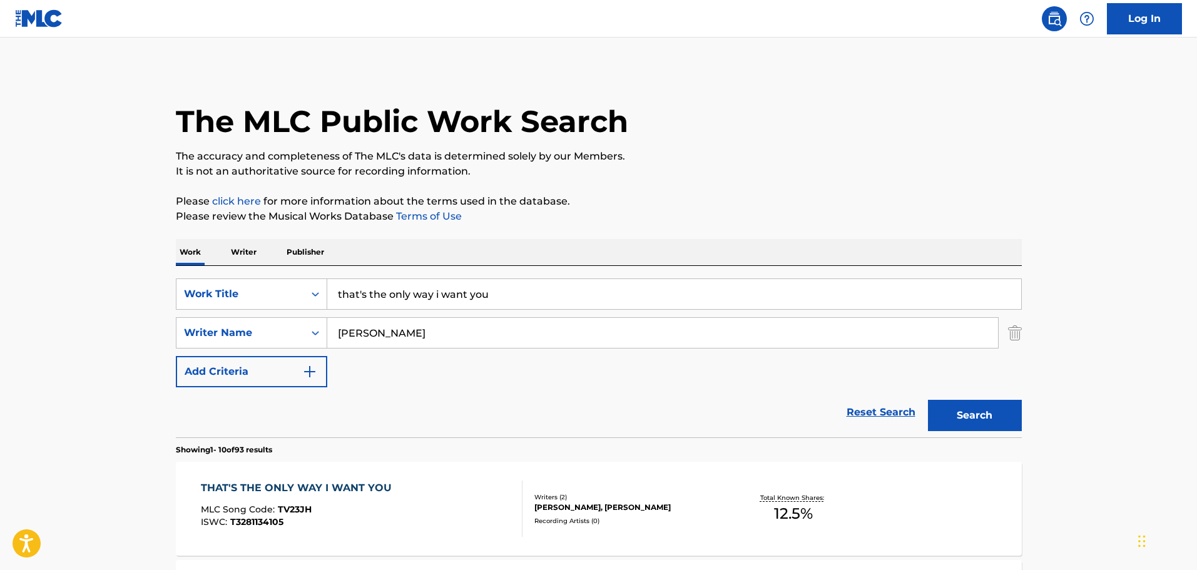
drag, startPoint x: 562, startPoint y: 298, endPoint x: 263, endPoint y: 278, distance: 299.7
click at [263, 278] on div "SearchWithCriteria9b83579b-c330-4a74-b037-24931ab56910 Work Title that's the on…" at bounding box center [599, 351] width 846 height 171
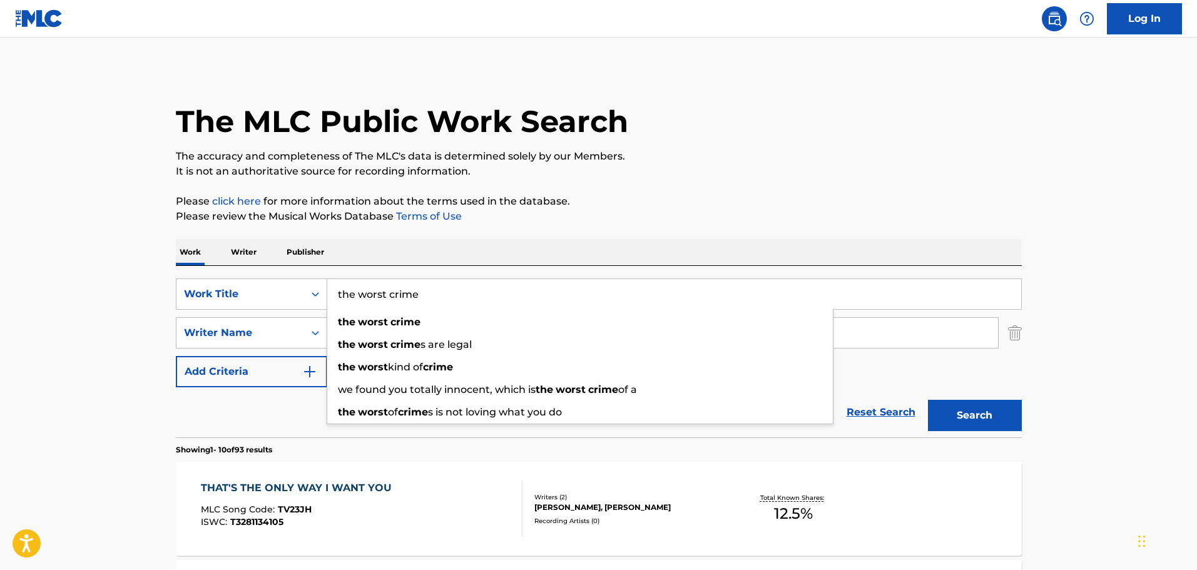
type input "the worst crime"
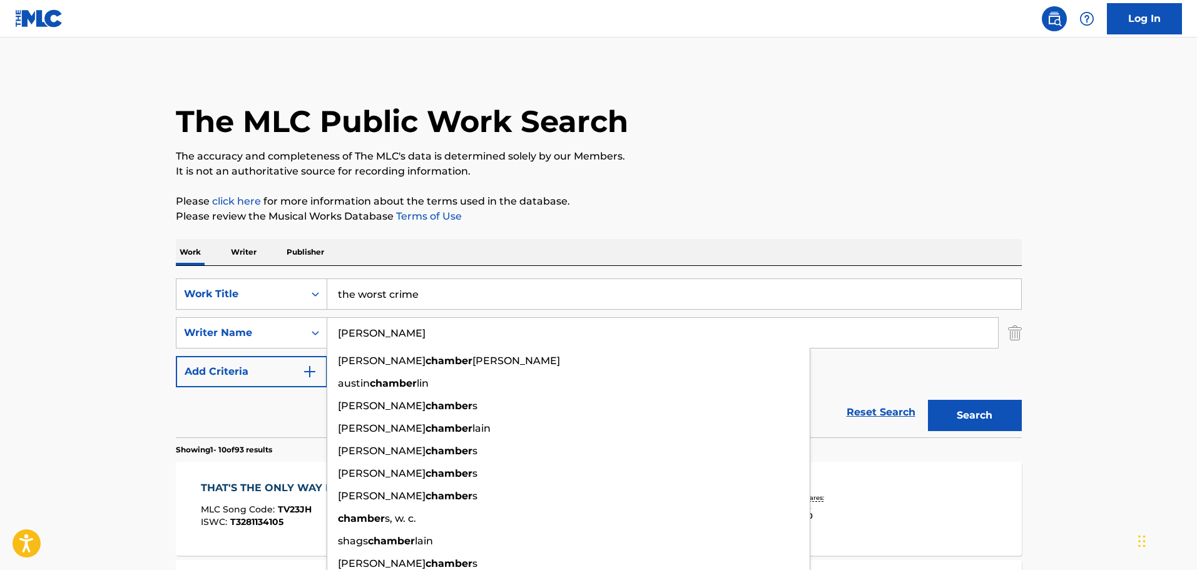
type input "[PERSON_NAME]"
click at [928, 400] on button "Search" at bounding box center [975, 415] width 94 height 31
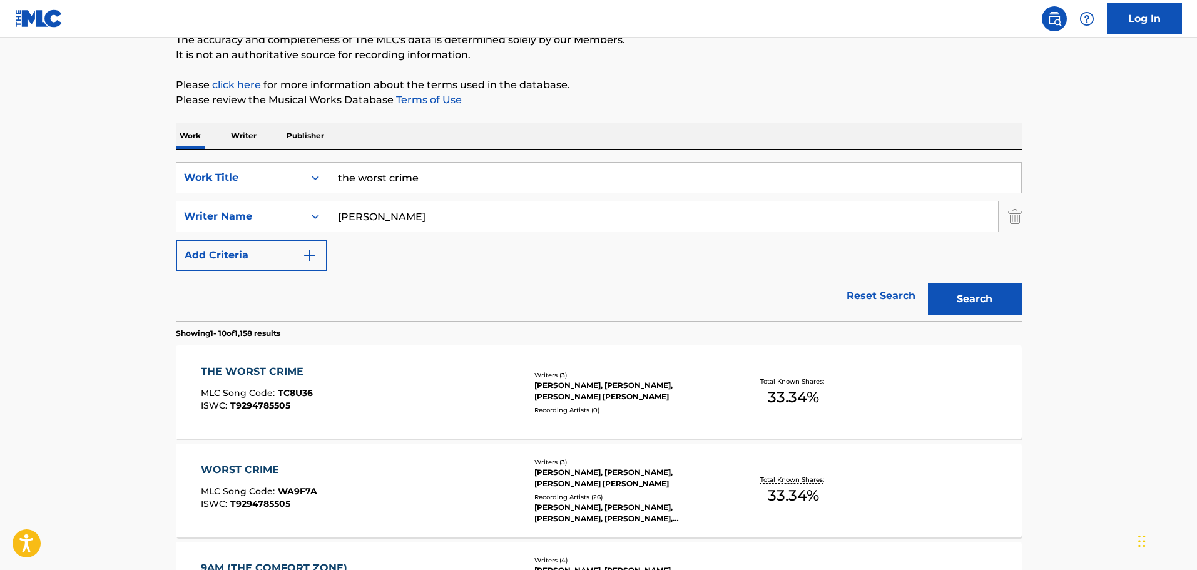
scroll to position [313, 0]
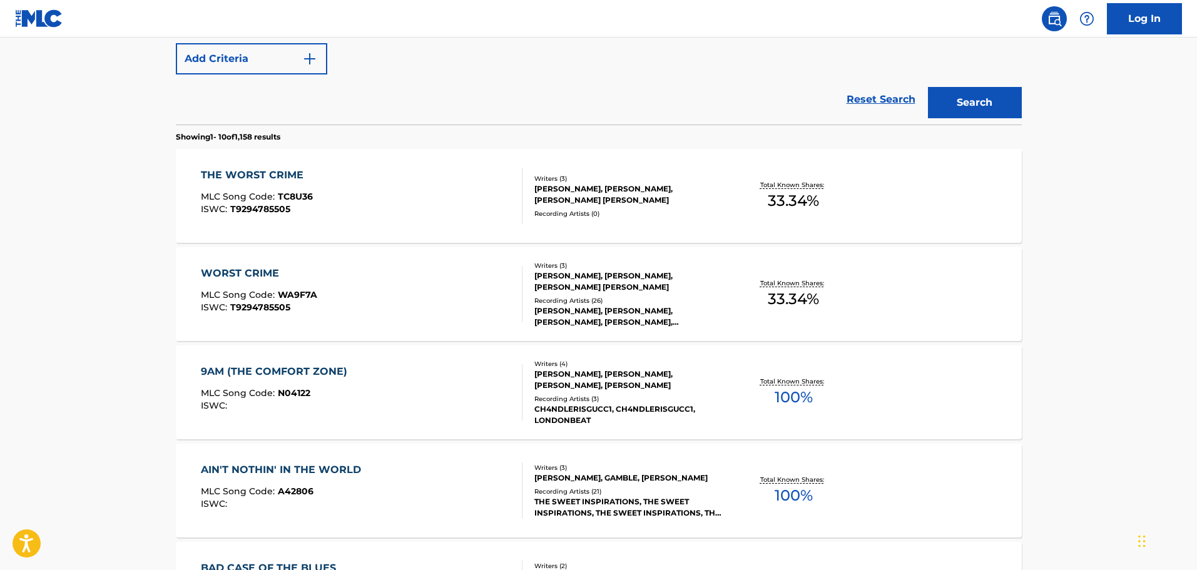
click at [396, 211] on div "THE WORST CRIME MLC Song Code : TC8U36 ISWC : T9294785505" at bounding box center [362, 196] width 322 height 56
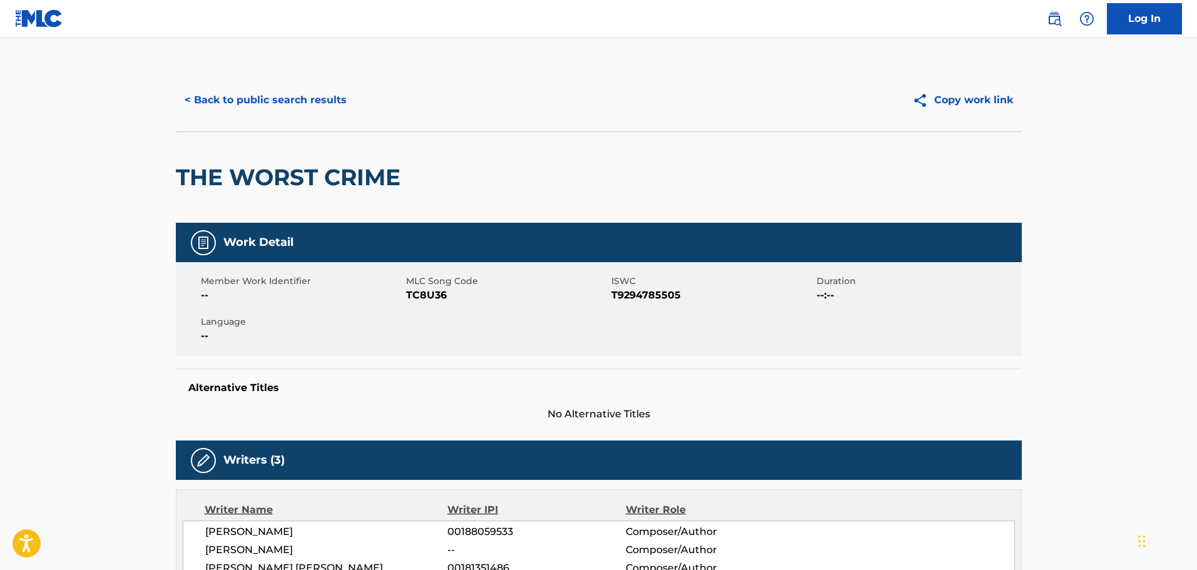
click at [245, 89] on button "< Back to public search results" at bounding box center [266, 99] width 180 height 31
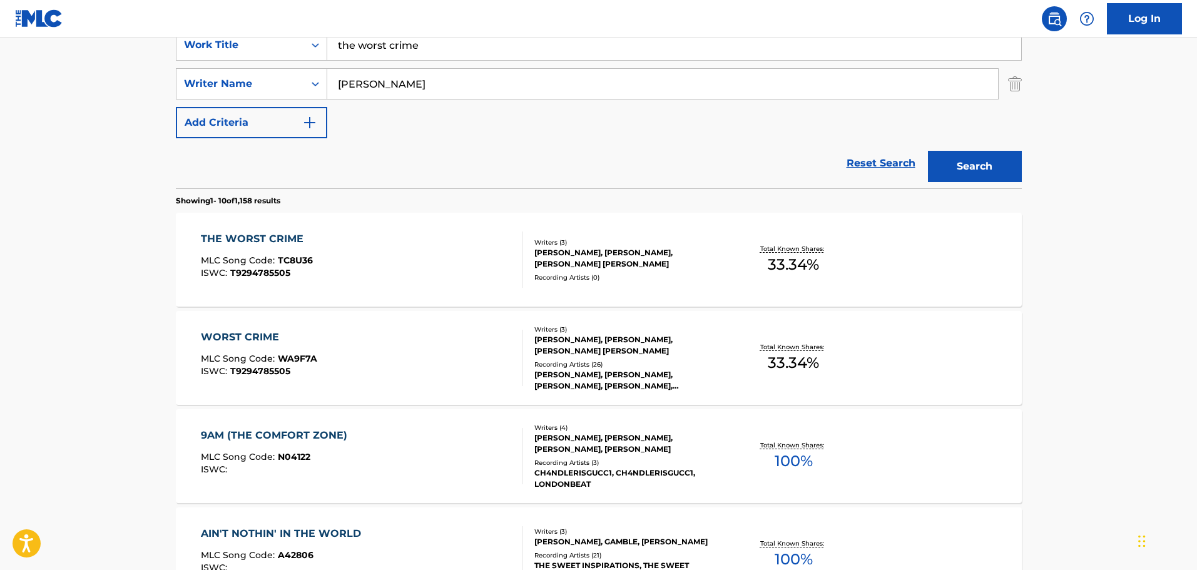
scroll to position [134, 0]
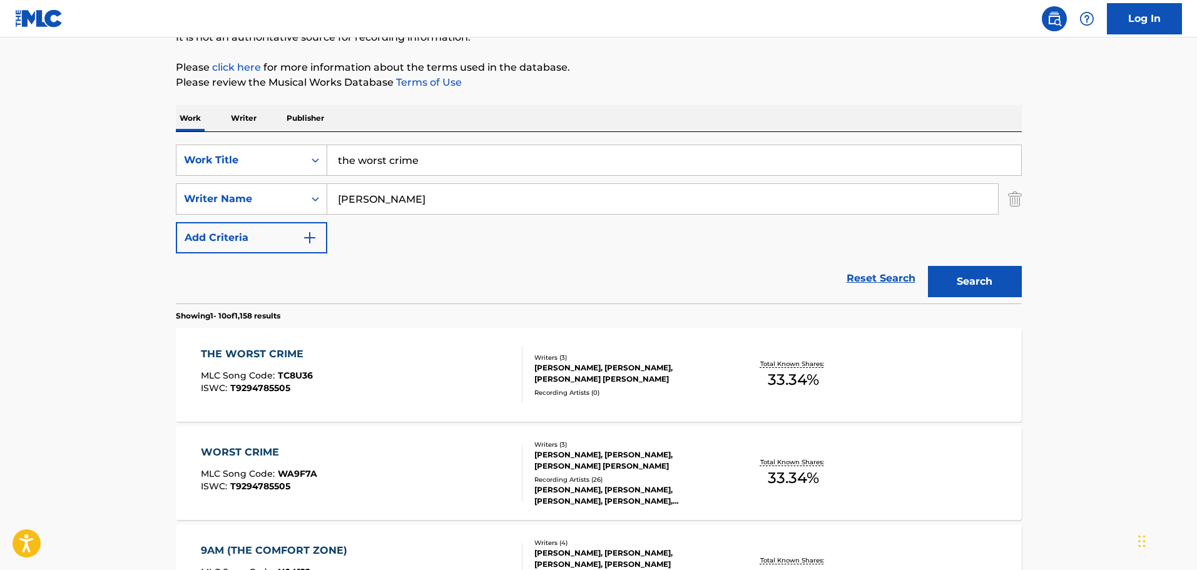
drag, startPoint x: 475, startPoint y: 146, endPoint x: 215, endPoint y: 138, distance: 261.0
click at [220, 138] on div "SearchWithCriteria9b83579b-c330-4a74-b037-24931ab56910 Work Title the worst cri…" at bounding box center [599, 217] width 846 height 171
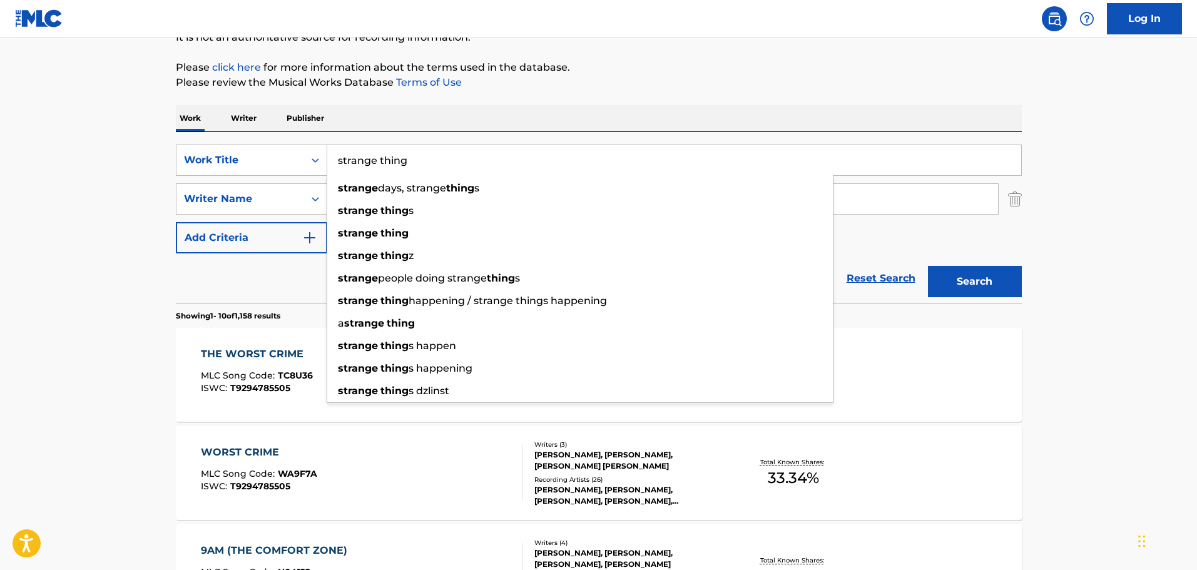
type input "strange thing"
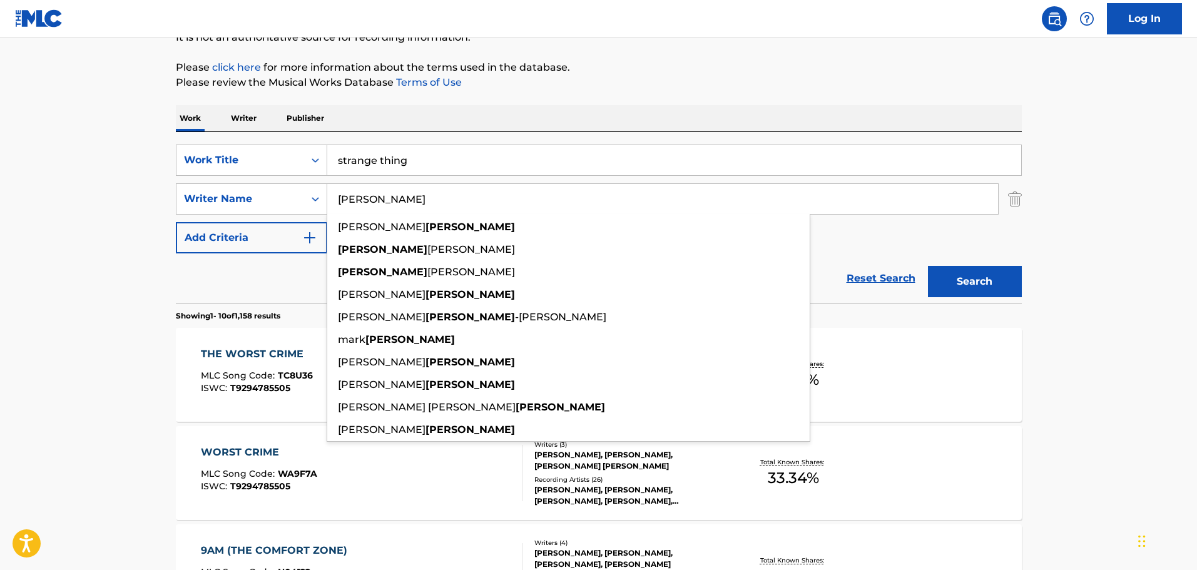
type input "[PERSON_NAME]"
click at [928, 266] on button "Search" at bounding box center [975, 281] width 94 height 31
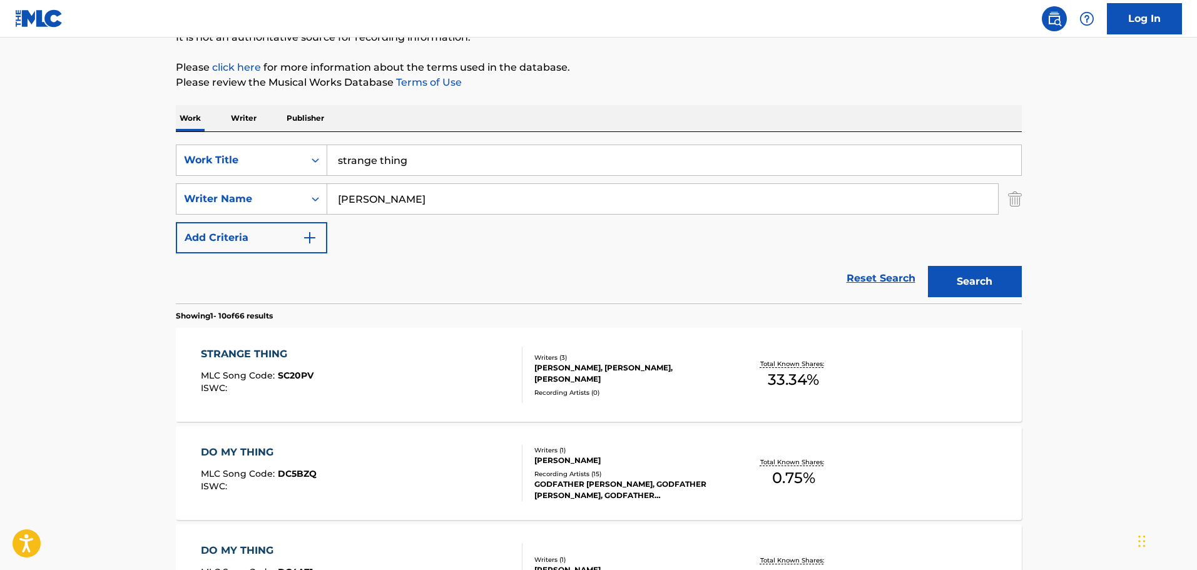
scroll to position [196, 0]
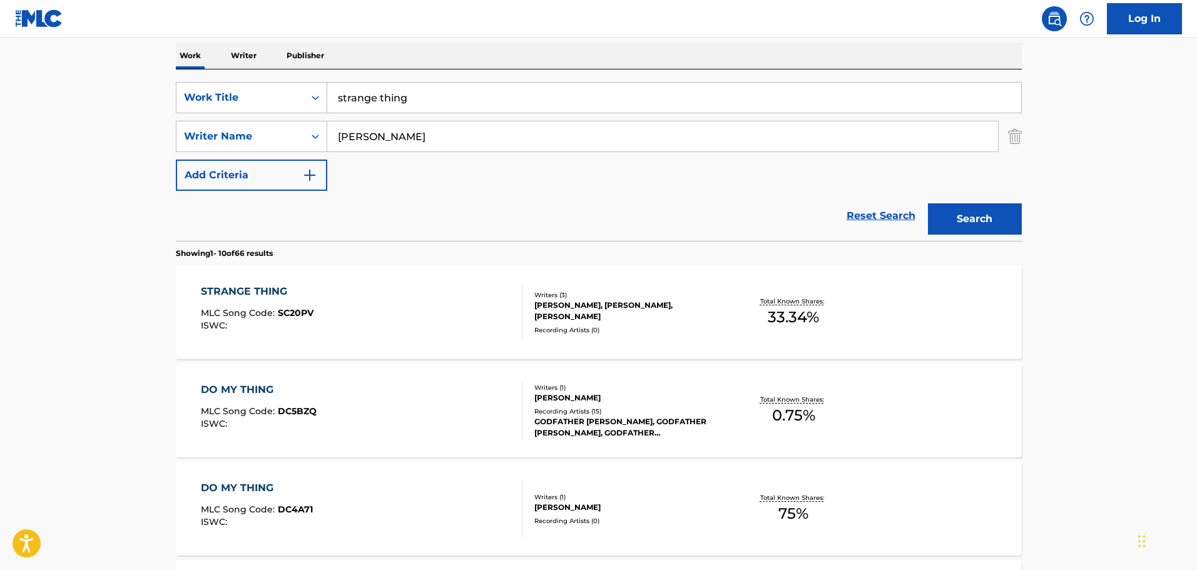
click at [437, 282] on div "STRANGE THING MLC Song Code : SC20PV ISWC : Writers ( 3 ) [PERSON_NAME], [PERSO…" at bounding box center [599, 312] width 846 height 94
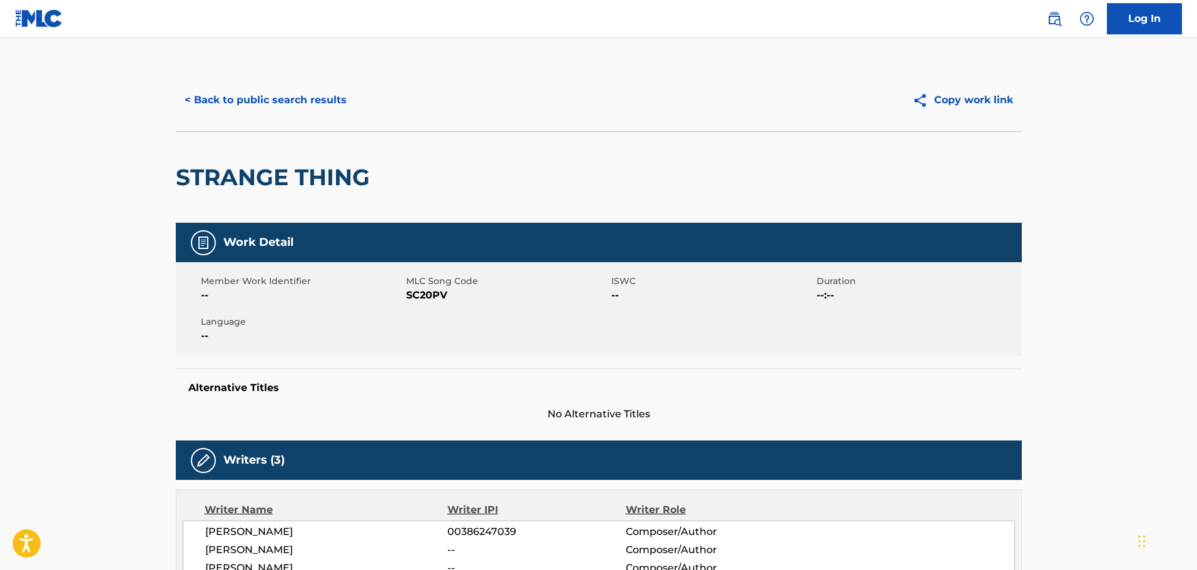
click at [329, 102] on button "< Back to public search results" at bounding box center [266, 99] width 180 height 31
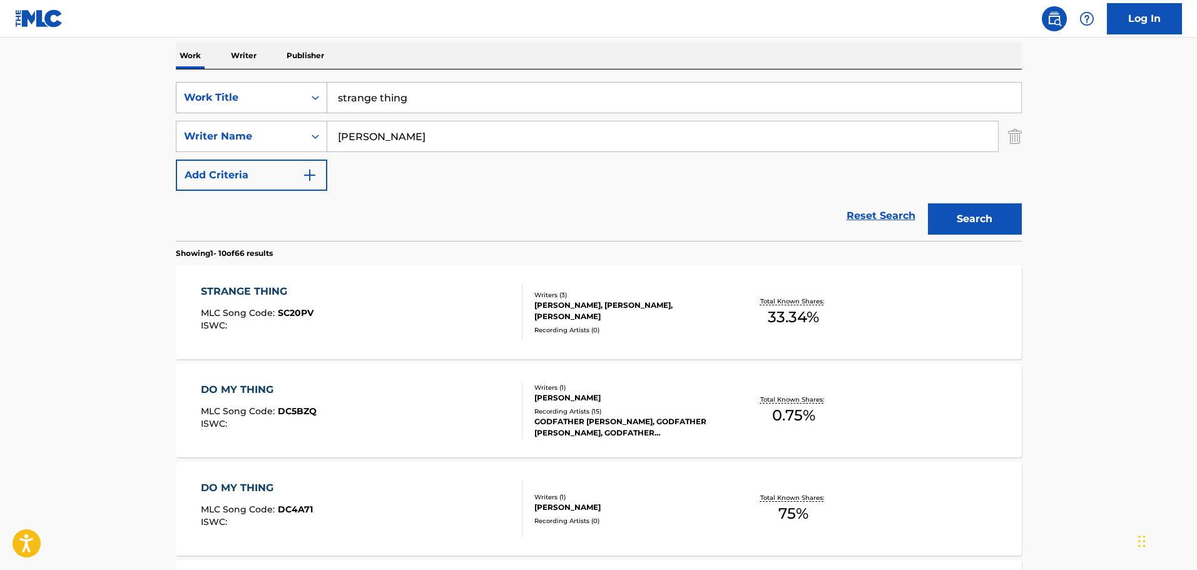
drag, startPoint x: 507, startPoint y: 92, endPoint x: 245, endPoint y: 107, distance: 261.9
click at [245, 107] on div "SearchWithCriteria9b83579b-c330-4a74-b037-24931ab56910 Work Title strange thing" at bounding box center [599, 97] width 846 height 31
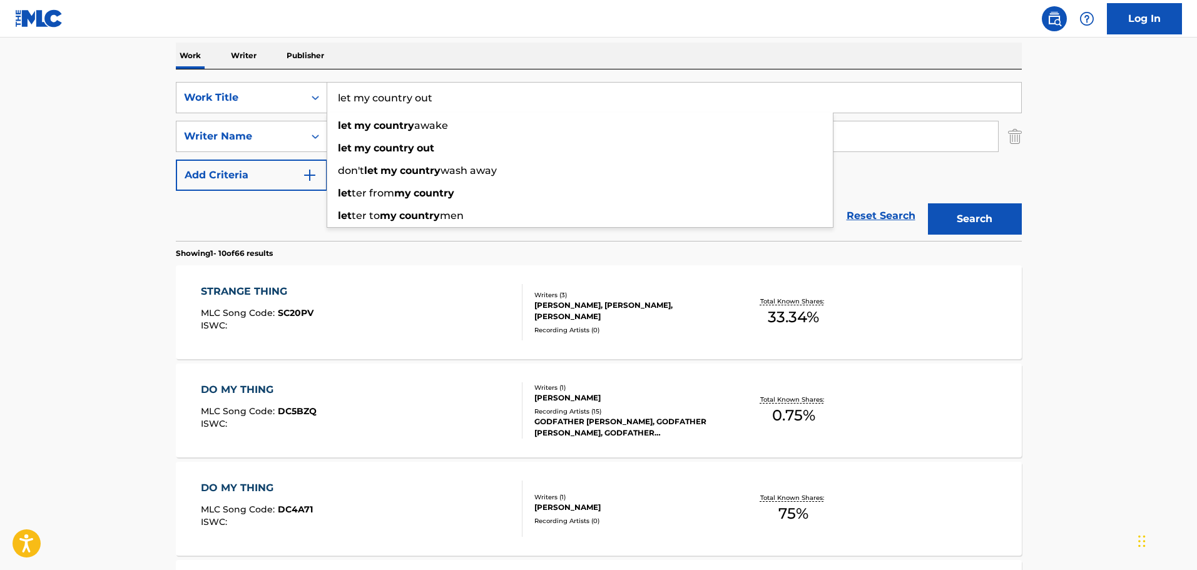
type input "let my country out"
click at [928, 203] on button "Search" at bounding box center [975, 218] width 94 height 31
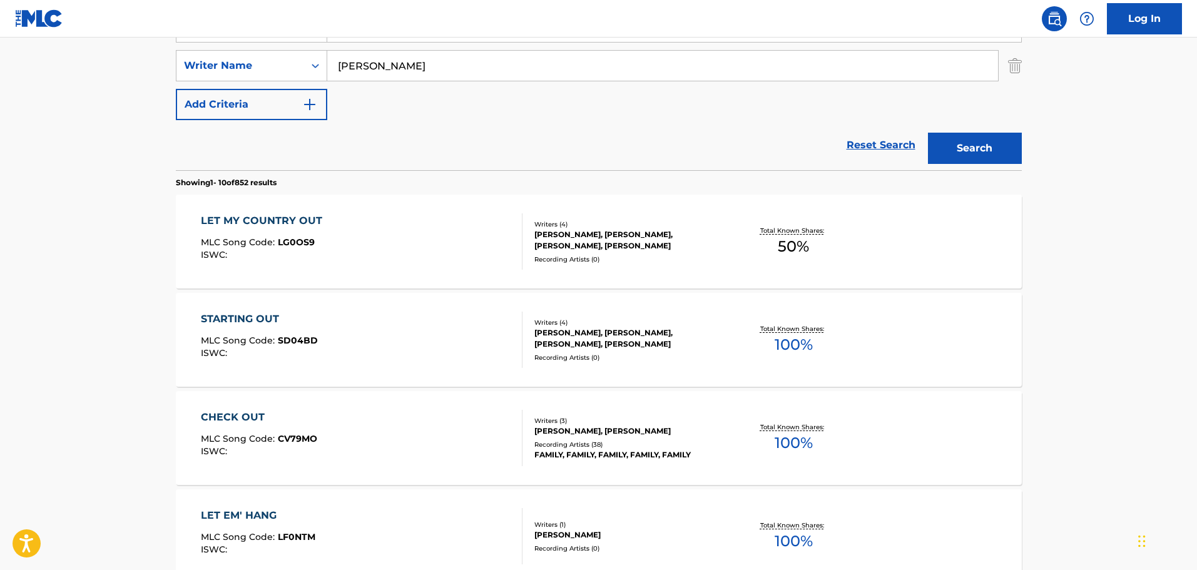
scroll to position [384, 0]
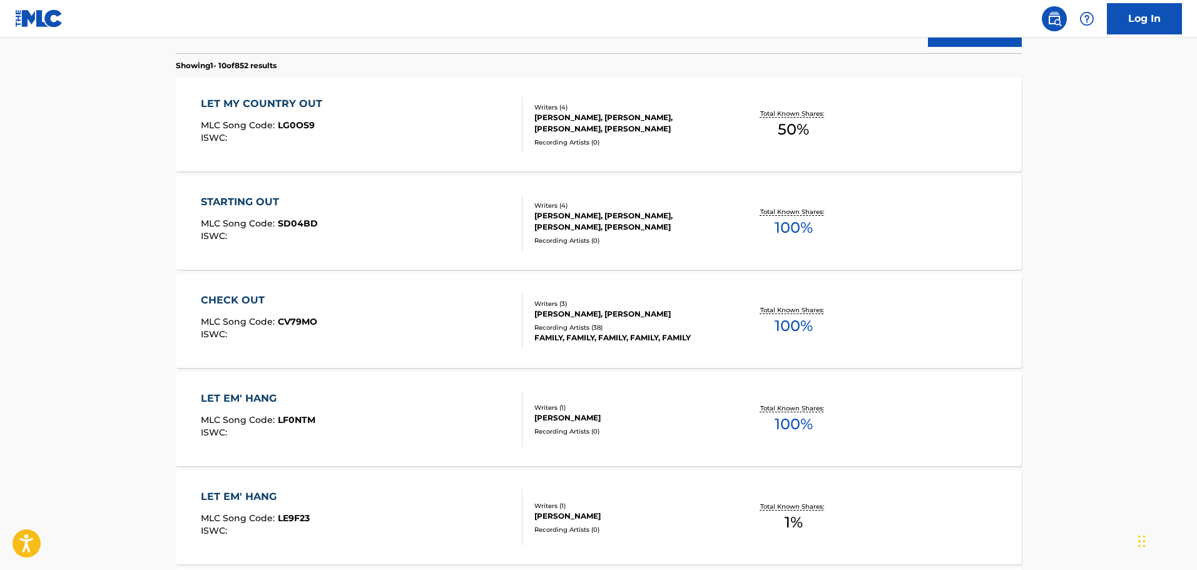
click at [408, 136] on div "LET MY COUNTRY OUT MLC Song Code : LG0OS9 ISWC :" at bounding box center [362, 124] width 322 height 56
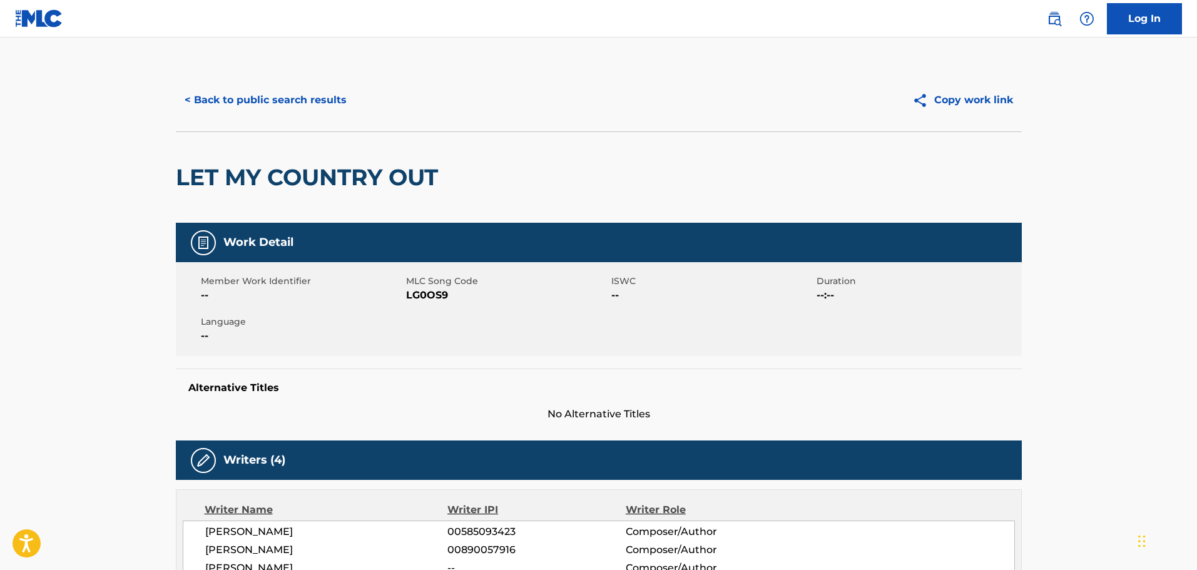
click at [421, 173] on h2 "LET MY COUNTRY OUT" at bounding box center [310, 177] width 268 height 28
click at [299, 98] on button "< Back to public search results" at bounding box center [266, 99] width 180 height 31
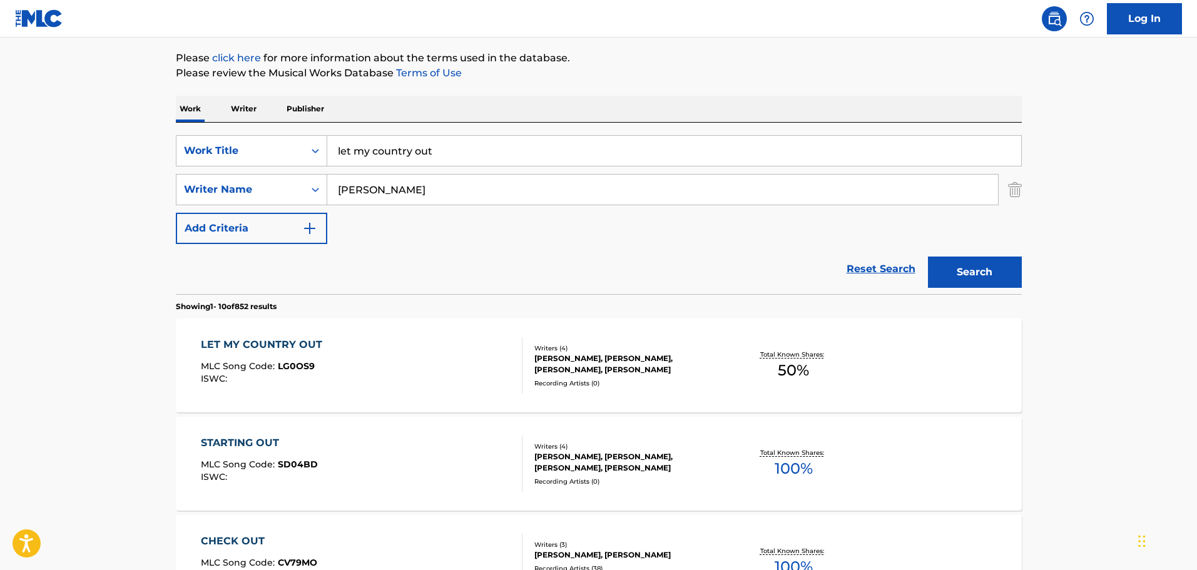
scroll to position [143, 0]
drag, startPoint x: 515, startPoint y: 145, endPoint x: 325, endPoint y: 160, distance: 190.7
click at [325, 160] on div "SearchWithCriteria9b83579b-c330-4a74-b037-24931ab56910 Work Title let my countr…" at bounding box center [599, 151] width 846 height 31
type input "untouchable woman"
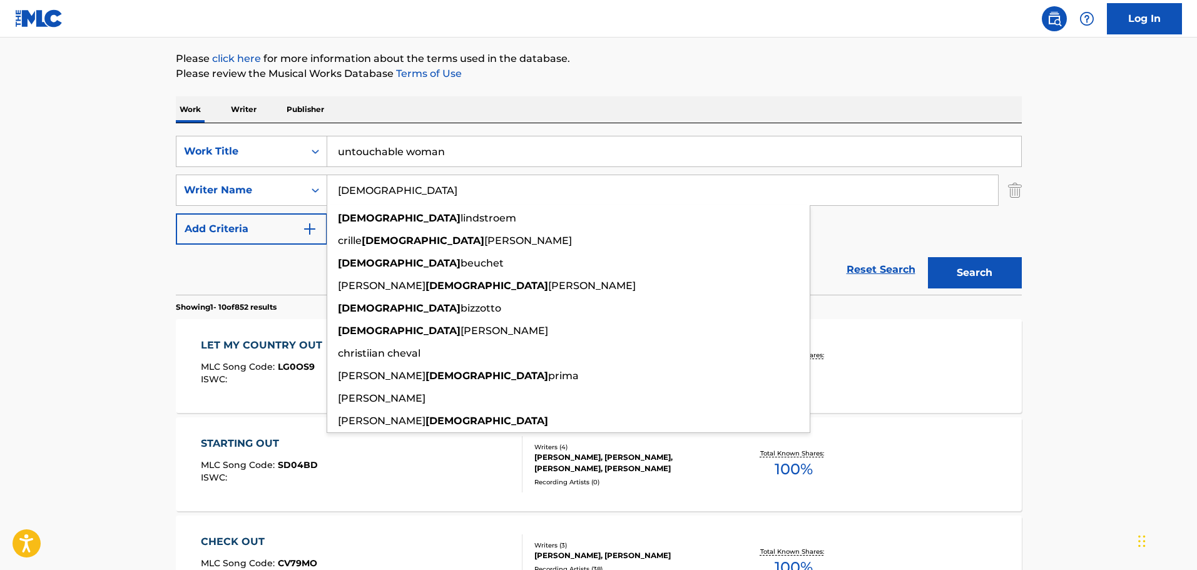
type input "[DEMOGRAPHIC_DATA]"
click at [928, 257] on button "Search" at bounding box center [975, 272] width 94 height 31
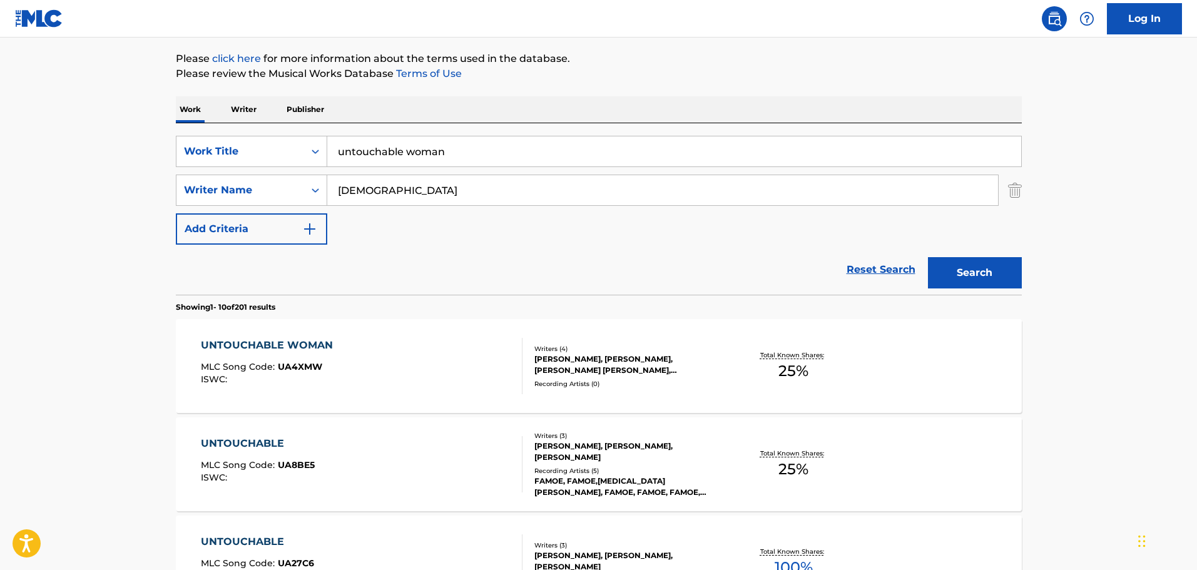
drag, startPoint x: 448, startPoint y: 255, endPoint x: 440, endPoint y: 250, distance: 9.5
click at [448, 256] on div "Reset Search Search" at bounding box center [599, 270] width 846 height 50
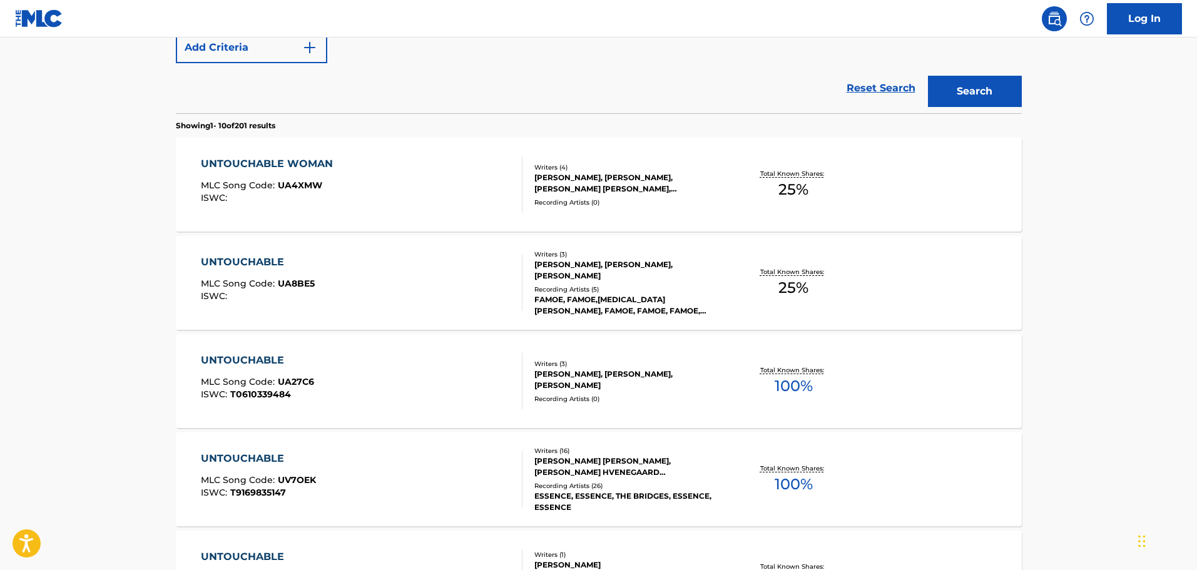
scroll to position [330, 0]
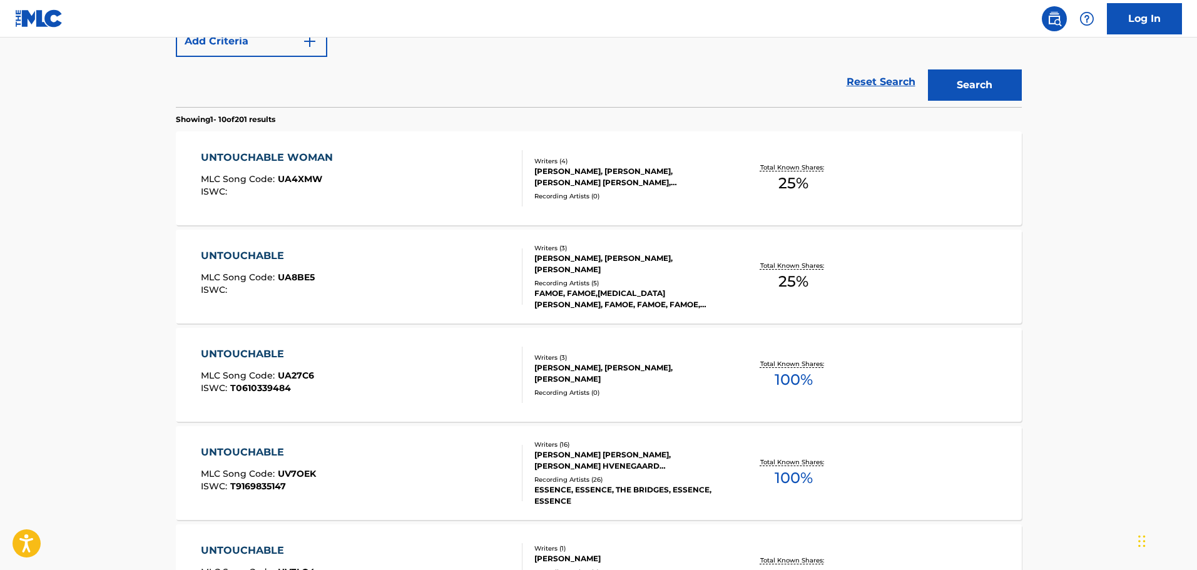
click at [410, 202] on div "UNTOUCHABLE WOMAN MLC Song Code : UA4XMW ISWC :" at bounding box center [362, 178] width 322 height 56
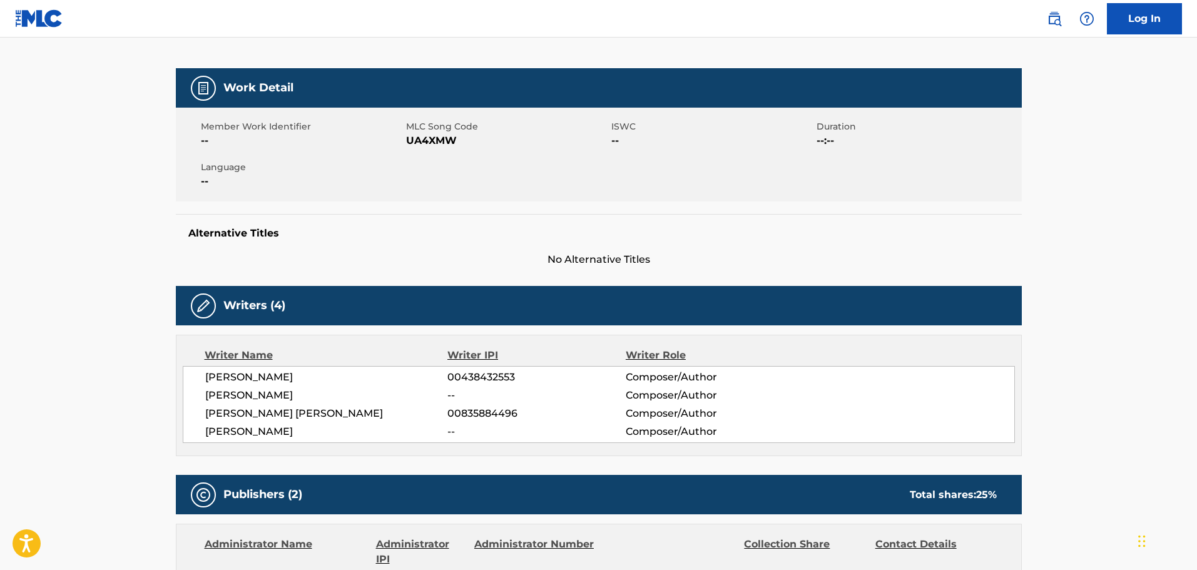
scroll to position [313, 0]
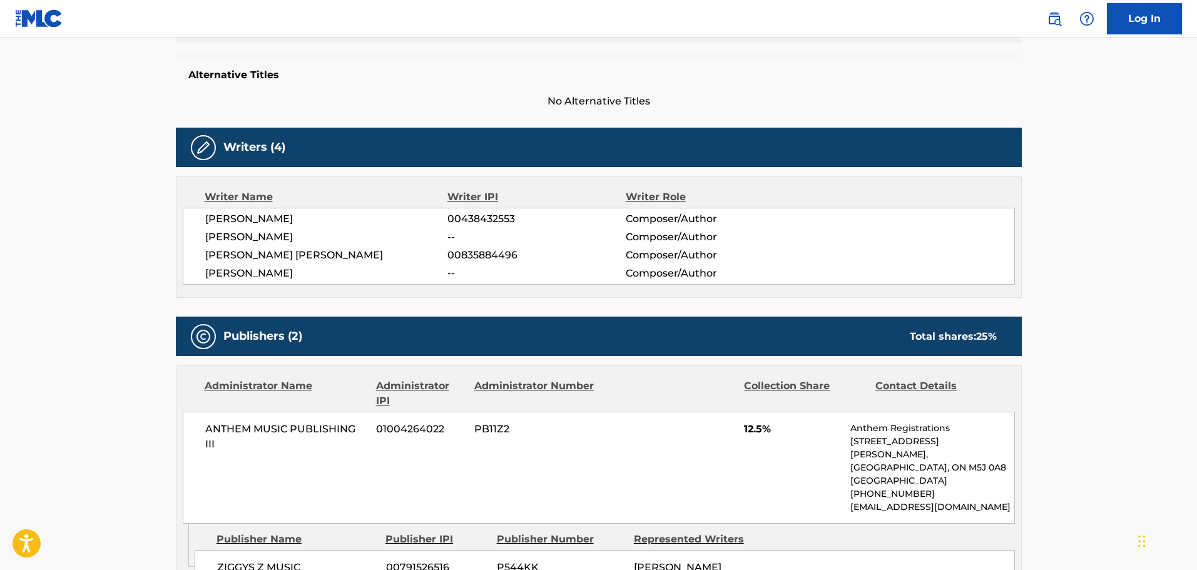
click at [244, 266] on span "[PERSON_NAME]" at bounding box center [326, 273] width 243 height 15
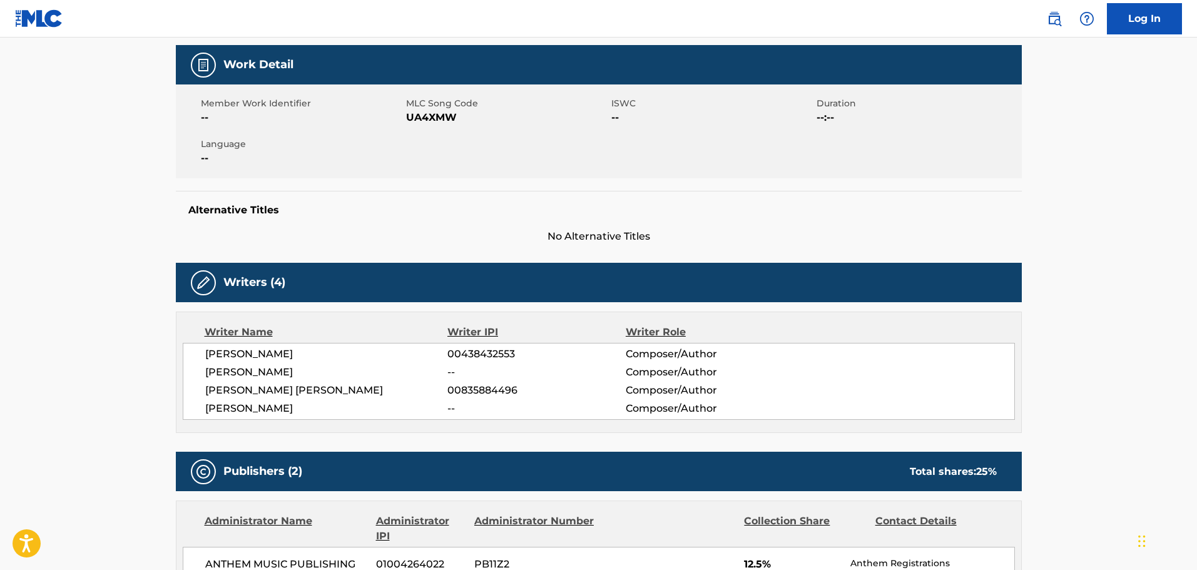
scroll to position [49, 0]
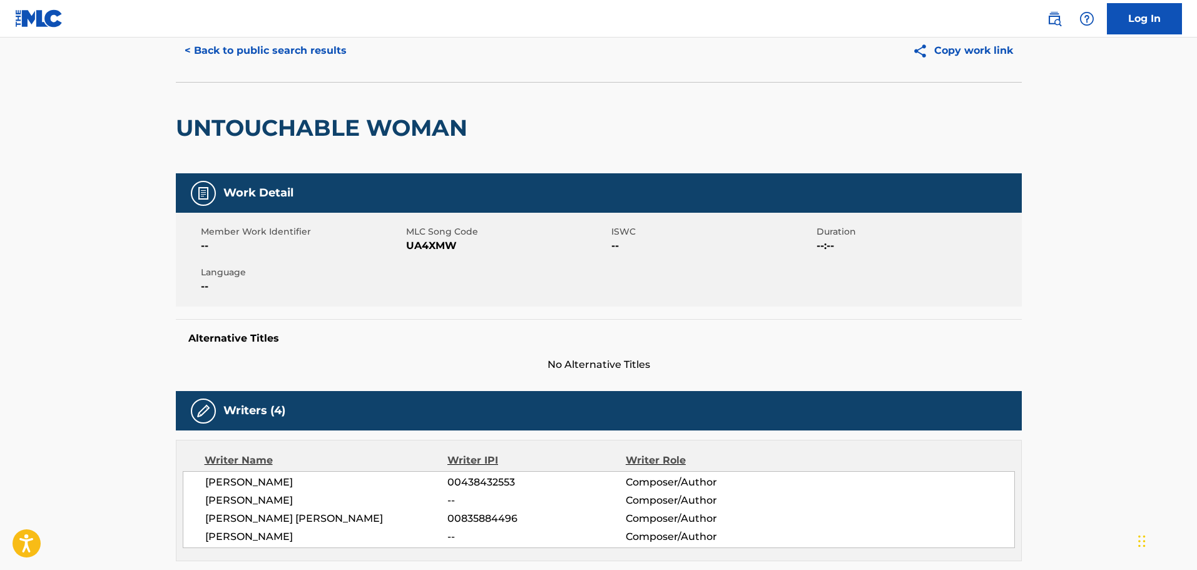
click at [322, 63] on button "< Back to public search results" at bounding box center [266, 50] width 180 height 31
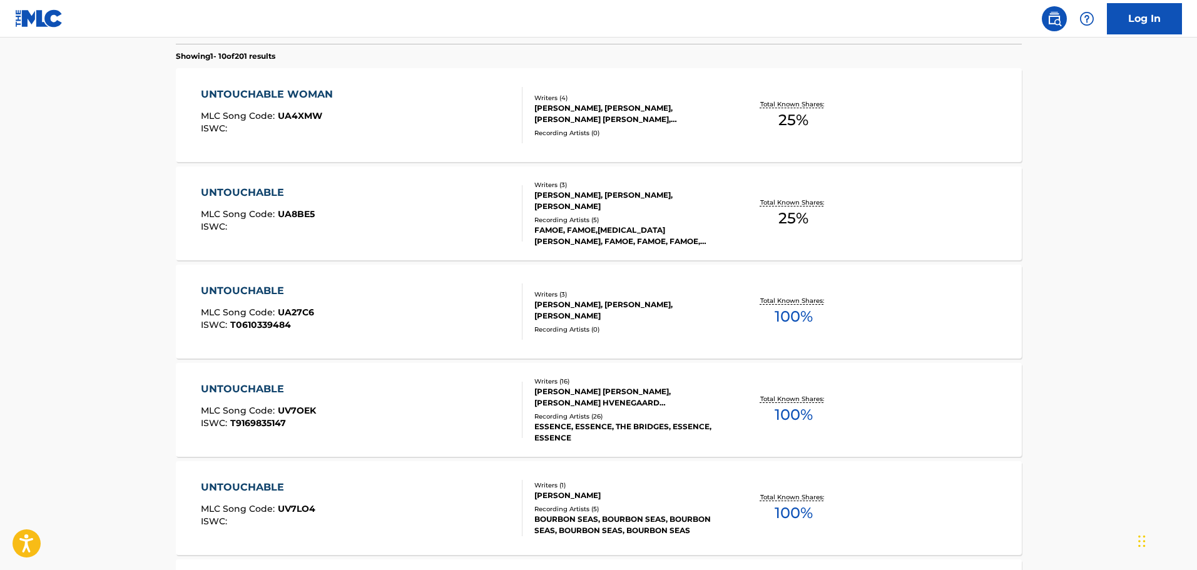
scroll to position [89, 0]
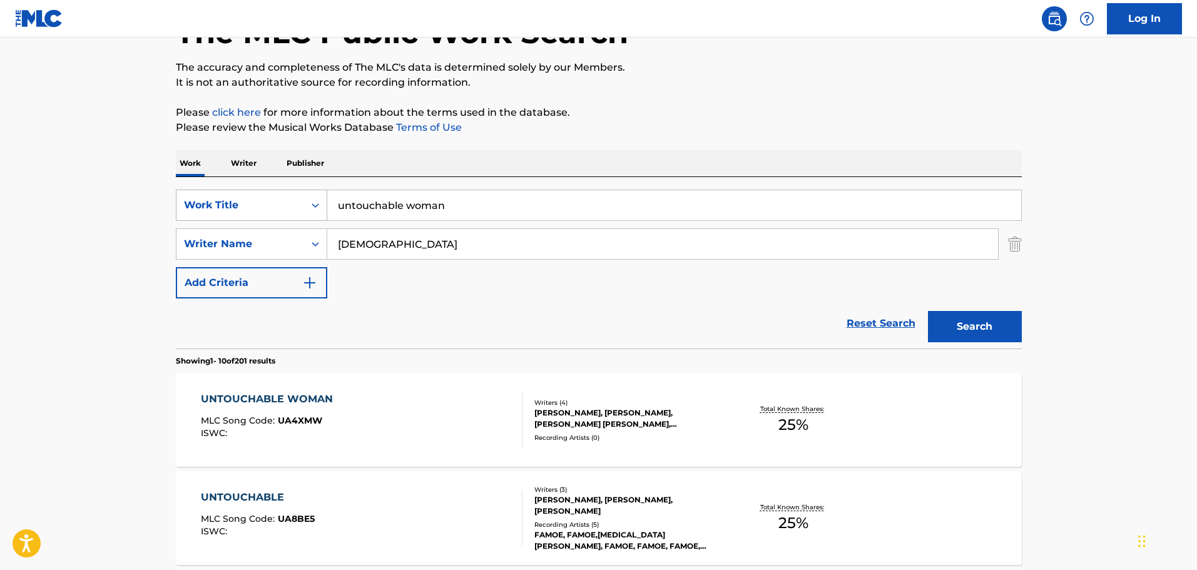
drag, startPoint x: 447, startPoint y: 215, endPoint x: 183, endPoint y: 210, distance: 264.0
click at [177, 210] on div "SearchWithCriteria9b83579b-c330-4a74-b037-24931ab56910 Work Title untouchable w…" at bounding box center [599, 205] width 846 height 31
paste input "humouous tune"
type input "humouous tune"
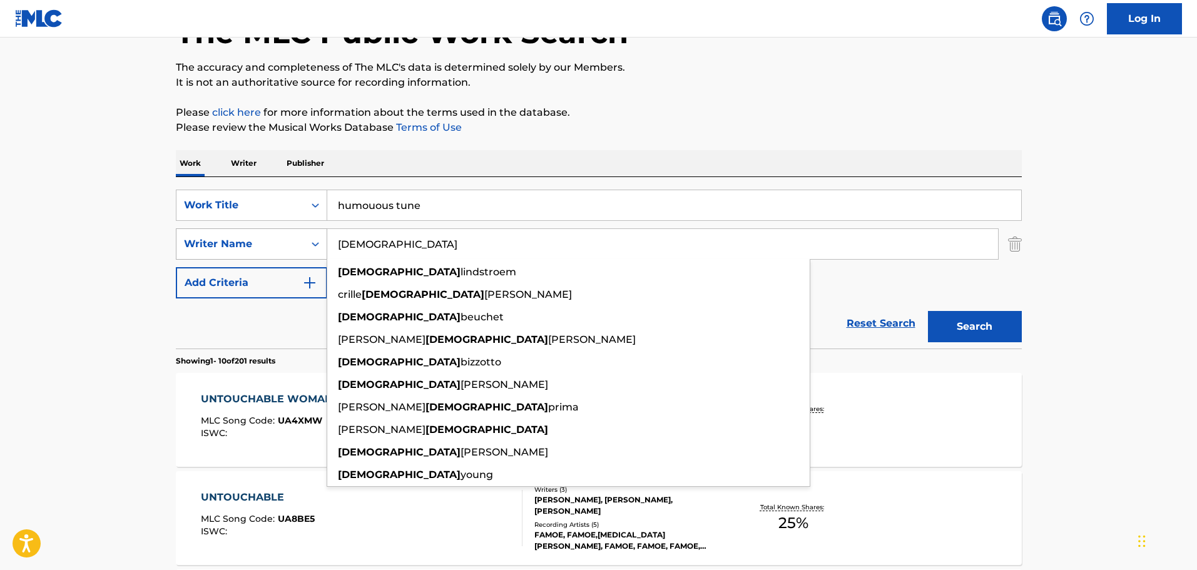
drag, startPoint x: 439, startPoint y: 252, endPoint x: 305, endPoint y: 240, distance: 134.5
click at [305, 240] on div "SearchWithCriteria32e1725c-b27f-4a96-9e3f-f8849240d2c2 Writer Name [DEMOGRAPHIC…" at bounding box center [599, 243] width 846 height 31
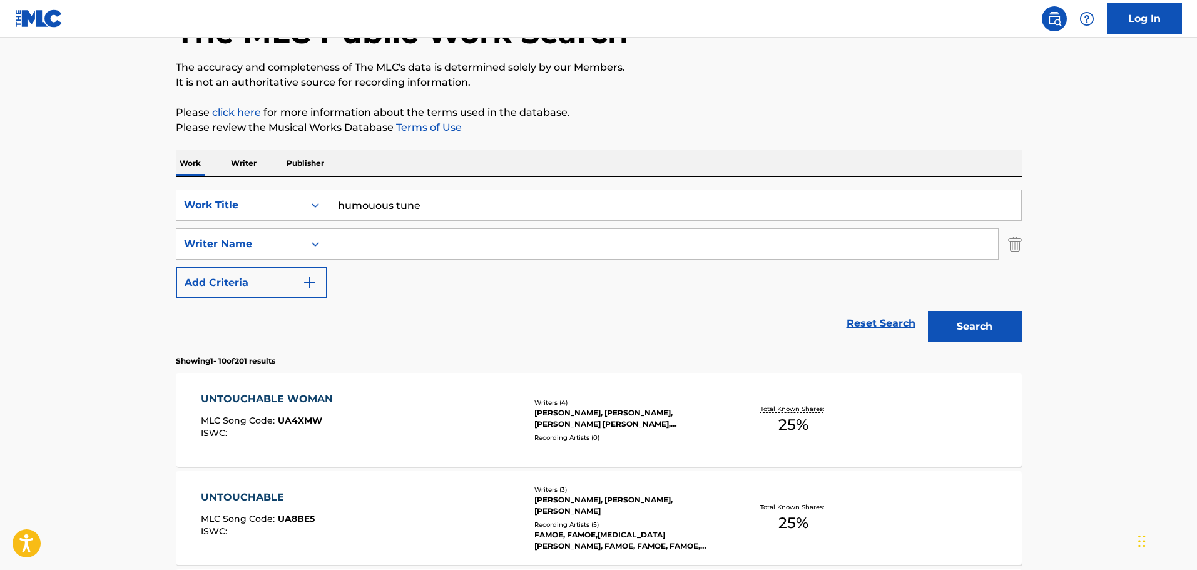
paste input "cinquavento"
type input "cinquavento"
click at [952, 316] on button "Search" at bounding box center [975, 326] width 94 height 31
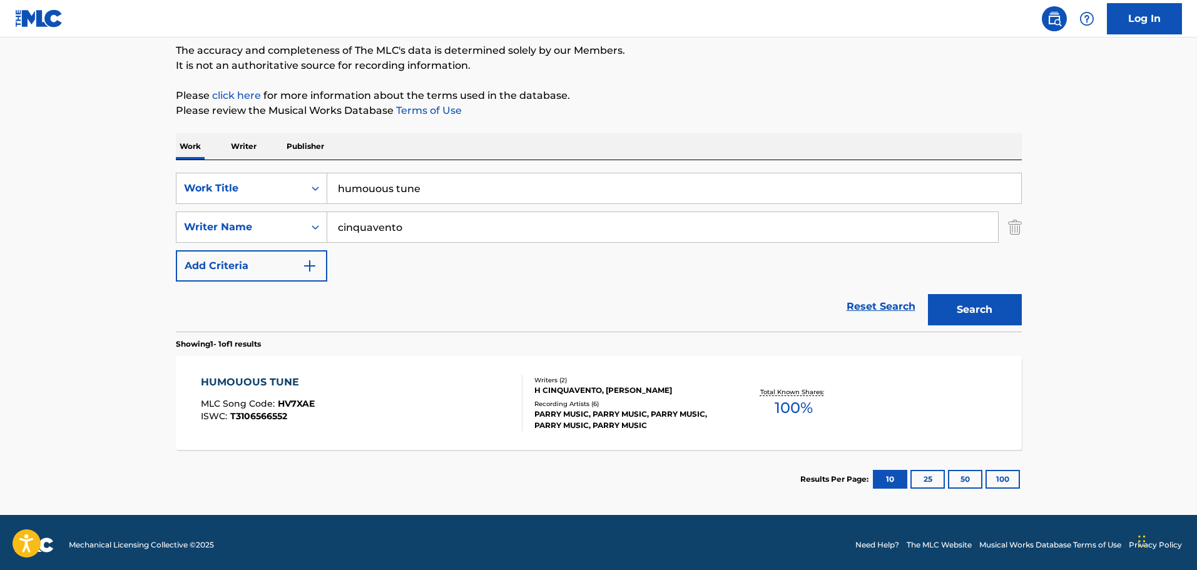
scroll to position [111, 0]
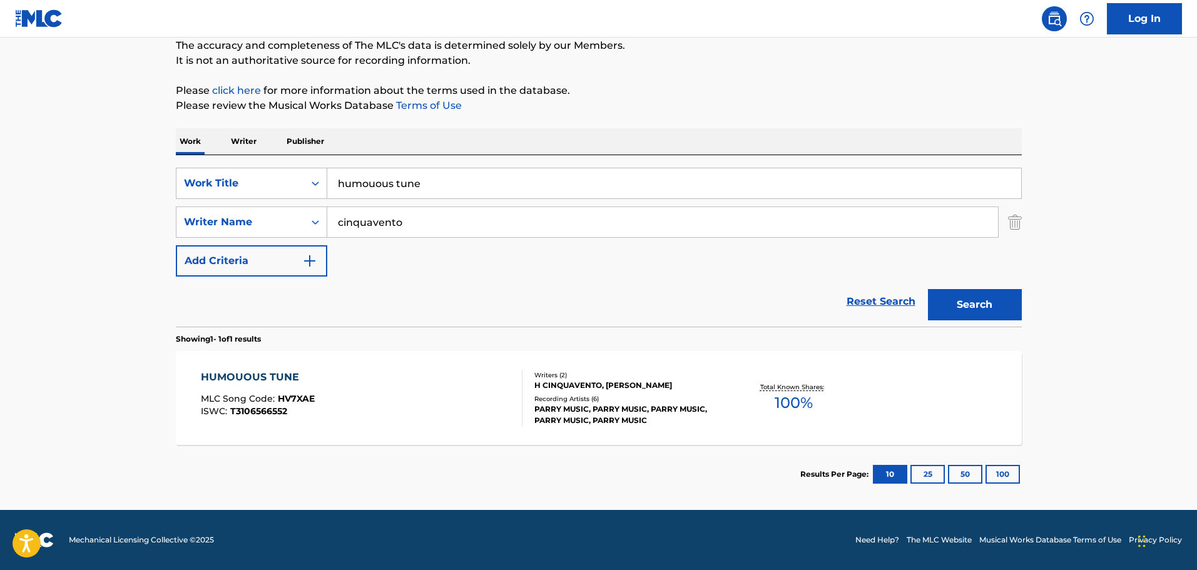
click at [448, 385] on div "HUMOUOUS TUNE MLC Song Code : HV7XAE ISWC : T3106566552" at bounding box center [362, 398] width 322 height 56
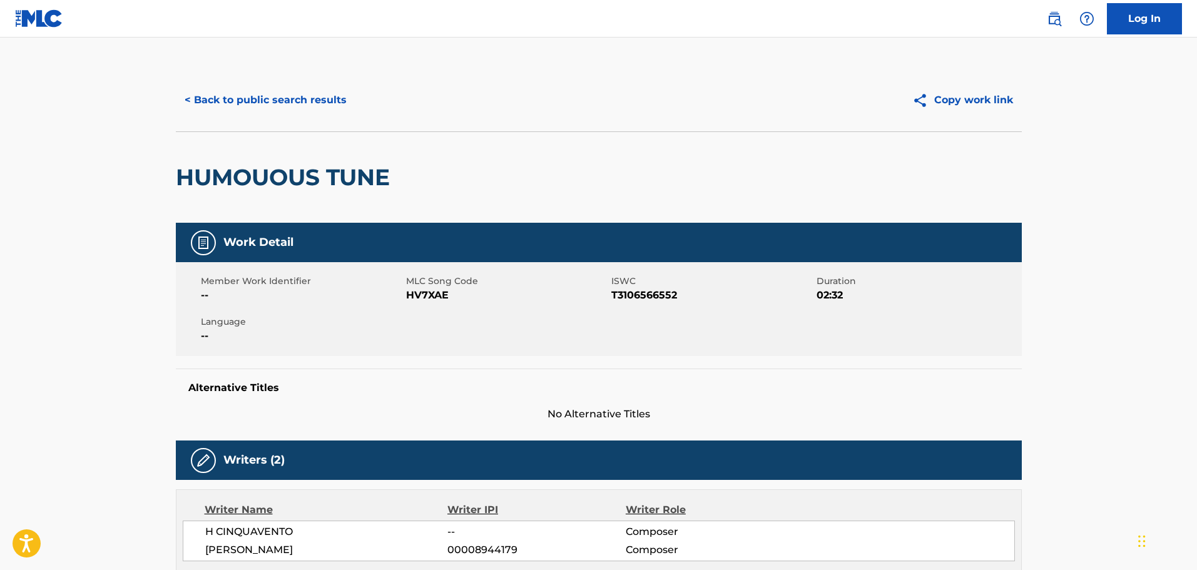
click at [266, 89] on button "< Back to public search results" at bounding box center [266, 99] width 180 height 31
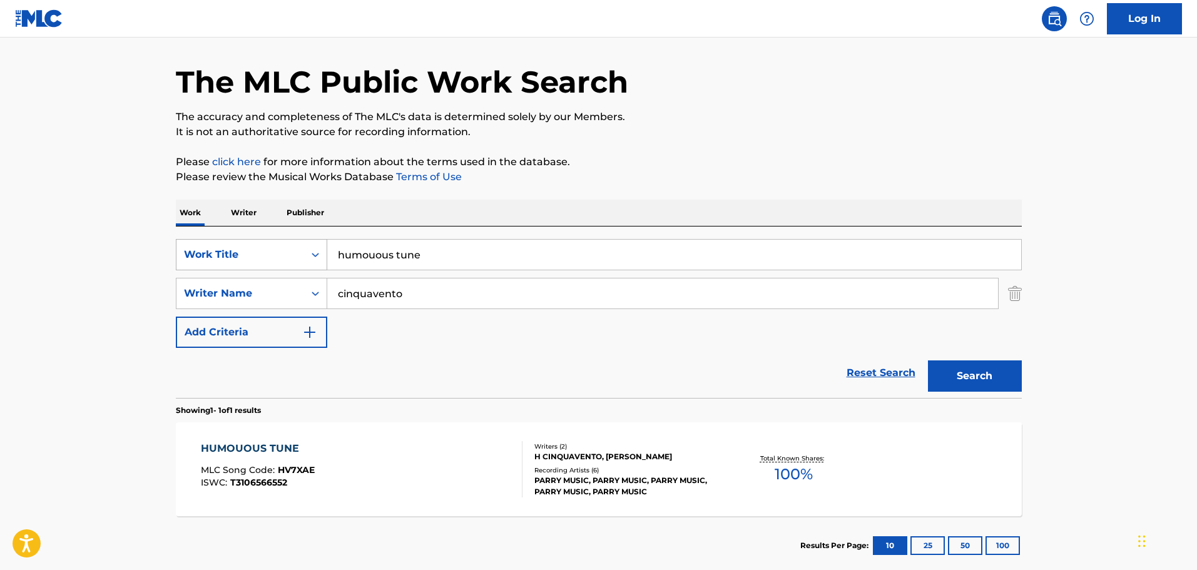
drag, startPoint x: 469, startPoint y: 263, endPoint x: 273, endPoint y: 241, distance: 197.1
click at [273, 241] on div "SearchWithCriteria9b83579b-c330-4a74-b037-24931ab56910 Work Title humouous tune" at bounding box center [599, 254] width 846 height 31
type input "i still need [DEMOGRAPHIC_DATA]"
click at [472, 323] on div "SearchWithCriteria9b83579b-c330-4a74-b037-24931ab56910 Work Title i still need …" at bounding box center [599, 293] width 846 height 109
drag, startPoint x: 400, startPoint y: 296, endPoint x: 178, endPoint y: 293, distance: 222.1
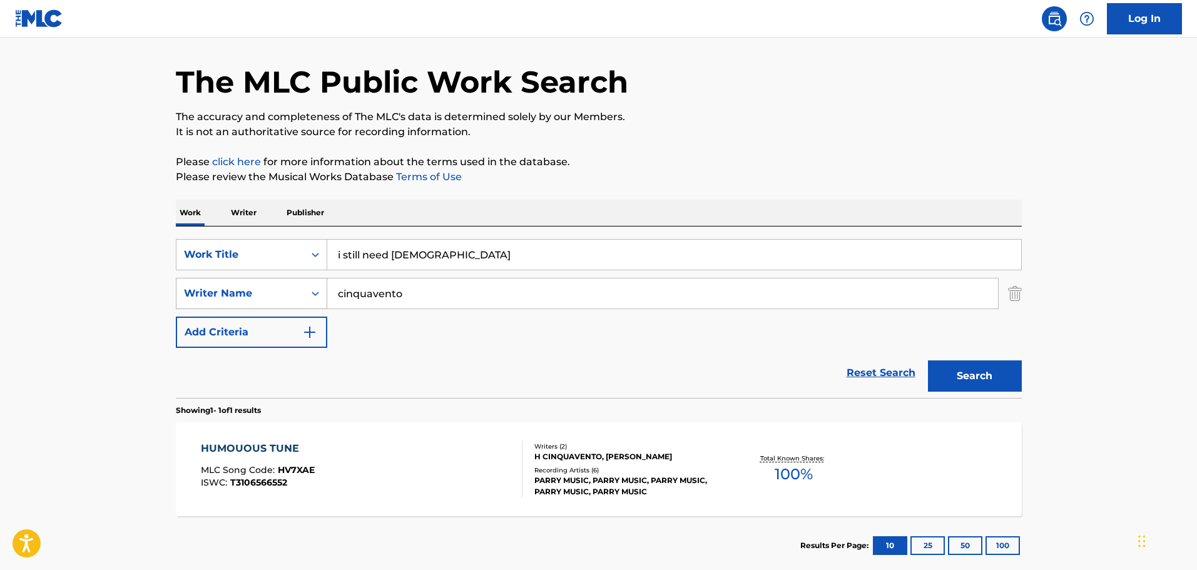
click at [178, 293] on div "SearchWithCriteria32e1725c-b27f-4a96-9e3f-f8849240d2c2 Writer Name cinquavento" at bounding box center [599, 293] width 846 height 31
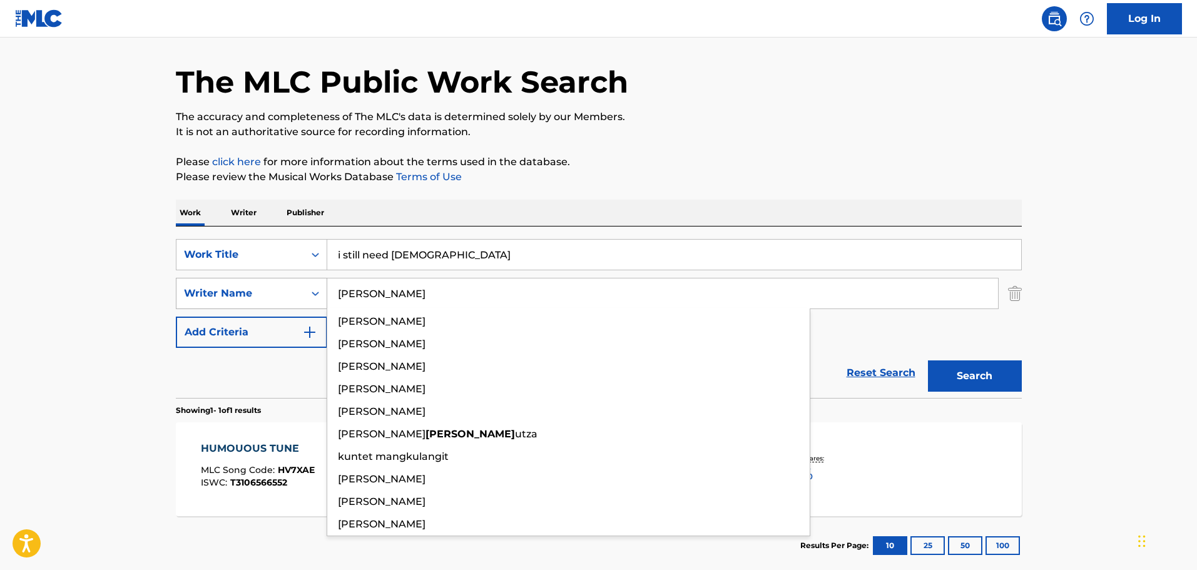
type input "[PERSON_NAME]"
click at [928, 360] on button "Search" at bounding box center [975, 375] width 94 height 31
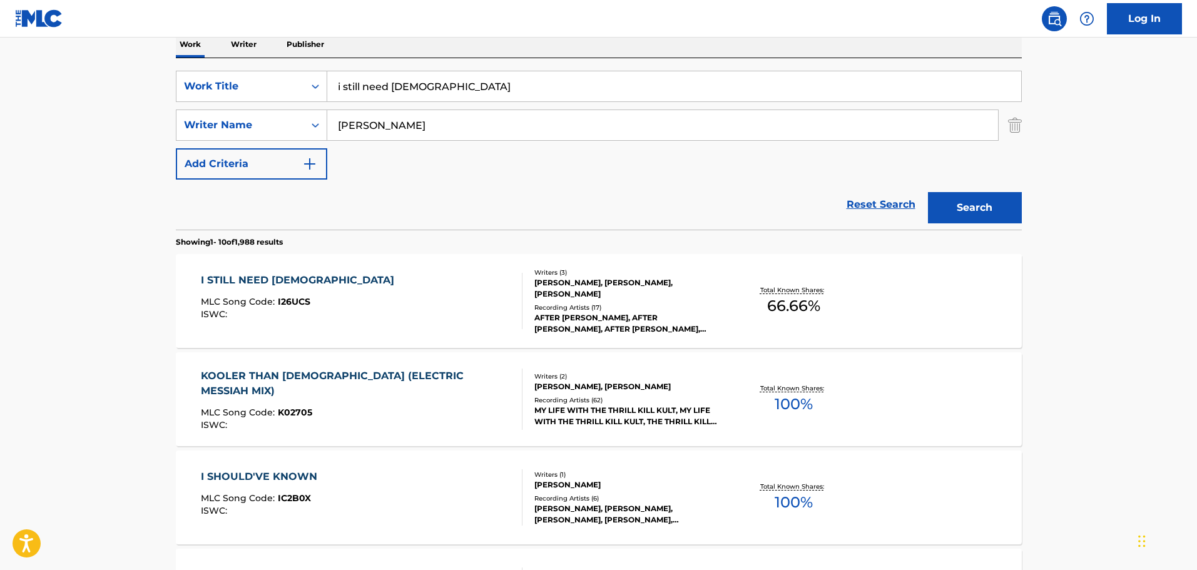
scroll to position [290, 0]
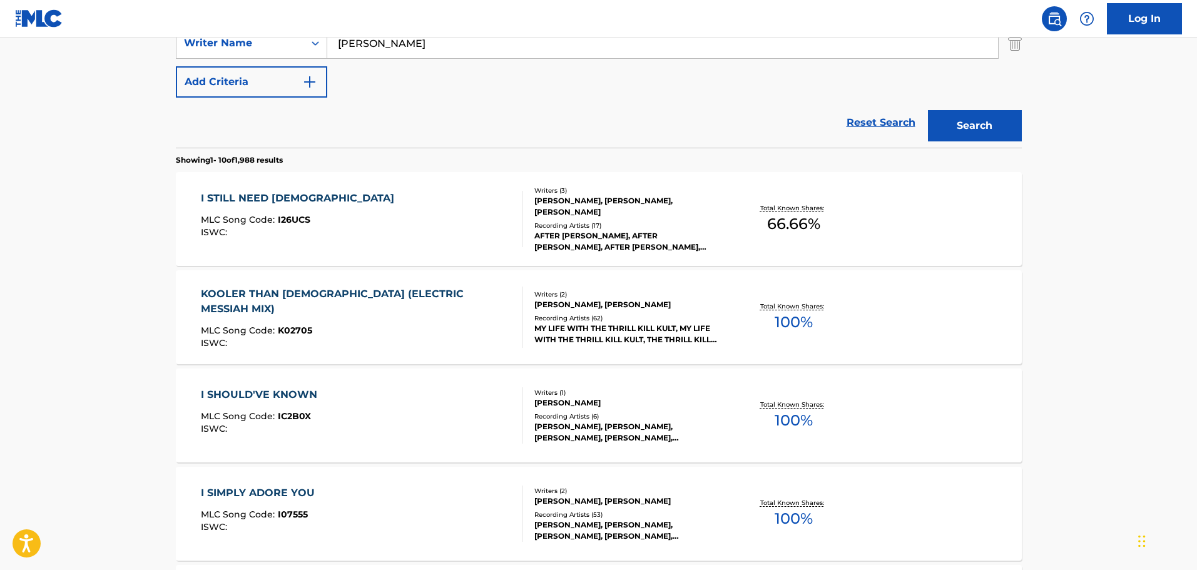
click at [425, 223] on div "I STILL NEED [DEMOGRAPHIC_DATA] MLC Song Code : I26UCS ISWC :" at bounding box center [362, 219] width 322 height 56
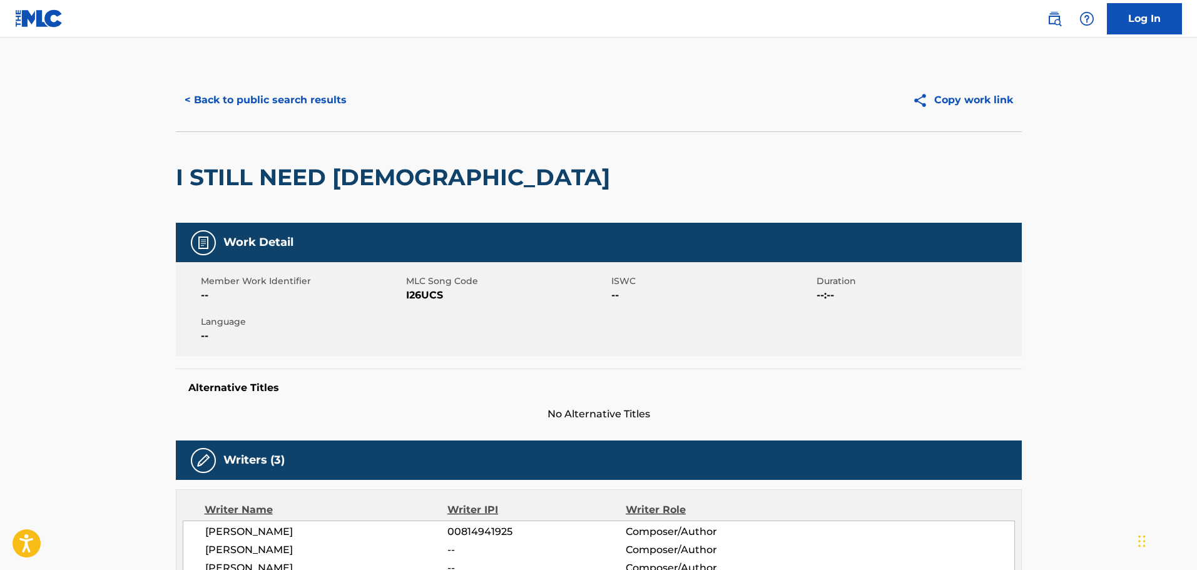
click at [297, 90] on button "< Back to public search results" at bounding box center [266, 99] width 180 height 31
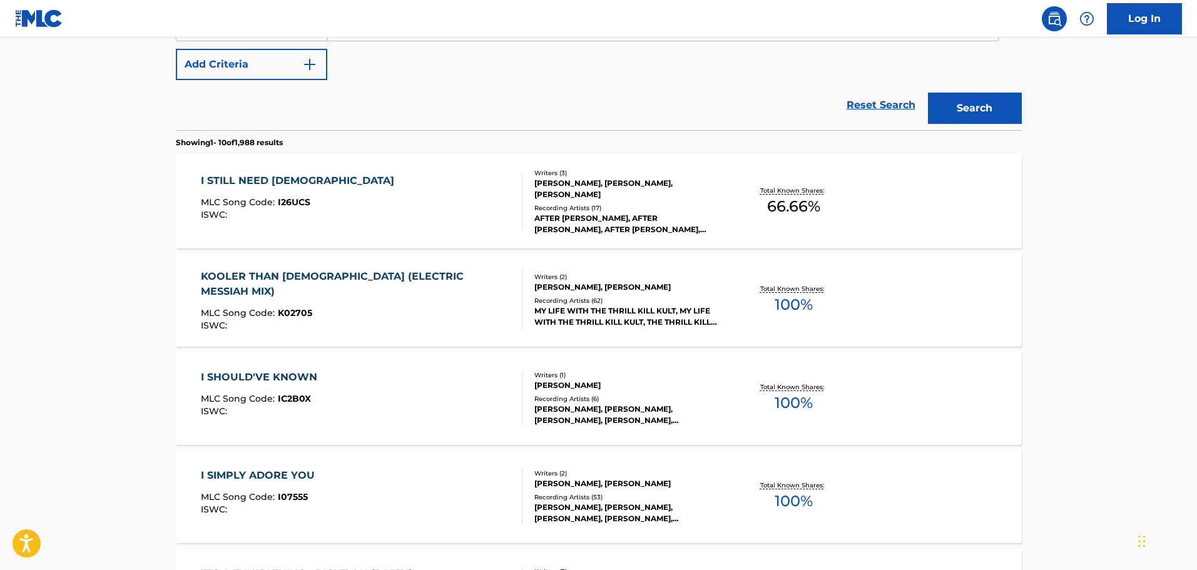
scroll to position [236, 0]
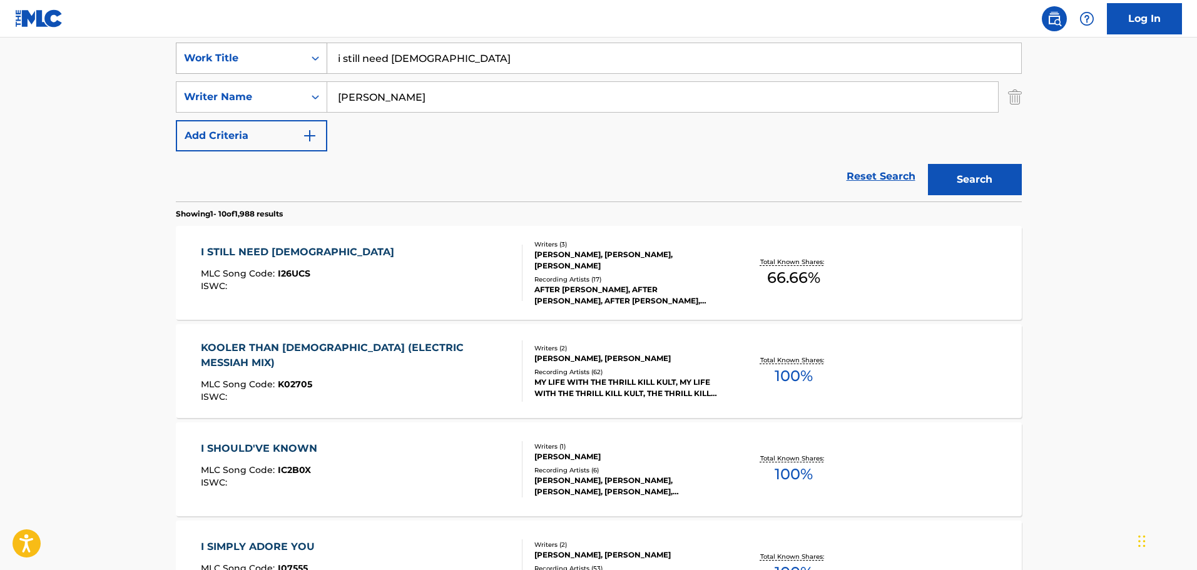
drag, startPoint x: 484, startPoint y: 50, endPoint x: 310, endPoint y: 53, distance: 173.9
click at [310, 53] on div "SearchWithCriteria9b83579b-c330-4a74-b037-24931ab56910 Work Title i still need …" at bounding box center [599, 58] width 846 height 31
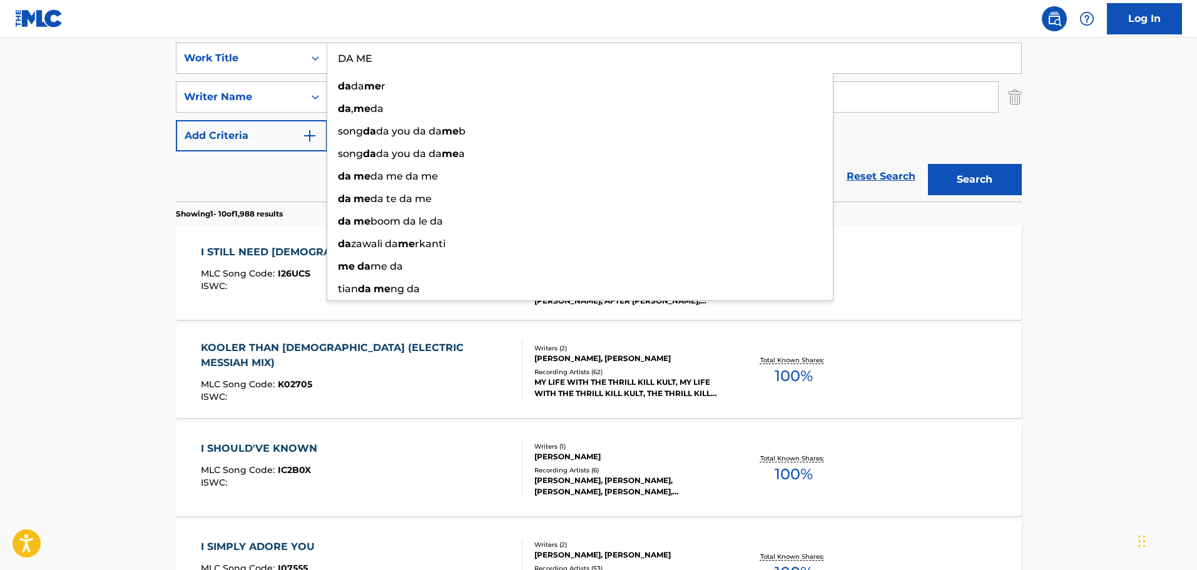
type input "DA ME"
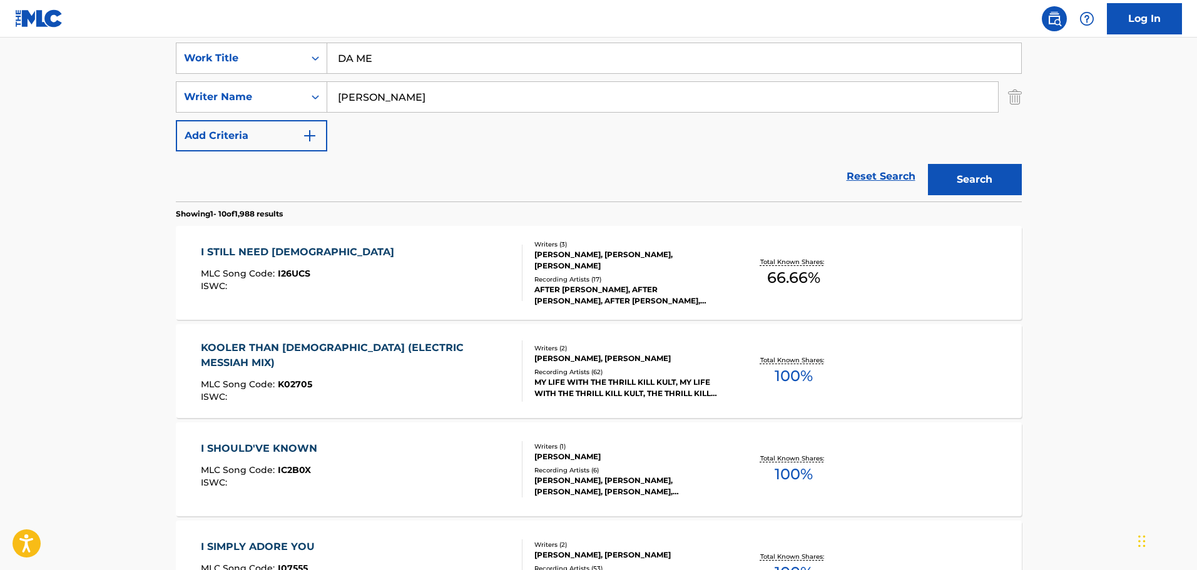
click at [137, 74] on main "The MLC Public Work Search The accuracy and completeness of The MLC's data is d…" at bounding box center [598, 538] width 1197 height 1473
drag, startPoint x: 442, startPoint y: 98, endPoint x: 279, endPoint y: 103, distance: 162.7
click at [280, 103] on div "SearchWithCriteria32e1725c-b27f-4a96-9e3f-f8849240d2c2 Writer Name [PERSON_NAME]" at bounding box center [599, 96] width 846 height 31
paste input "Freire"
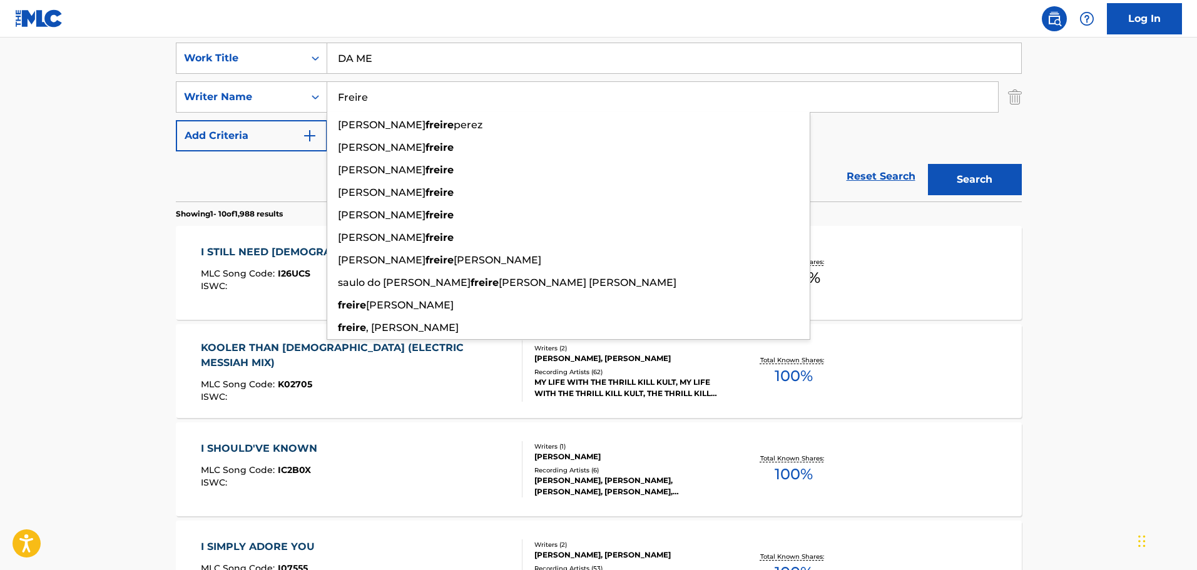
type input "Freire"
click at [995, 177] on button "Search" at bounding box center [975, 179] width 94 height 31
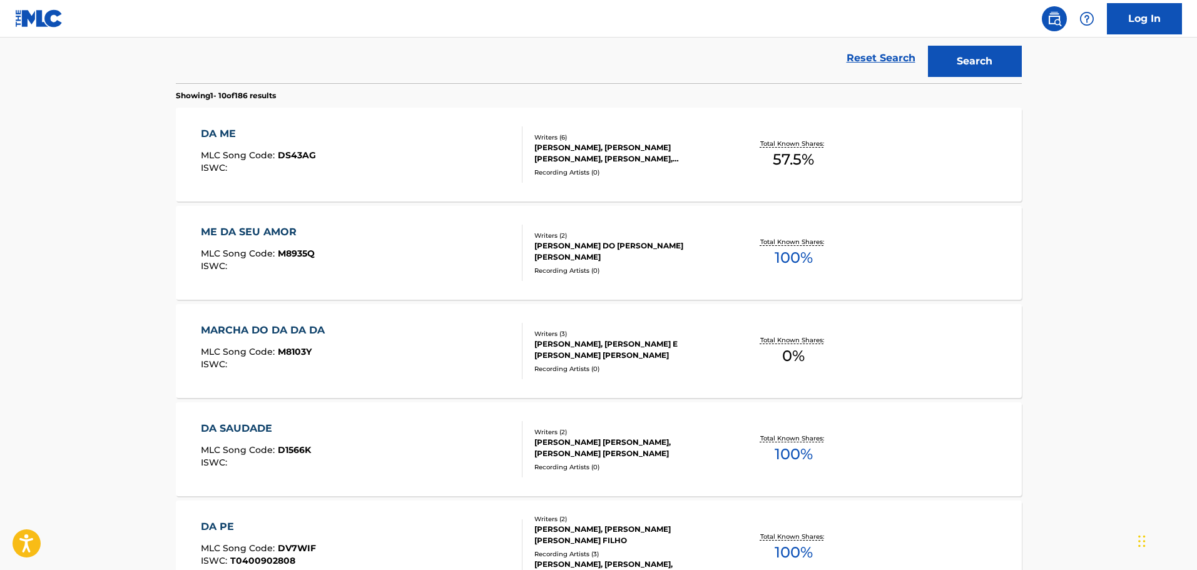
scroll to position [361, 0]
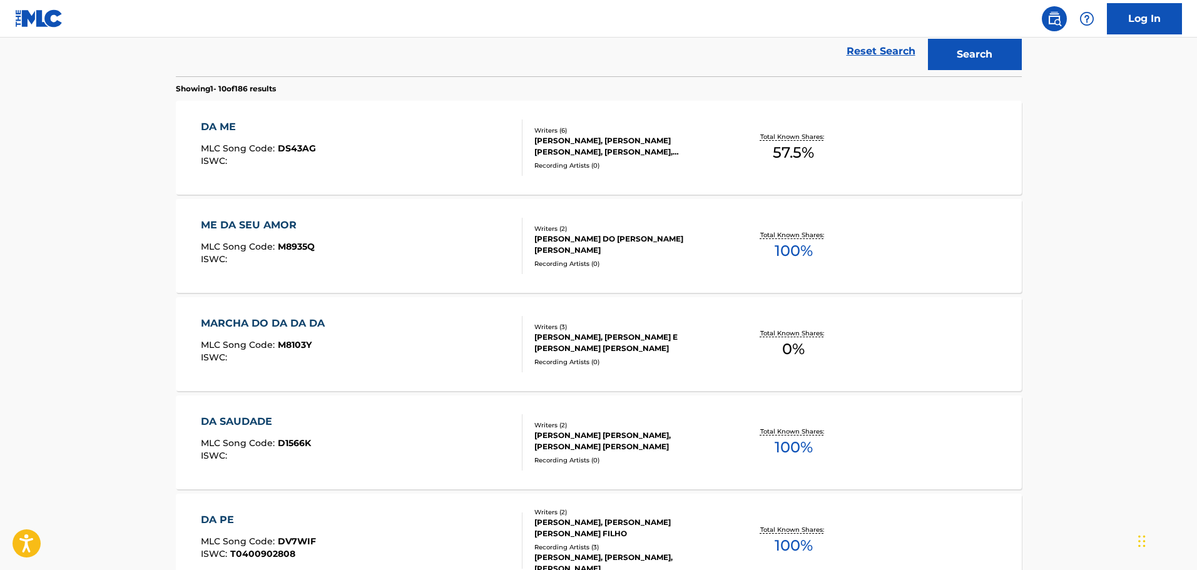
click at [429, 154] on div "DA ME MLC Song Code : DS43AG ISWC :" at bounding box center [362, 147] width 322 height 56
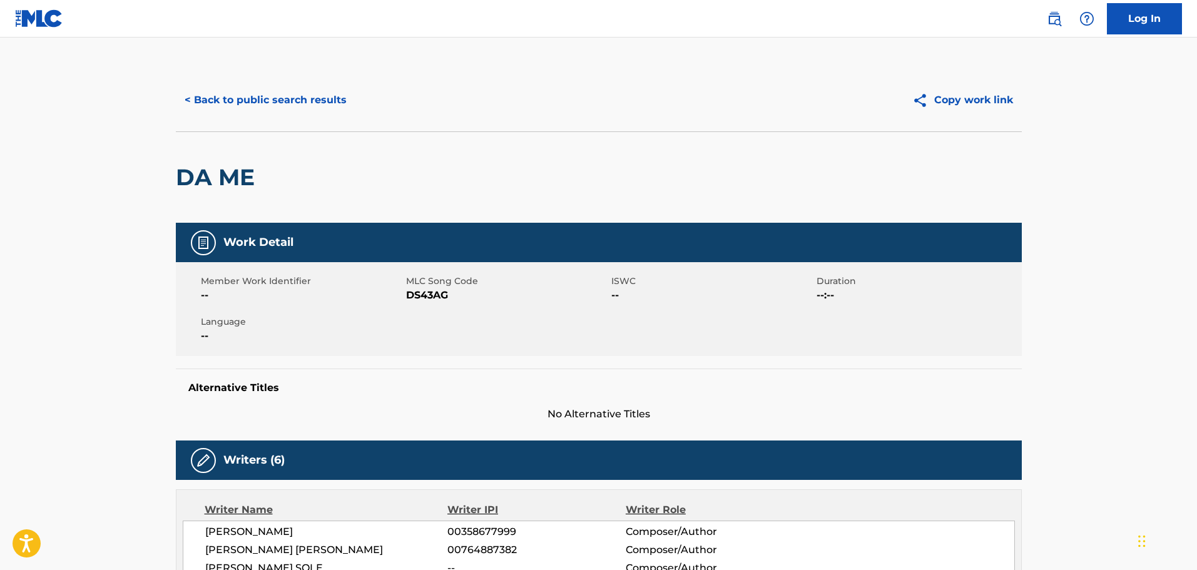
click at [251, 114] on button "< Back to public search results" at bounding box center [266, 99] width 180 height 31
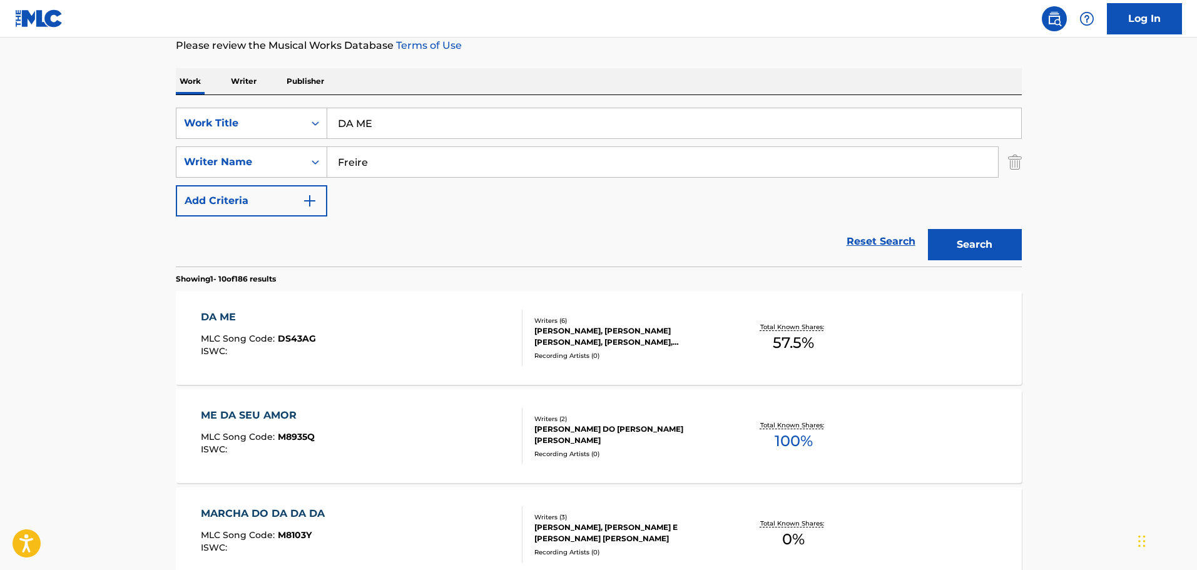
scroll to position [57, 0]
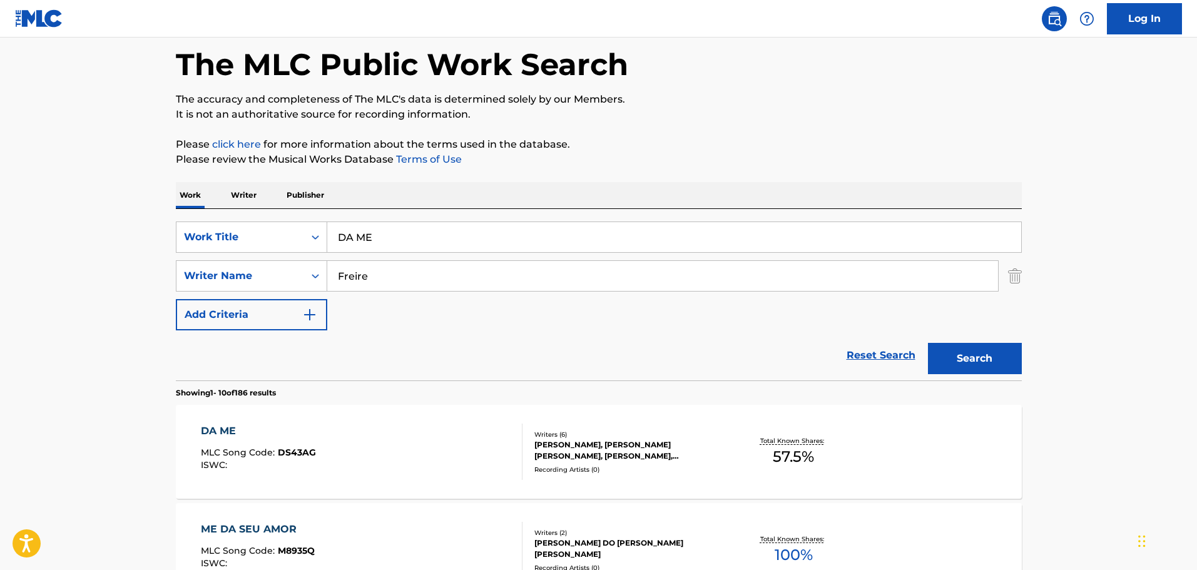
drag, startPoint x: 429, startPoint y: 232, endPoint x: 282, endPoint y: 220, distance: 146.9
click at [282, 220] on div "SearchWithCriteria9b83579b-c330-4a74-b037-24931ab56910 Work Title DA ME SearchW…" at bounding box center [599, 294] width 846 height 171
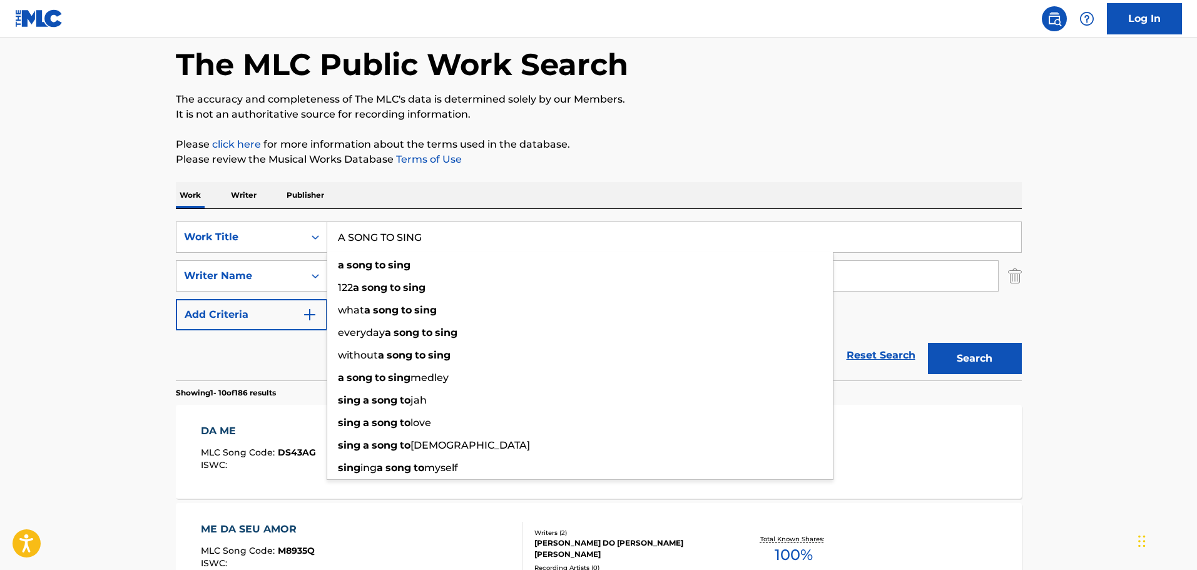
type input "A SONG TO SING"
click at [377, 195] on div "Work Writer Publisher" at bounding box center [599, 195] width 846 height 26
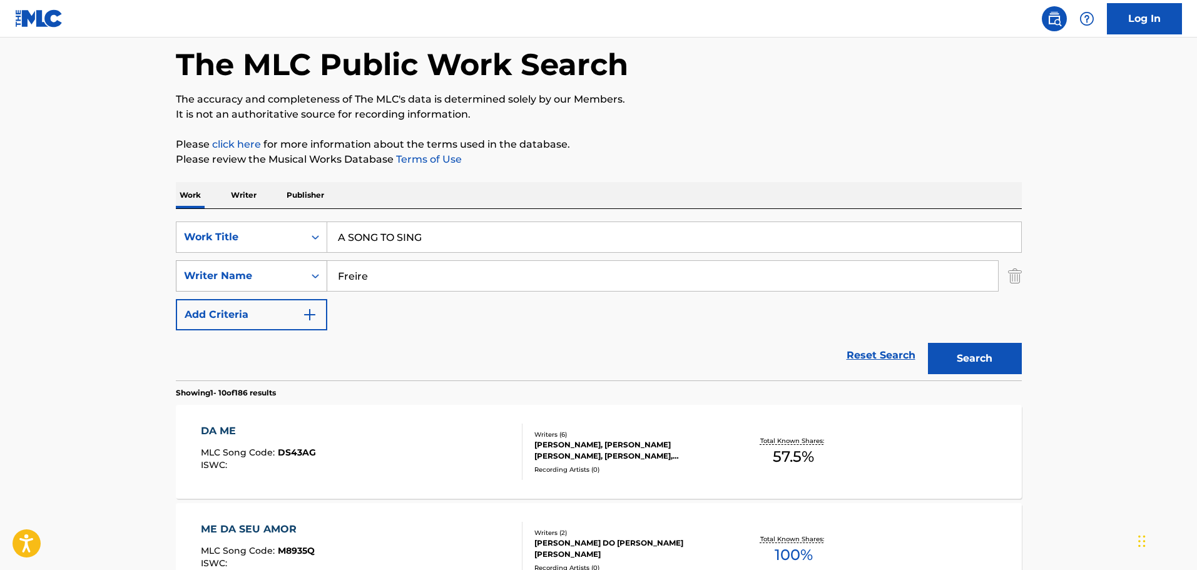
drag, startPoint x: 388, startPoint y: 286, endPoint x: 320, endPoint y: 269, distance: 70.2
click at [320, 269] on div "SearchWithCriteria32e1725c-b27f-4a96-9e3f-f8849240d2c2 Writer Name Freire" at bounding box center [599, 275] width 846 height 31
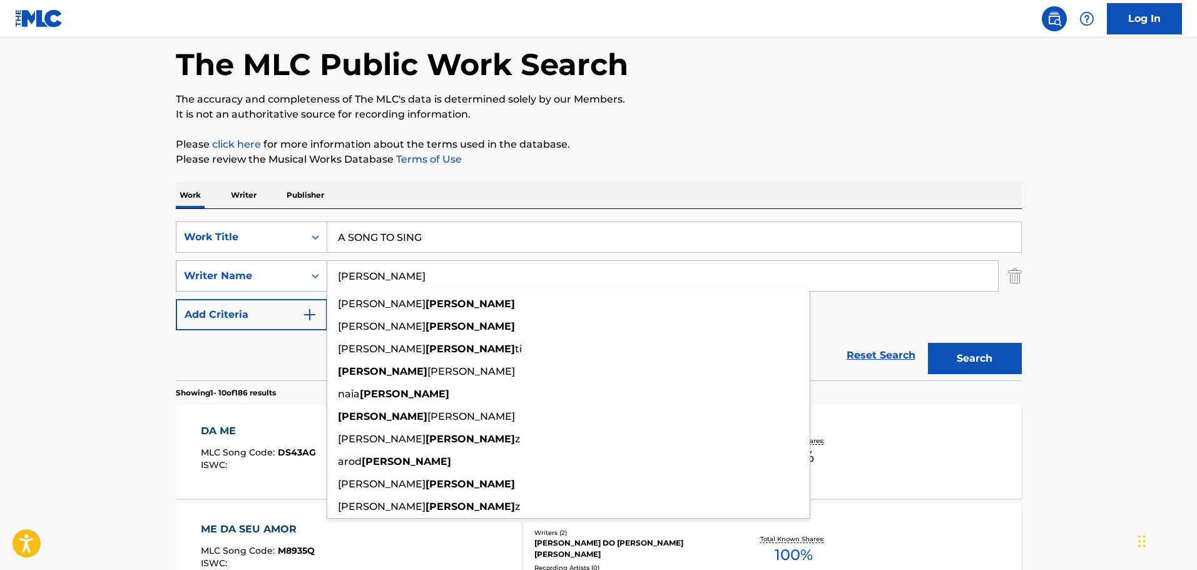
type input "[PERSON_NAME]"
click at [928, 343] on button "Search" at bounding box center [975, 358] width 94 height 31
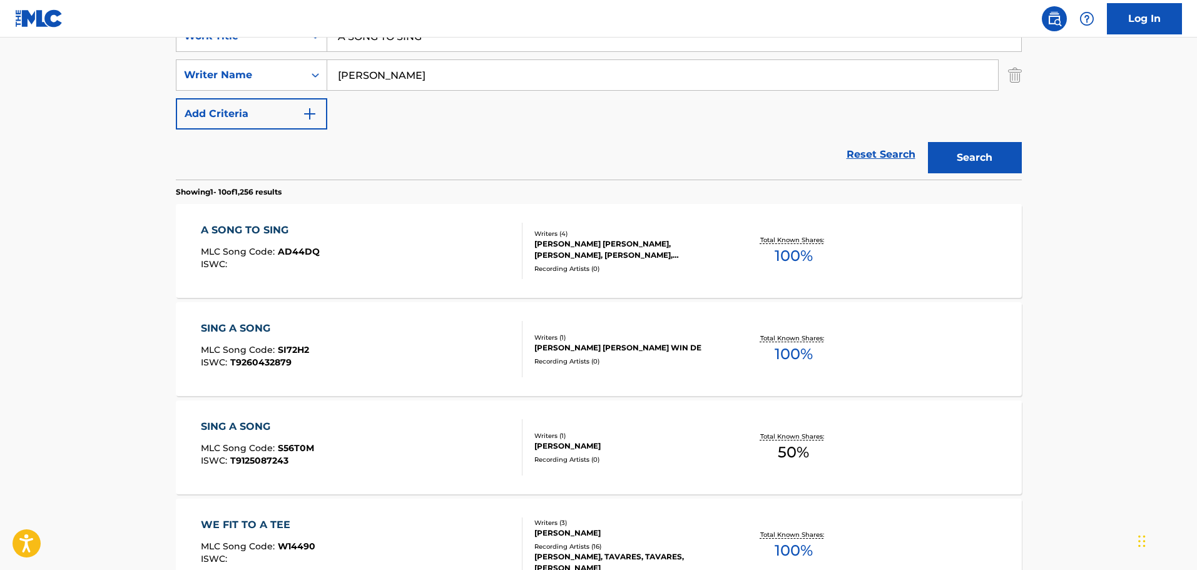
scroll to position [307, 0]
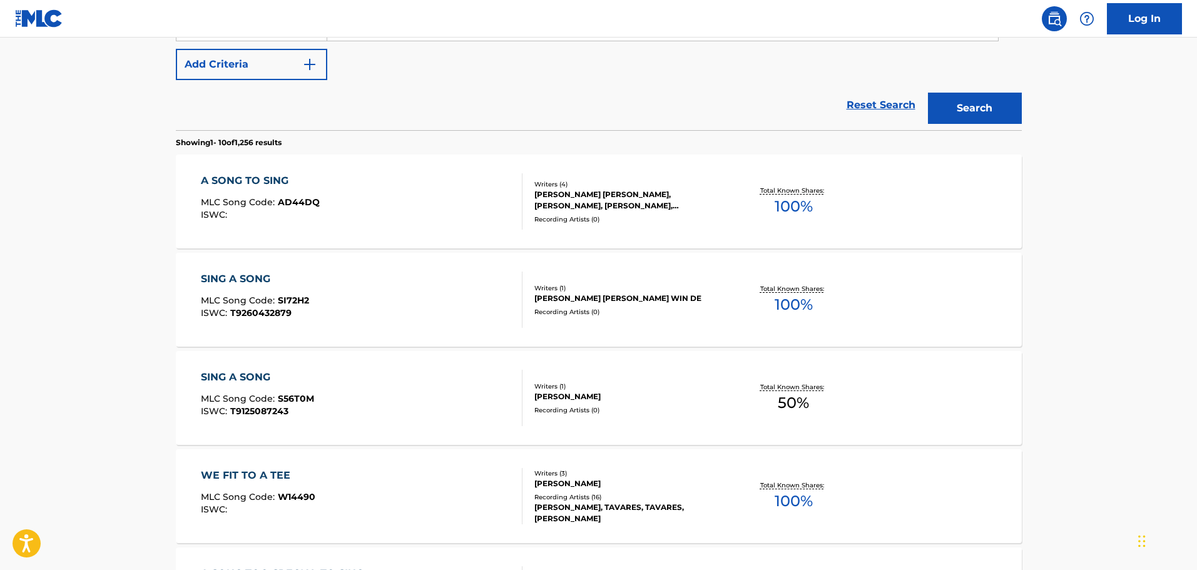
click at [403, 186] on div "A SONG TO SING MLC Song Code : AD44DQ ISWC :" at bounding box center [362, 201] width 322 height 56
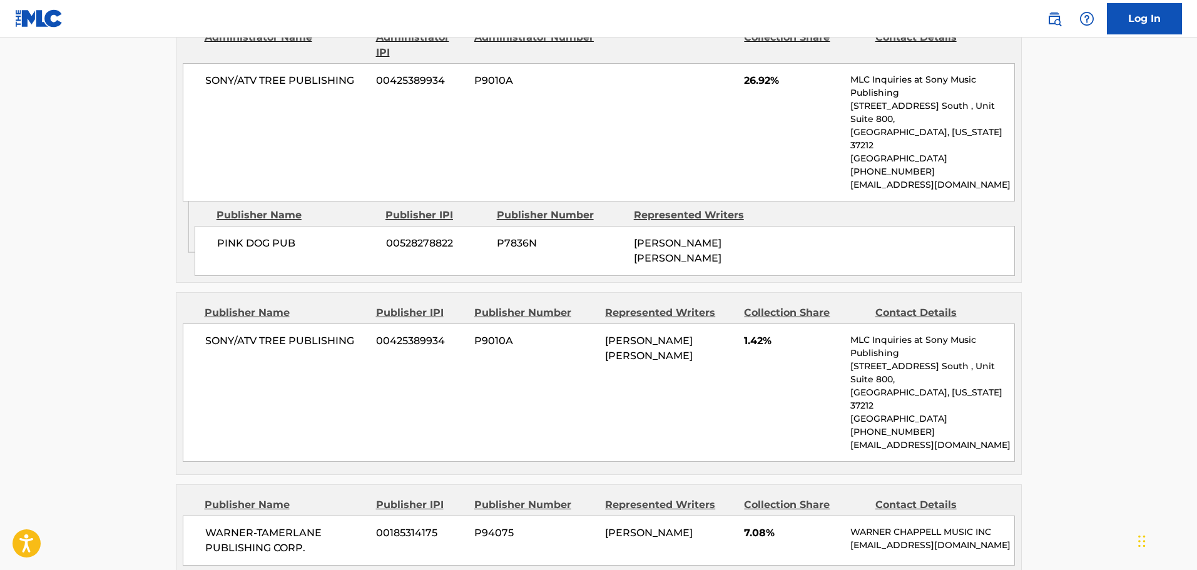
scroll to position [639, 0]
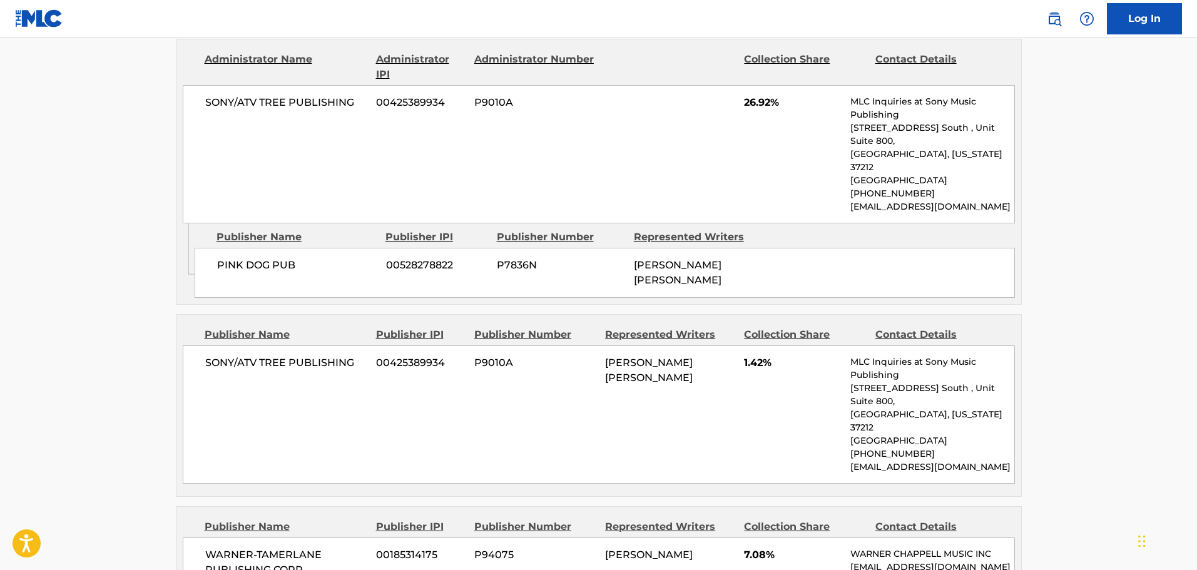
click at [358, 248] on div "PINK DOG PUB 00528278822 P7836N [PERSON_NAME] [PERSON_NAME]" at bounding box center [605, 273] width 820 height 50
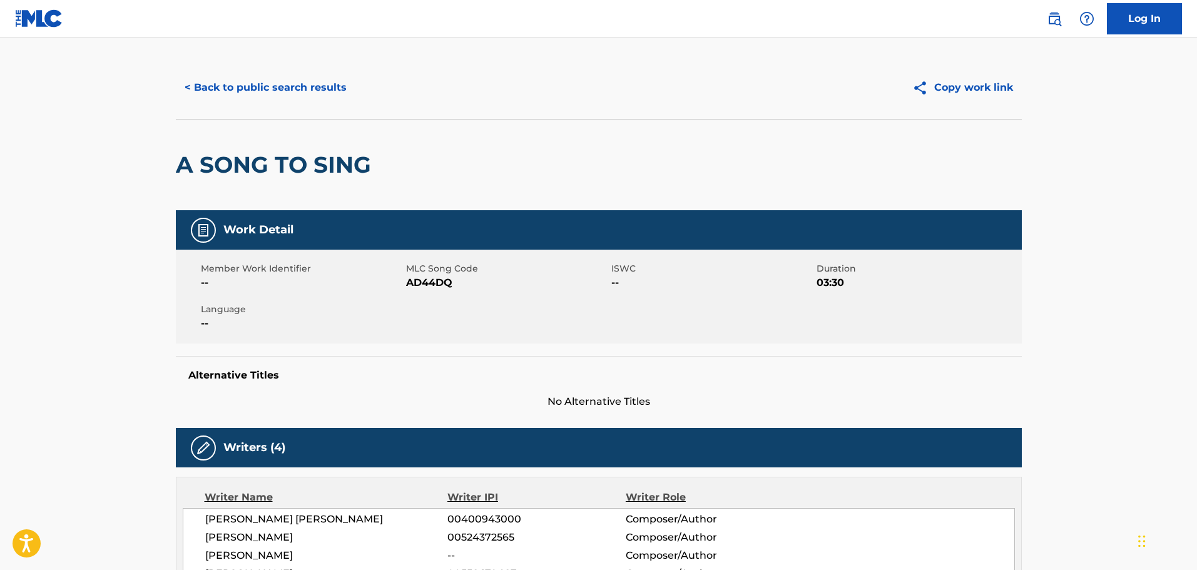
scroll to position [0, 0]
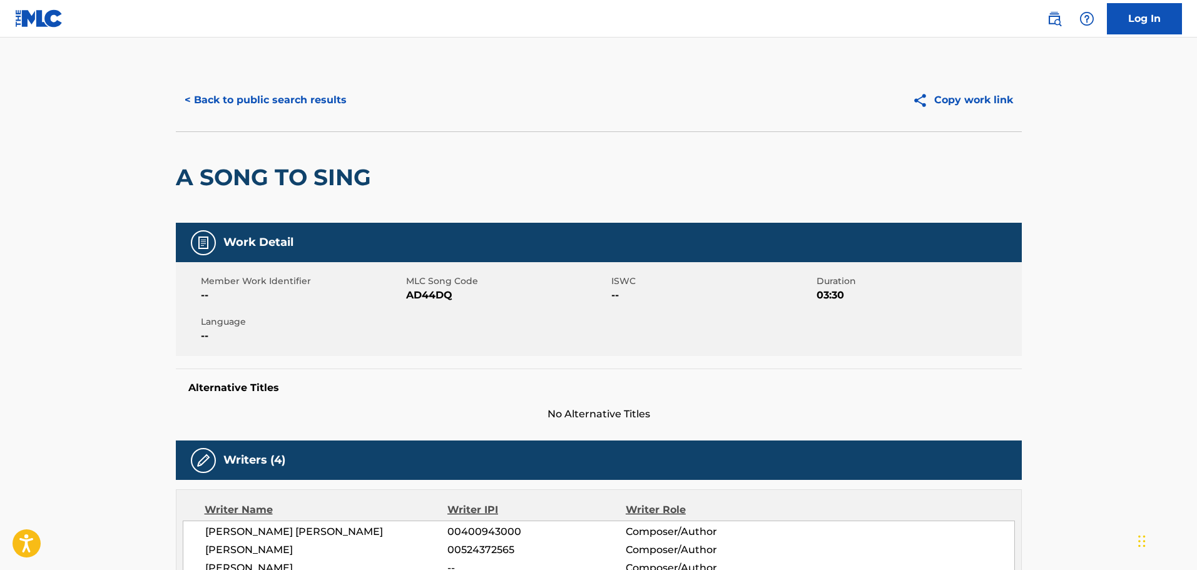
click at [285, 99] on button "< Back to public search results" at bounding box center [266, 99] width 180 height 31
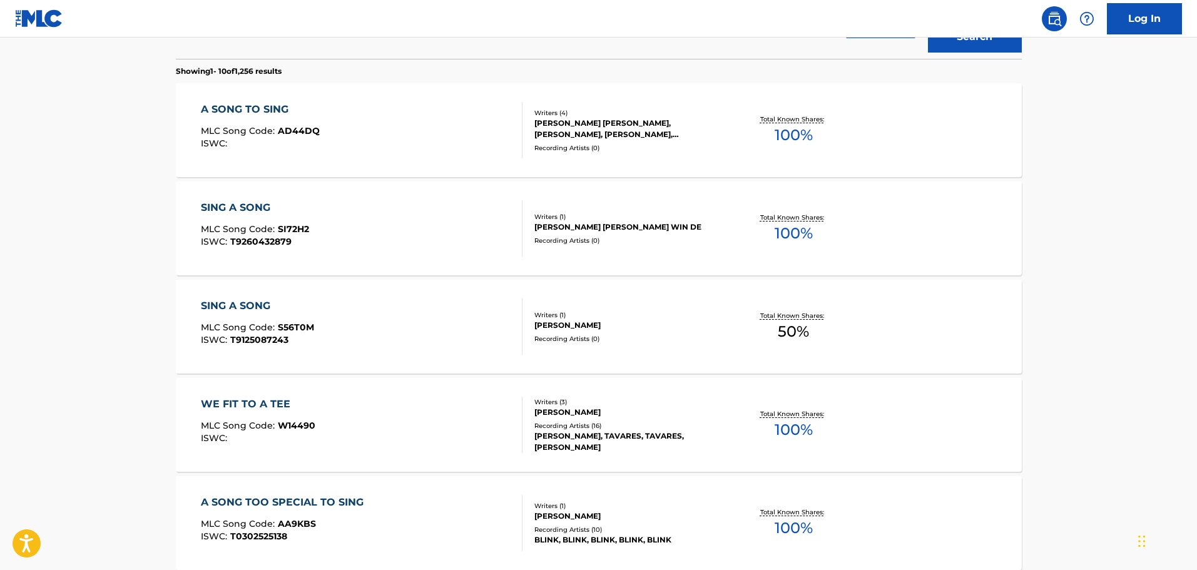
scroll to position [191, 0]
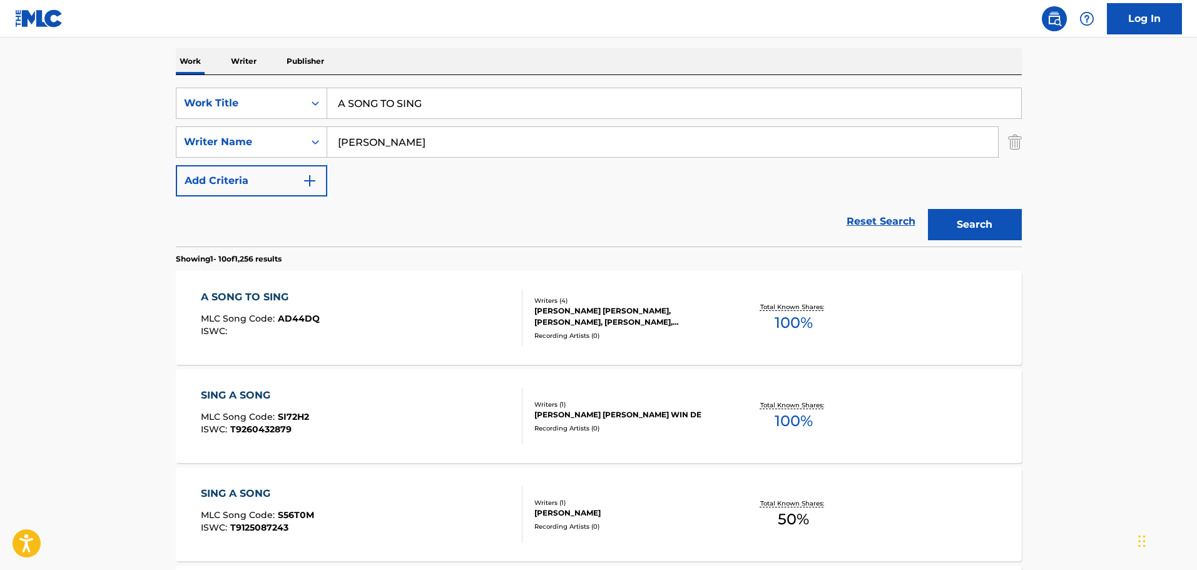
click at [1013, 139] on img "Search Form" at bounding box center [1015, 141] width 14 height 31
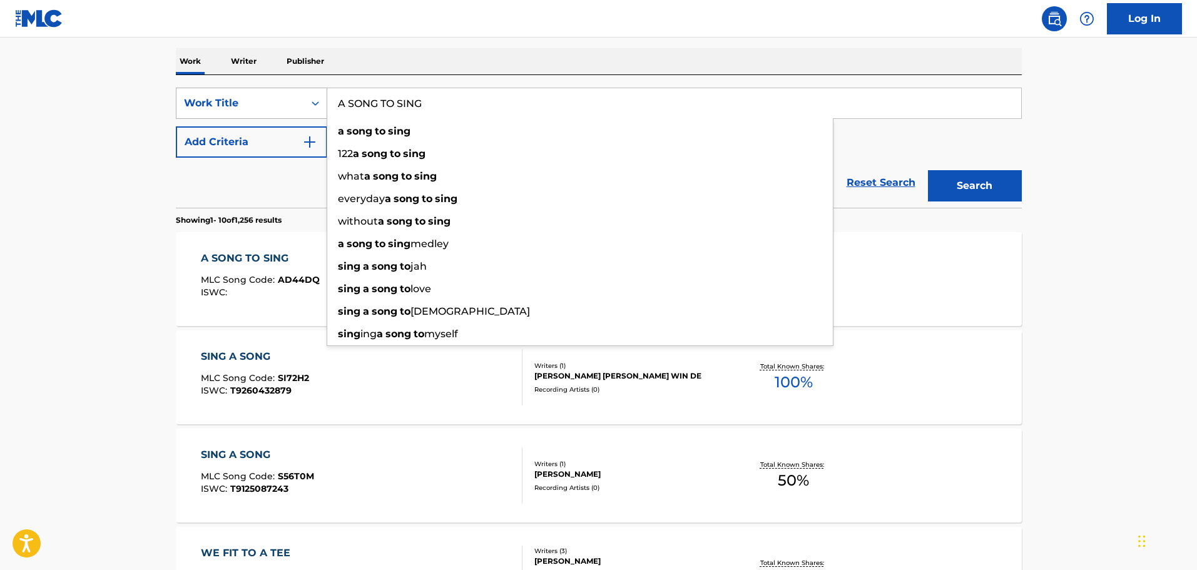
drag, startPoint x: 781, startPoint y: 99, endPoint x: 257, endPoint y: 105, distance: 524.3
click at [257, 105] on div "SearchWithCriteria9b83579b-c330-4a74-b037-24931ab56910 Work Title A SONG TO SIN…" at bounding box center [599, 103] width 846 height 31
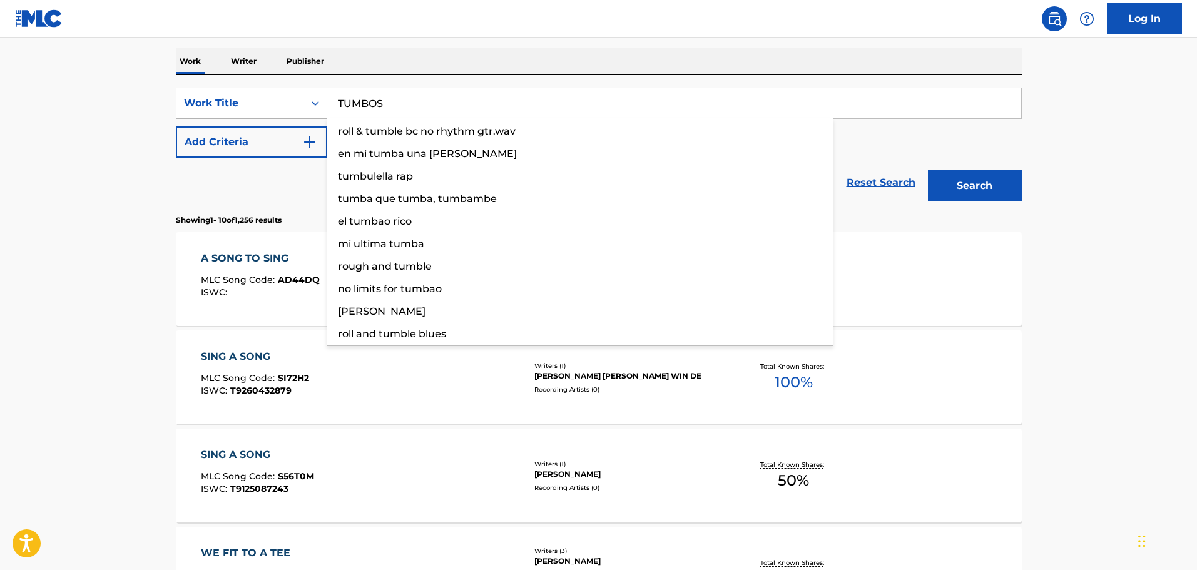
type input "TUMBOS"
click at [928, 170] on button "Search" at bounding box center [975, 185] width 94 height 31
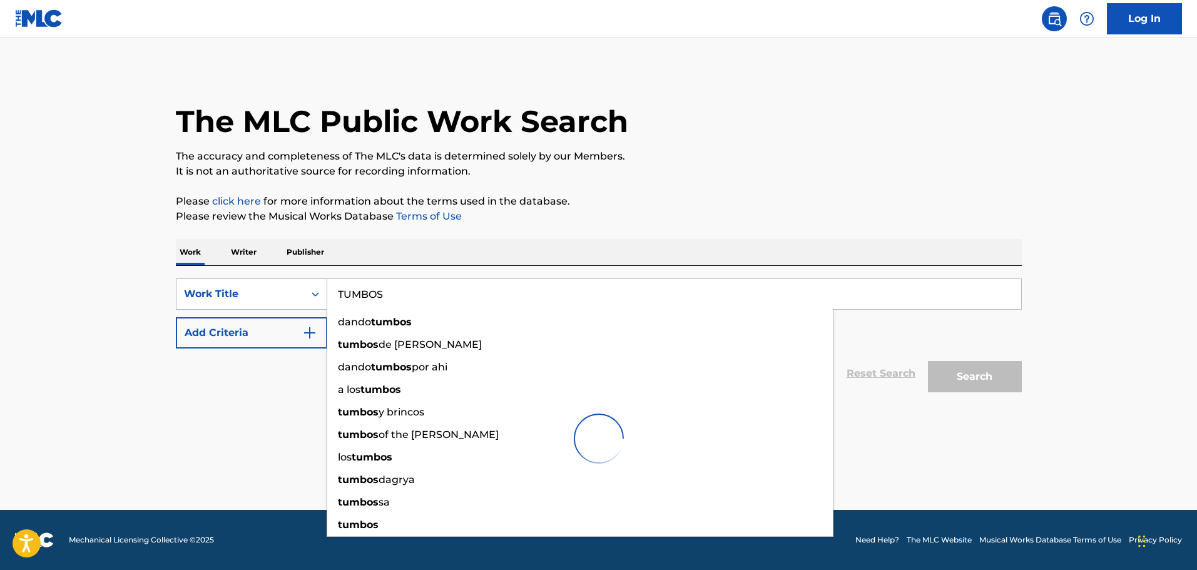
scroll to position [0, 0]
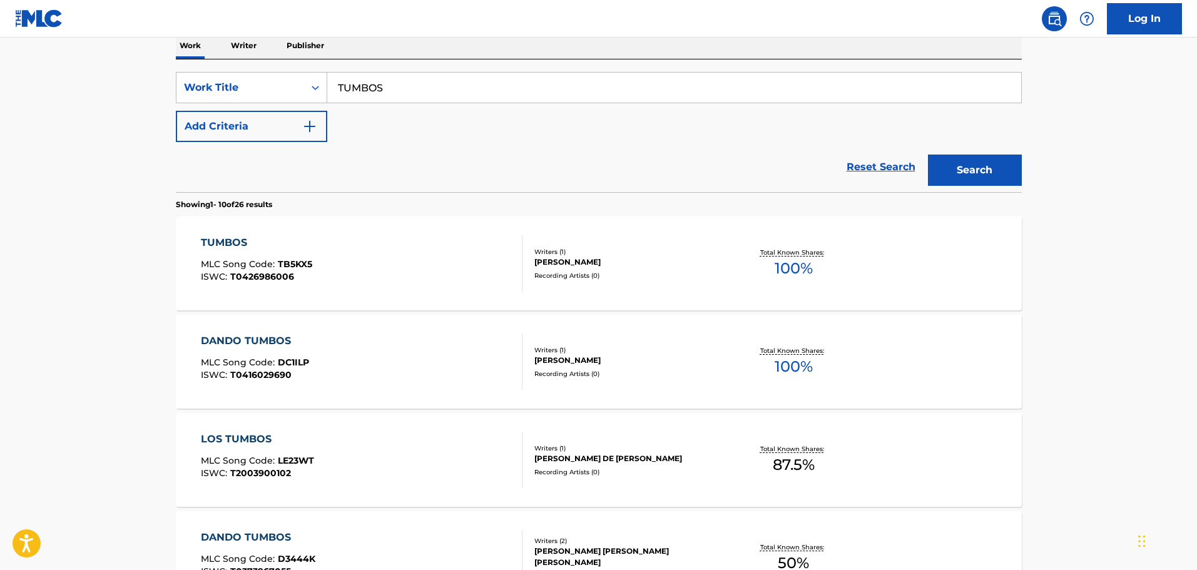
scroll to position [313, 0]
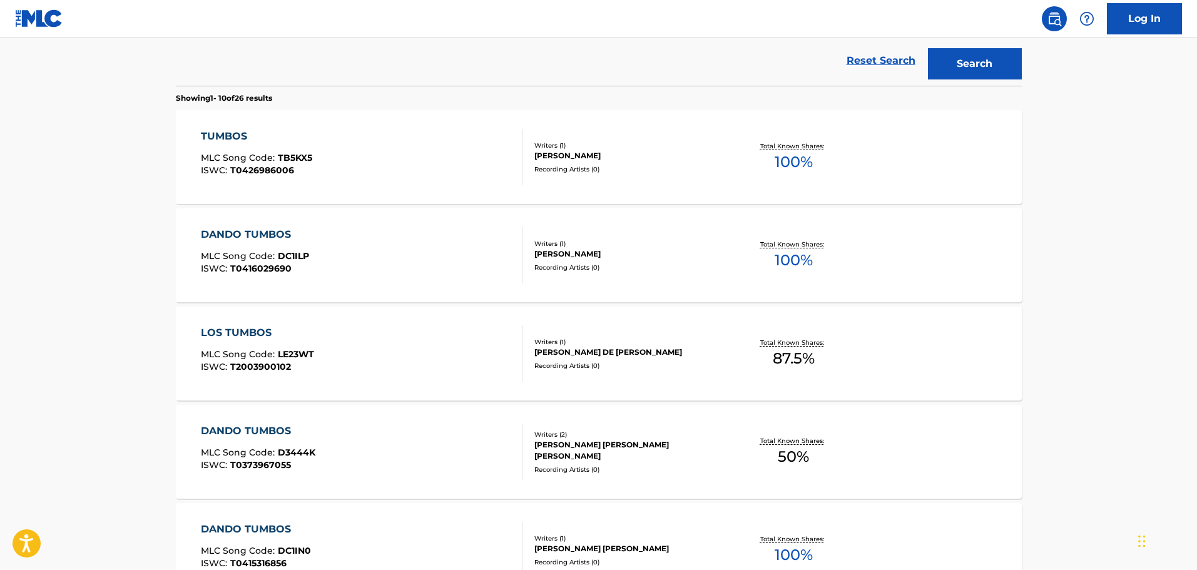
click at [465, 162] on div "TUMBOS MLC Song Code : TB5KX5 ISWC : T0426986006" at bounding box center [362, 157] width 322 height 56
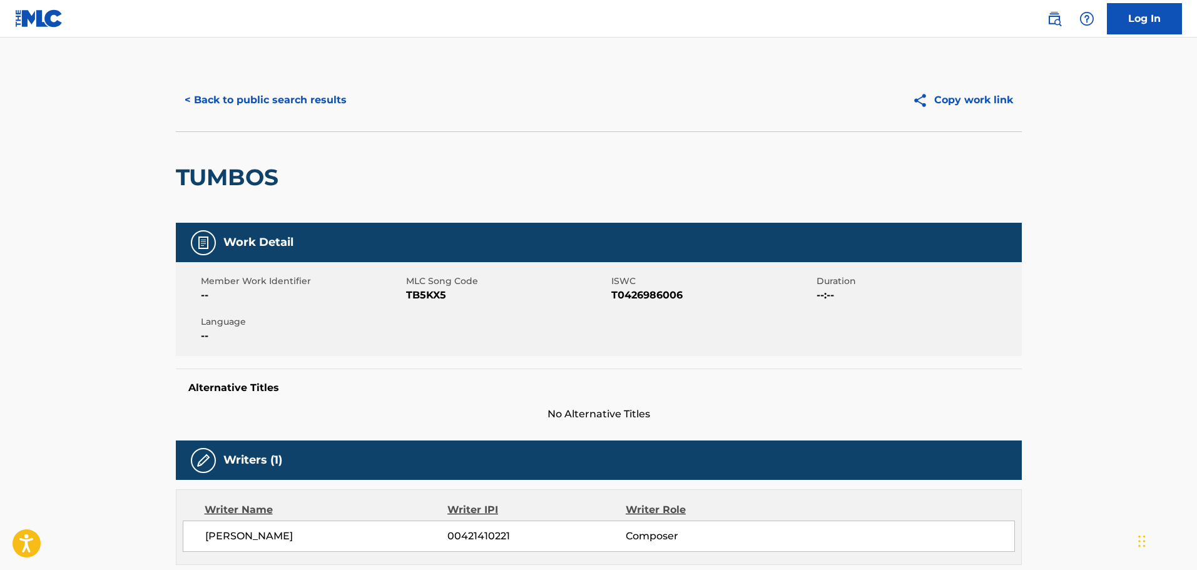
click at [276, 96] on button "< Back to public search results" at bounding box center [266, 99] width 180 height 31
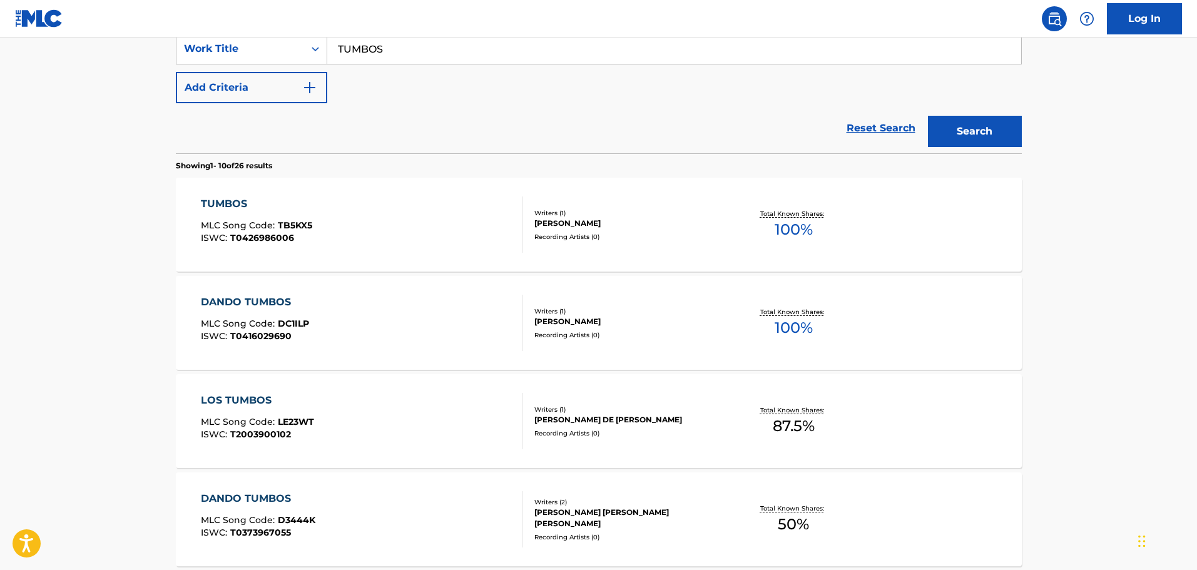
scroll to position [158, 0]
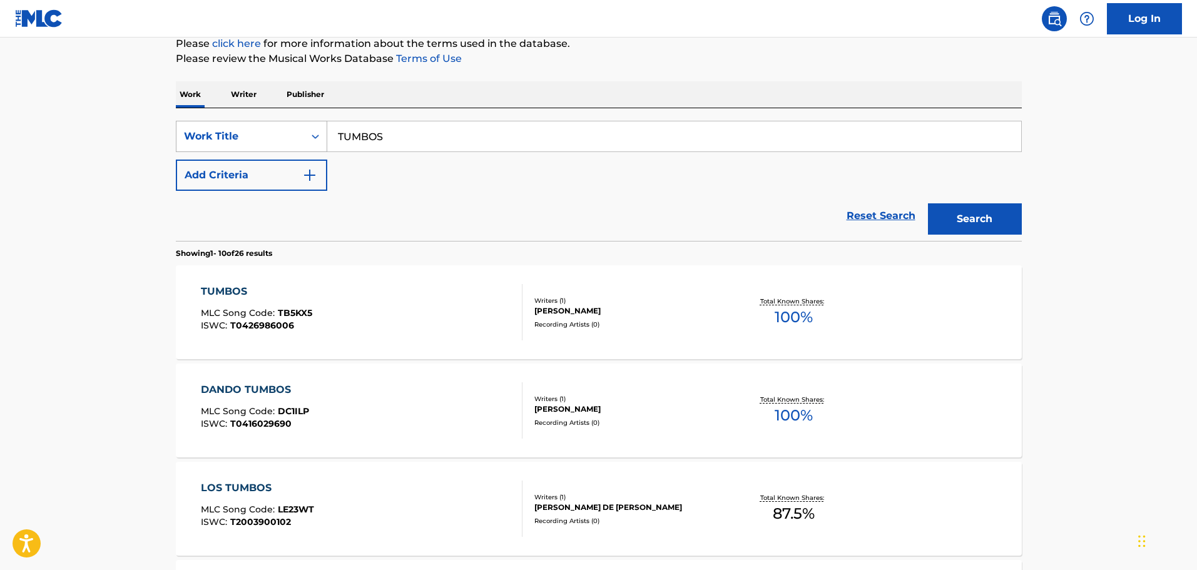
drag, startPoint x: 435, startPoint y: 131, endPoint x: 326, endPoint y: 132, distance: 109.5
click at [326, 132] on div "SearchWithCriteria9b83579b-c330-4a74-b037-24931ab56910 Work Title TUMBOS" at bounding box center [599, 136] width 846 height 31
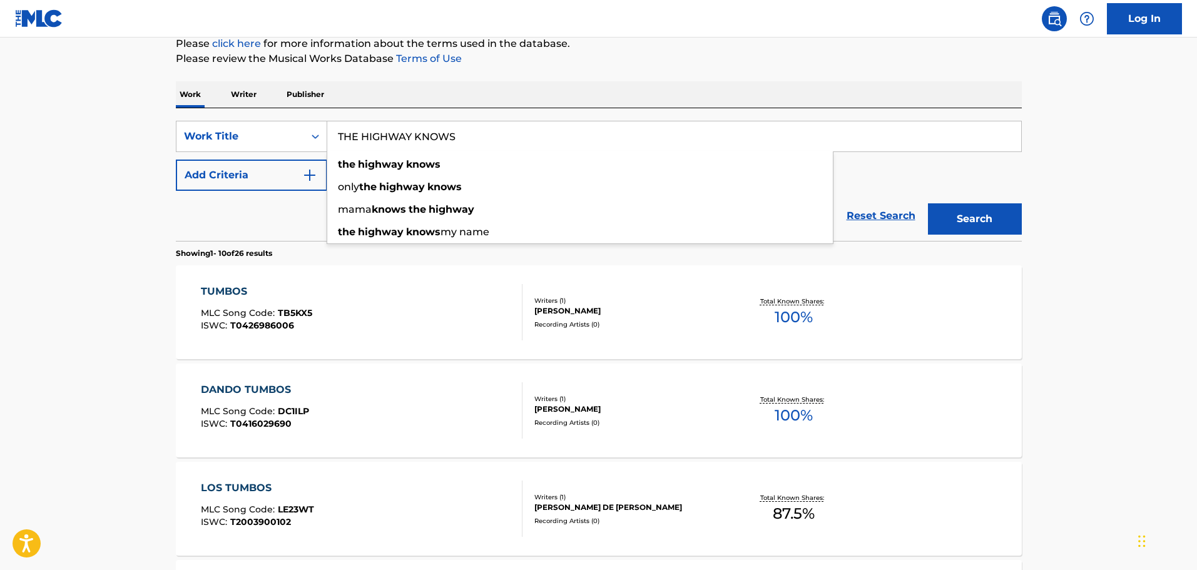
type input "THE HIGHWAY KNOWS"
click at [278, 181] on button "Add Criteria" at bounding box center [251, 175] width 151 height 31
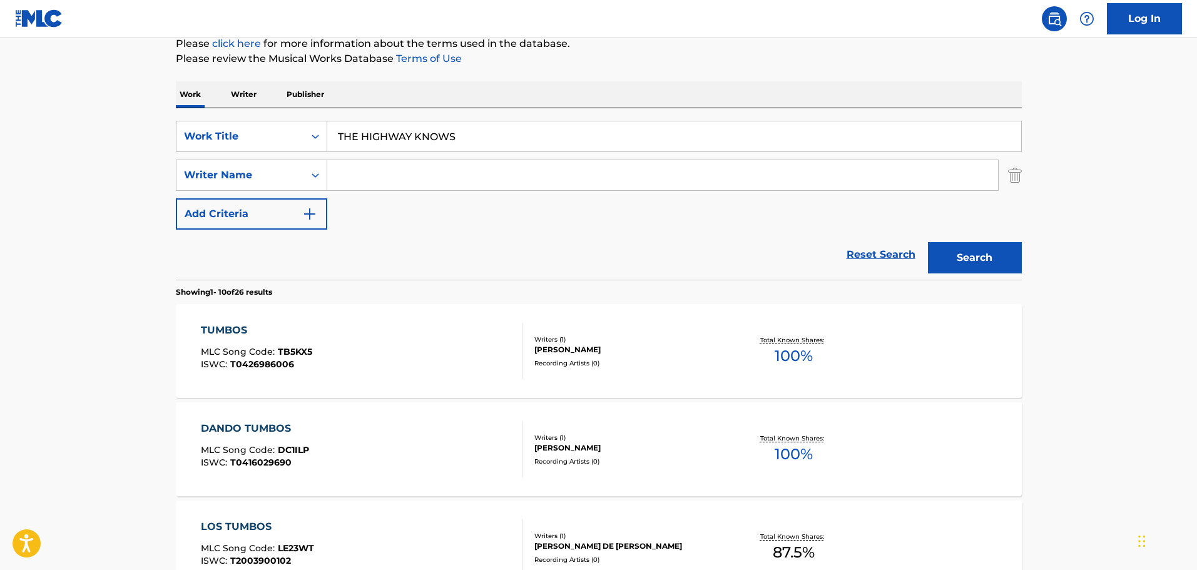
click at [369, 166] on input "Search Form" at bounding box center [662, 175] width 671 height 30
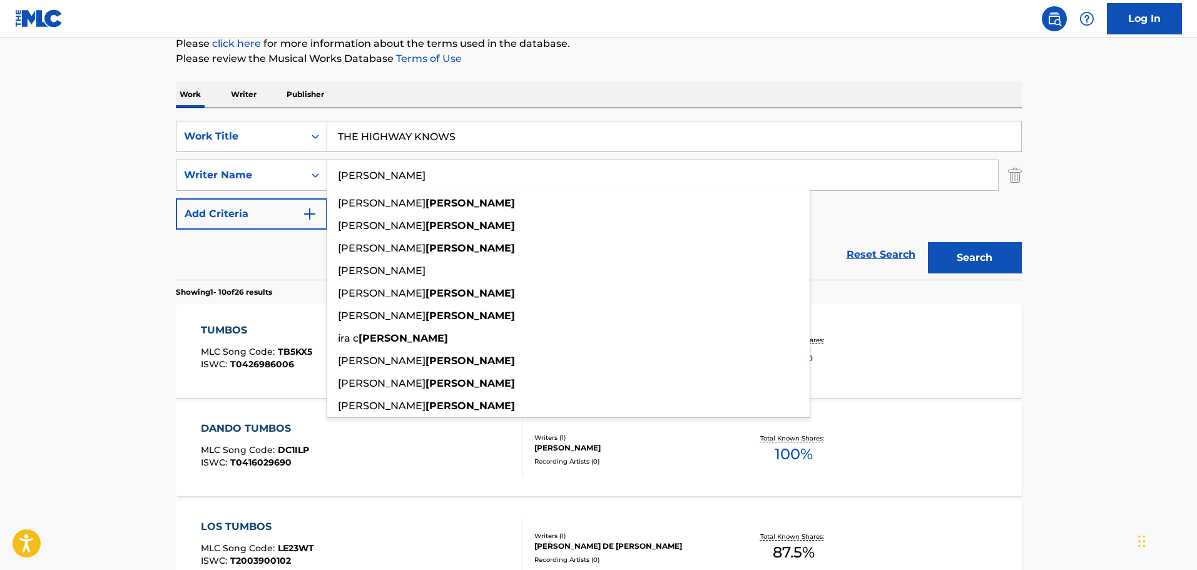
type input "[PERSON_NAME]"
click at [928, 242] on button "Search" at bounding box center [975, 257] width 94 height 31
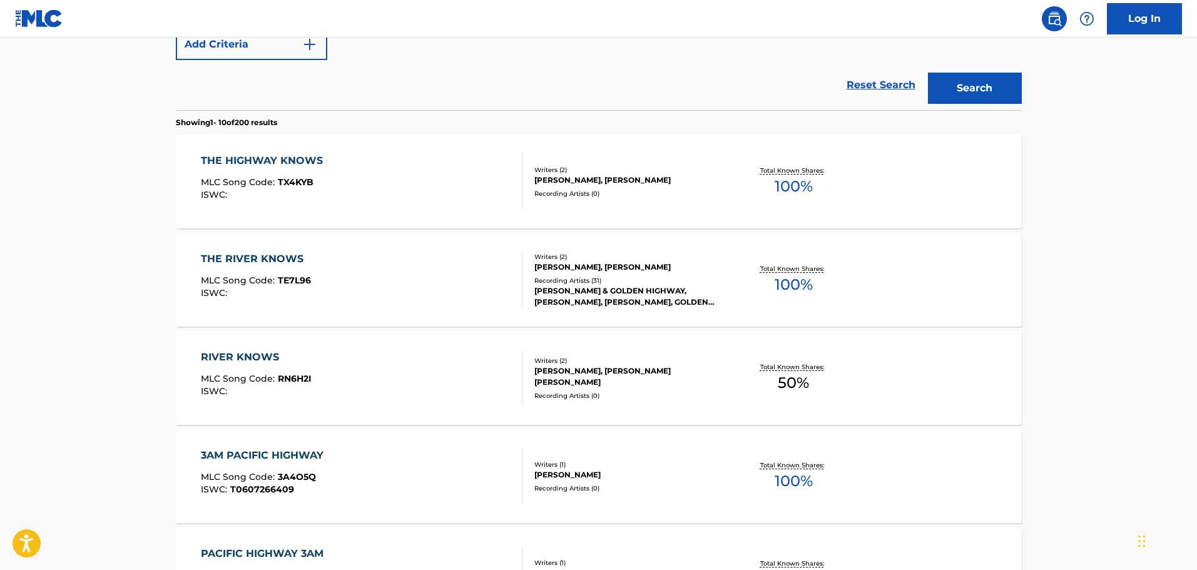
scroll to position [345, 0]
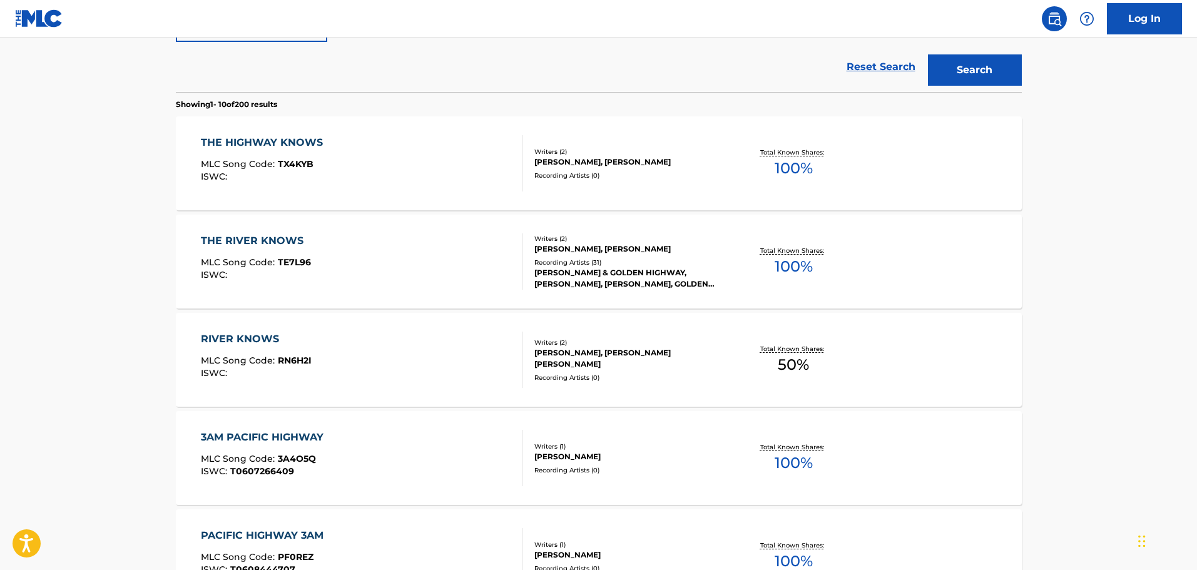
click at [397, 176] on div "THE HIGHWAY KNOWS MLC Song Code : TX4KYB ISWC :" at bounding box center [362, 163] width 322 height 56
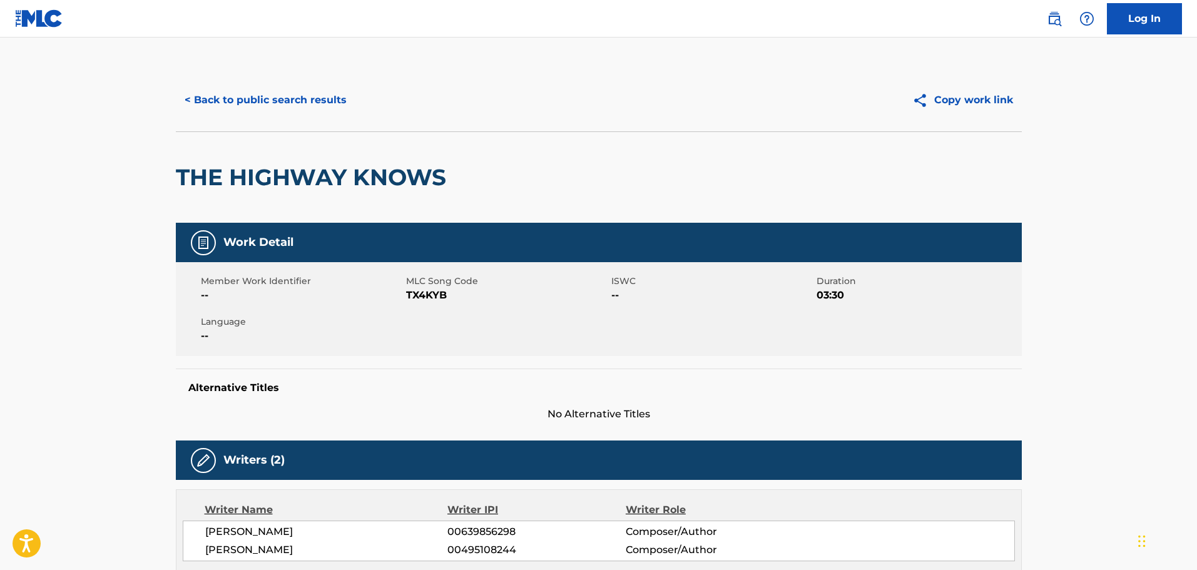
click at [292, 98] on button "< Back to public search results" at bounding box center [266, 99] width 180 height 31
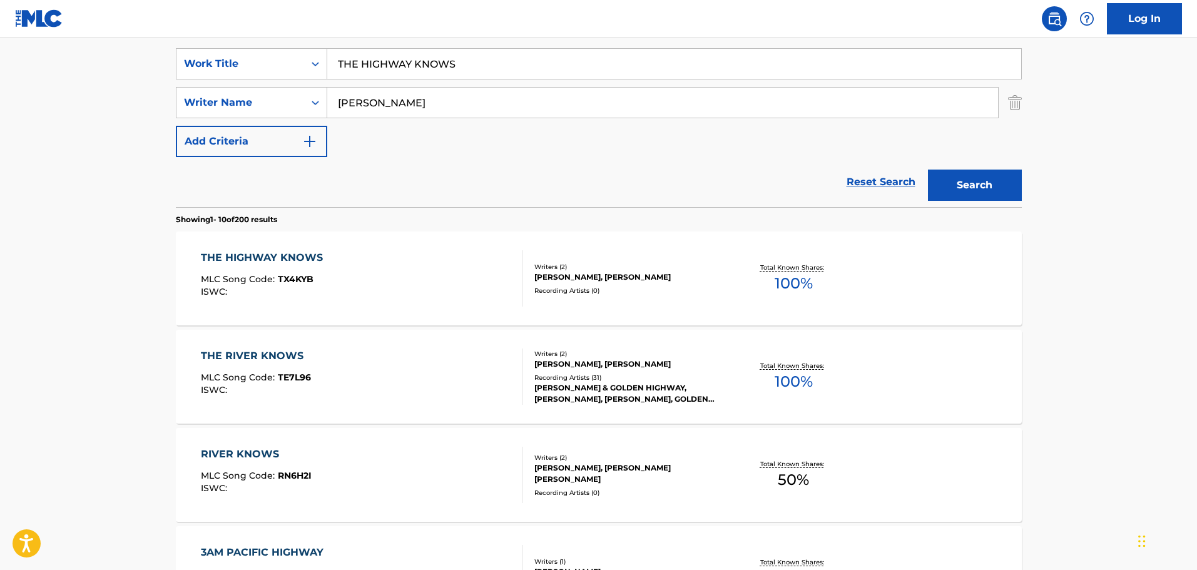
scroll to position [229, 0]
drag, startPoint x: 1012, startPoint y: 107, endPoint x: 872, endPoint y: 88, distance: 140.8
click at [1010, 106] on img "Search Form" at bounding box center [1015, 103] width 14 height 31
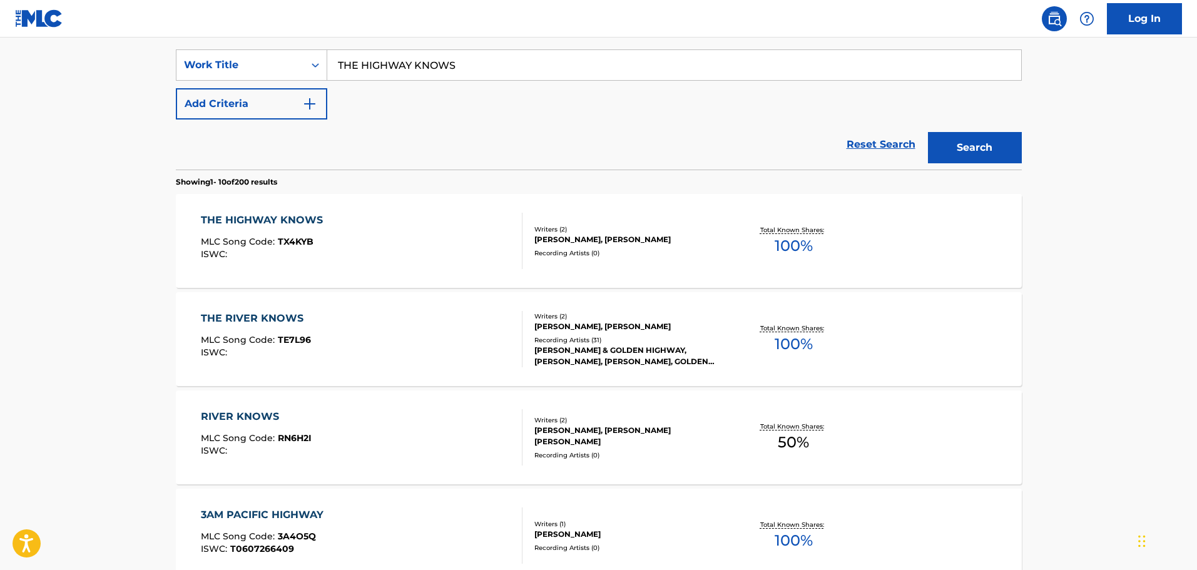
drag, startPoint x: 735, startPoint y: 69, endPoint x: 341, endPoint y: 81, distance: 394.3
click at [341, 81] on div "SearchWithCriteria9b83579b-c330-4a74-b037-24931ab56910 Work Title THE HIGHWAY K…" at bounding box center [599, 84] width 846 height 70
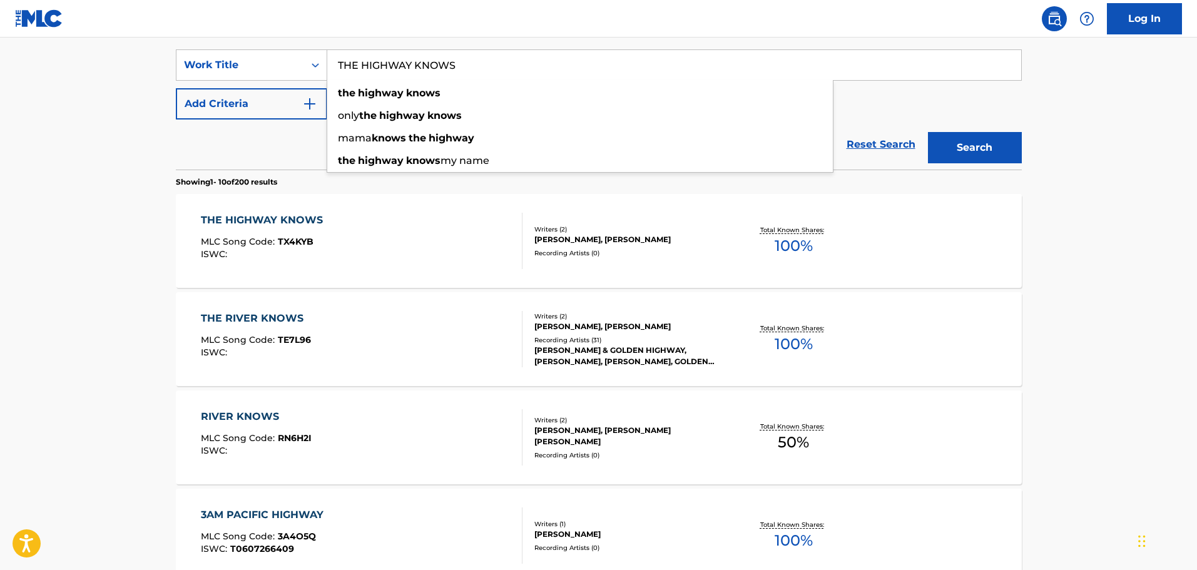
type input "T"
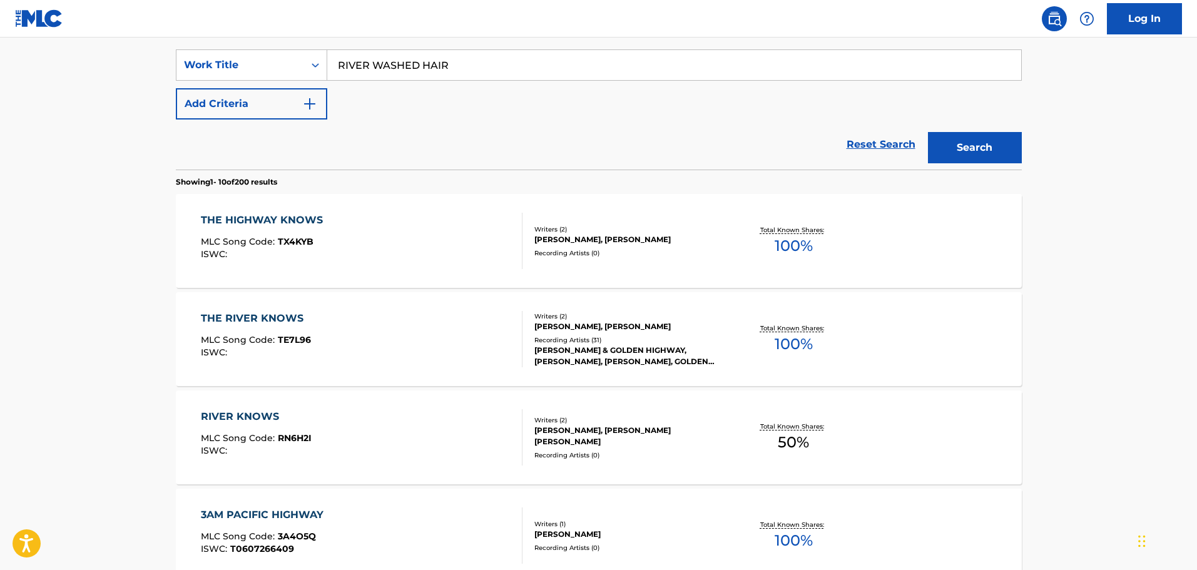
click at [928, 132] on button "Search" at bounding box center [975, 147] width 94 height 31
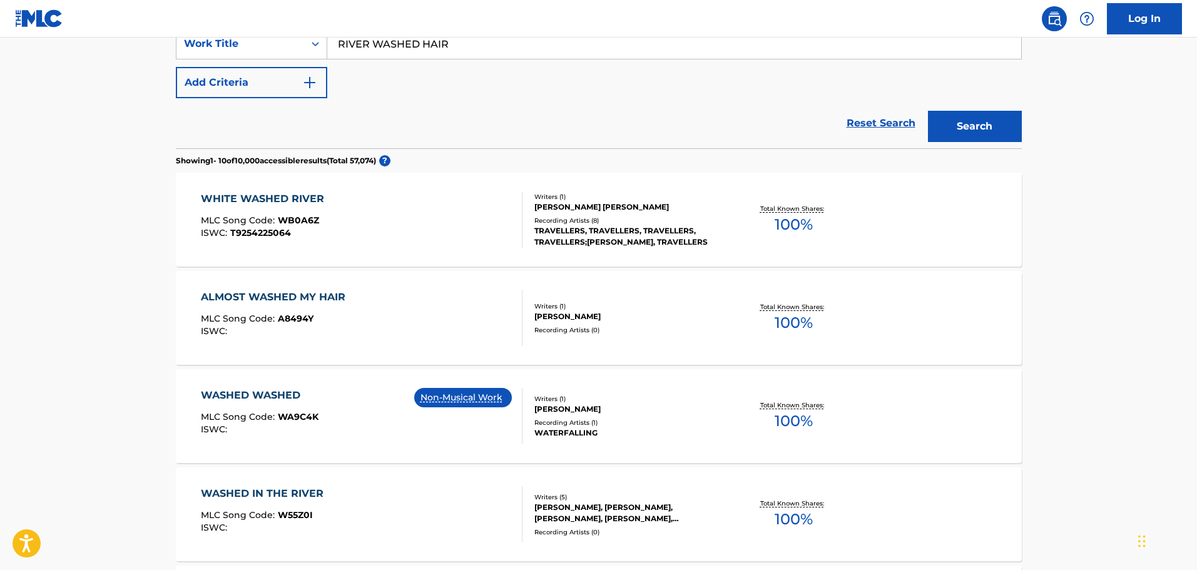
scroll to position [188, 0]
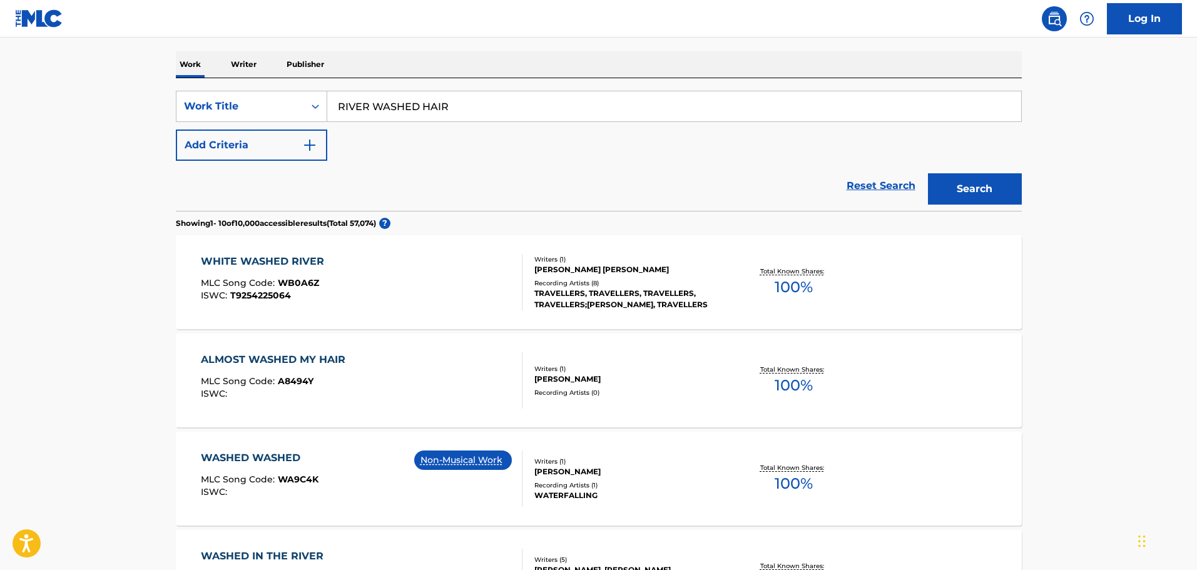
drag, startPoint x: 524, startPoint y: 101, endPoint x: 317, endPoint y: 80, distance: 208.1
click at [317, 80] on div "SearchWithCriteria9b83579b-c330-4a74-b037-24931ab56910 Work Title RIVER WASHED …" at bounding box center [599, 144] width 846 height 133
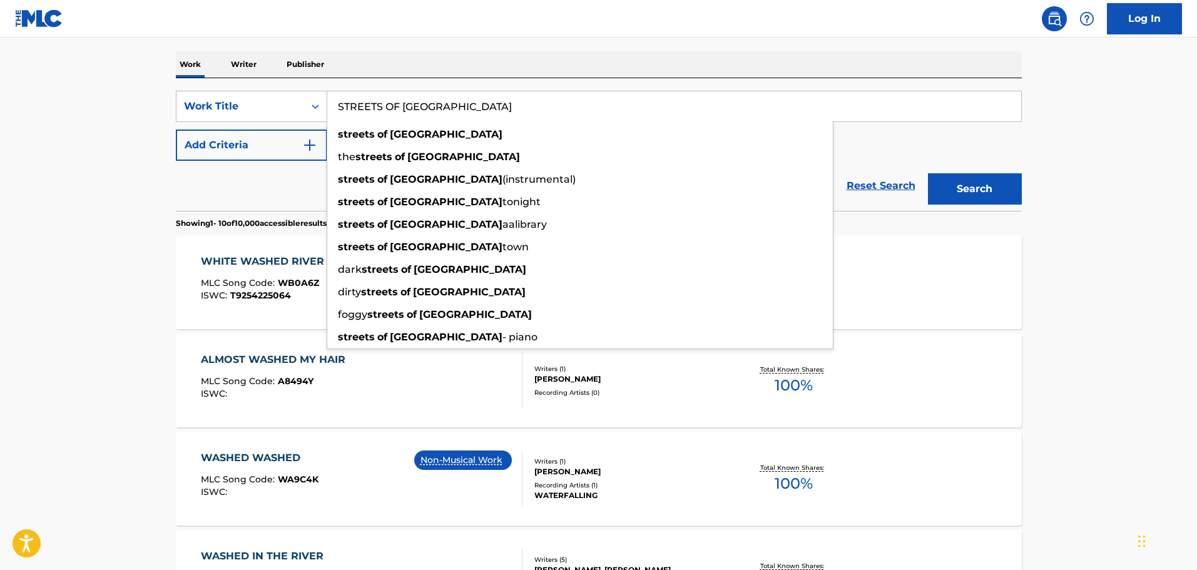
type input "STREETS OF [GEOGRAPHIC_DATA]"
click at [271, 141] on button "Add Criteria" at bounding box center [251, 144] width 151 height 31
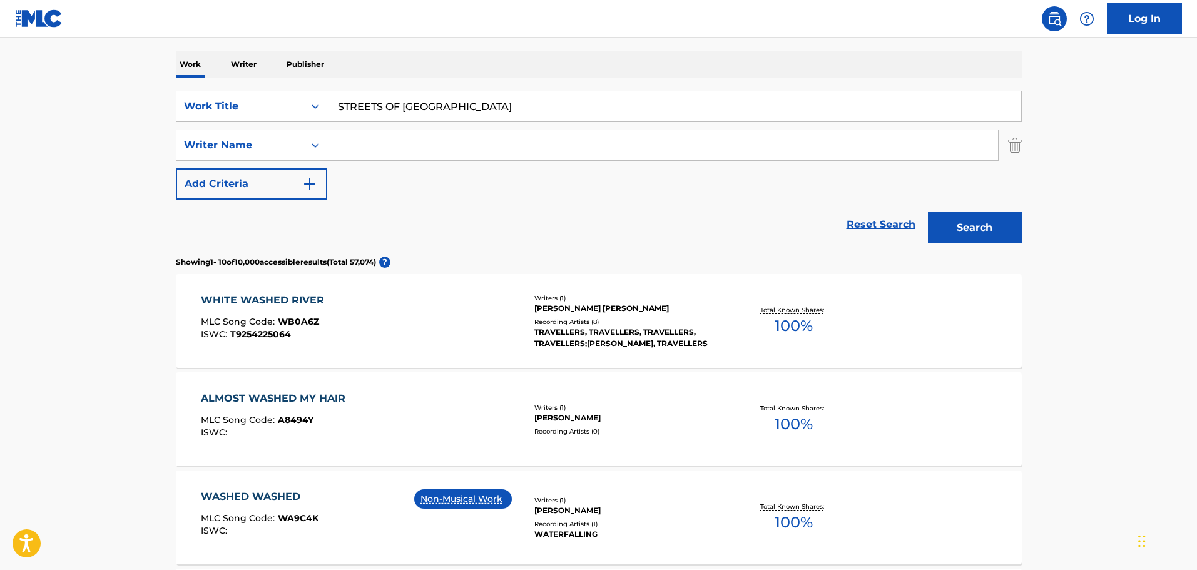
paste input "T3330094689"
type input "T3330094689"
drag, startPoint x: 451, startPoint y: 148, endPoint x: 271, endPoint y: 133, distance: 180.2
click at [271, 133] on div "SearchWithCriteria32e1725c-b27f-4a96-9e3f-f8849240d2c2 Writer Name T3330094689" at bounding box center [599, 144] width 846 height 31
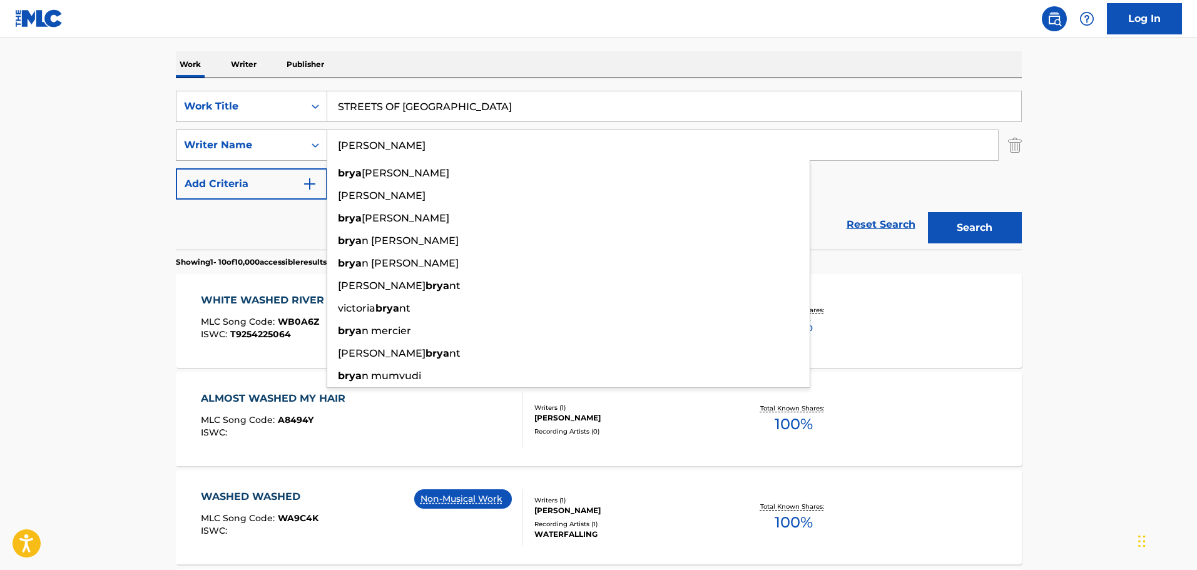
type input "[PERSON_NAME]"
click at [928, 212] on button "Search" at bounding box center [975, 227] width 94 height 31
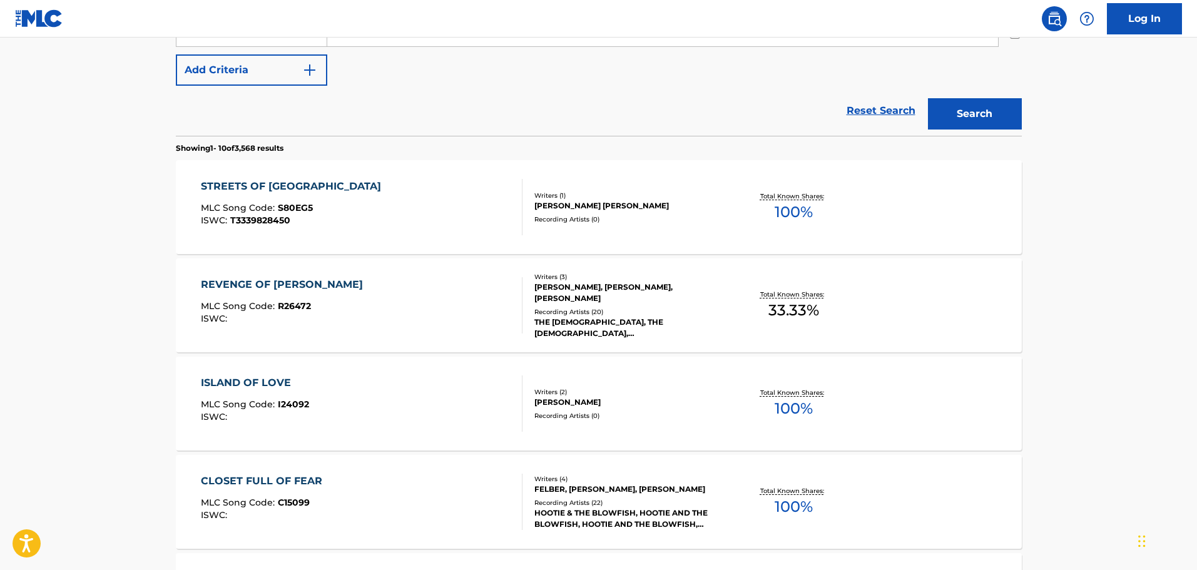
scroll to position [313, 0]
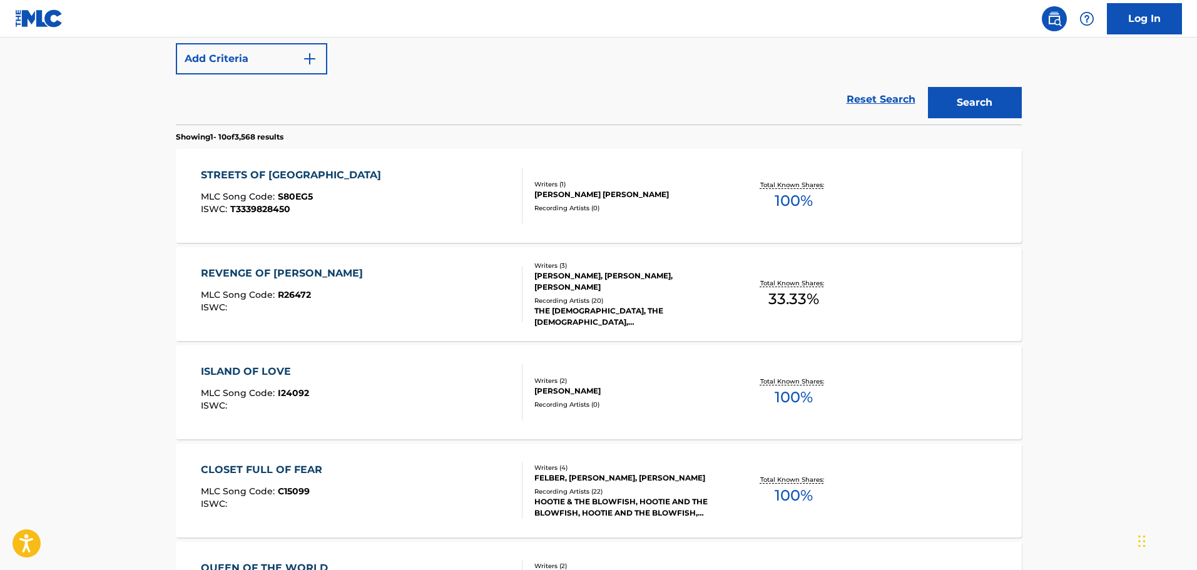
click at [418, 186] on div "STREETS OF LONDON MLC Song Code : S80EG5 ISWC : T3339828450" at bounding box center [362, 196] width 322 height 56
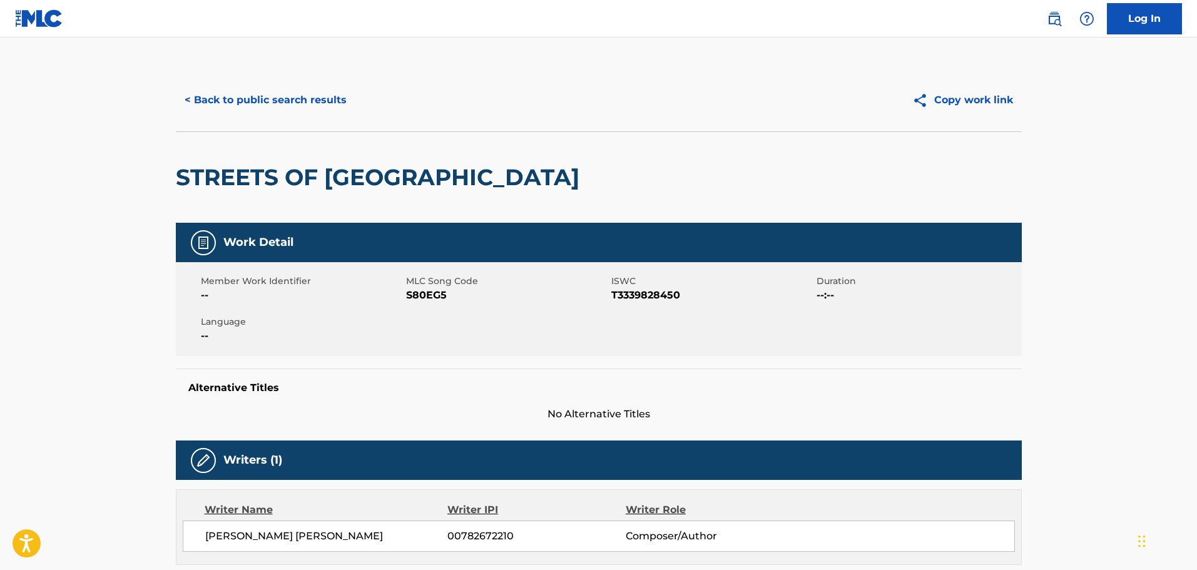
click at [332, 104] on button "< Back to public search results" at bounding box center [266, 99] width 180 height 31
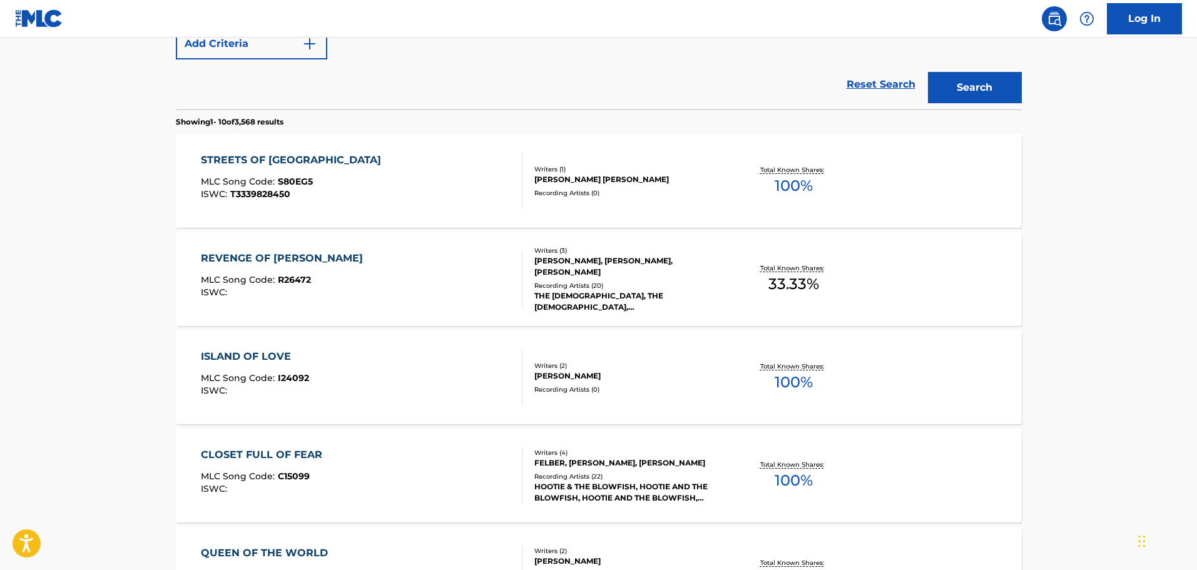
scroll to position [259, 0]
